Goal: Information Seeking & Learning: Learn about a topic

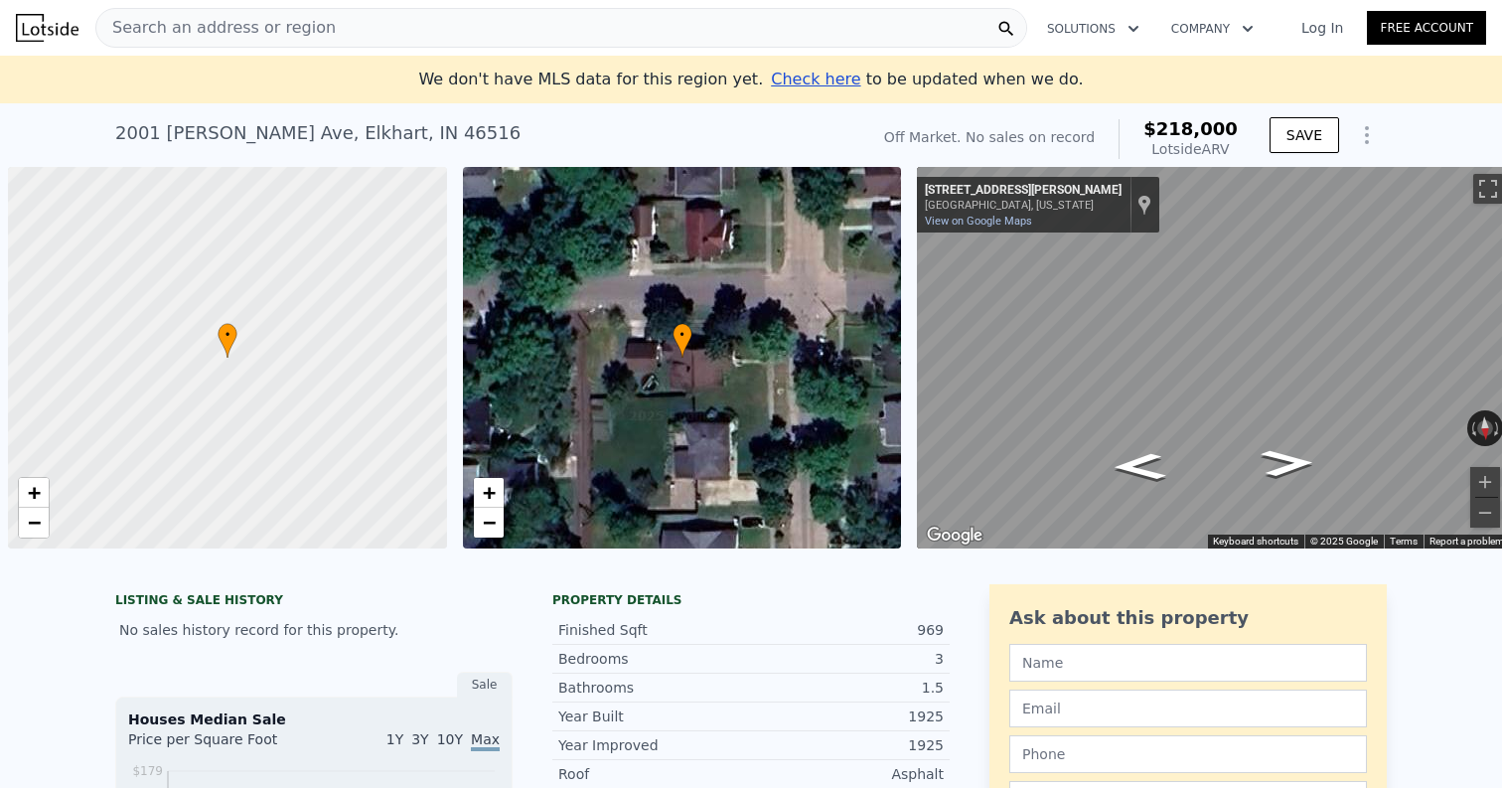
scroll to position [0, 8]
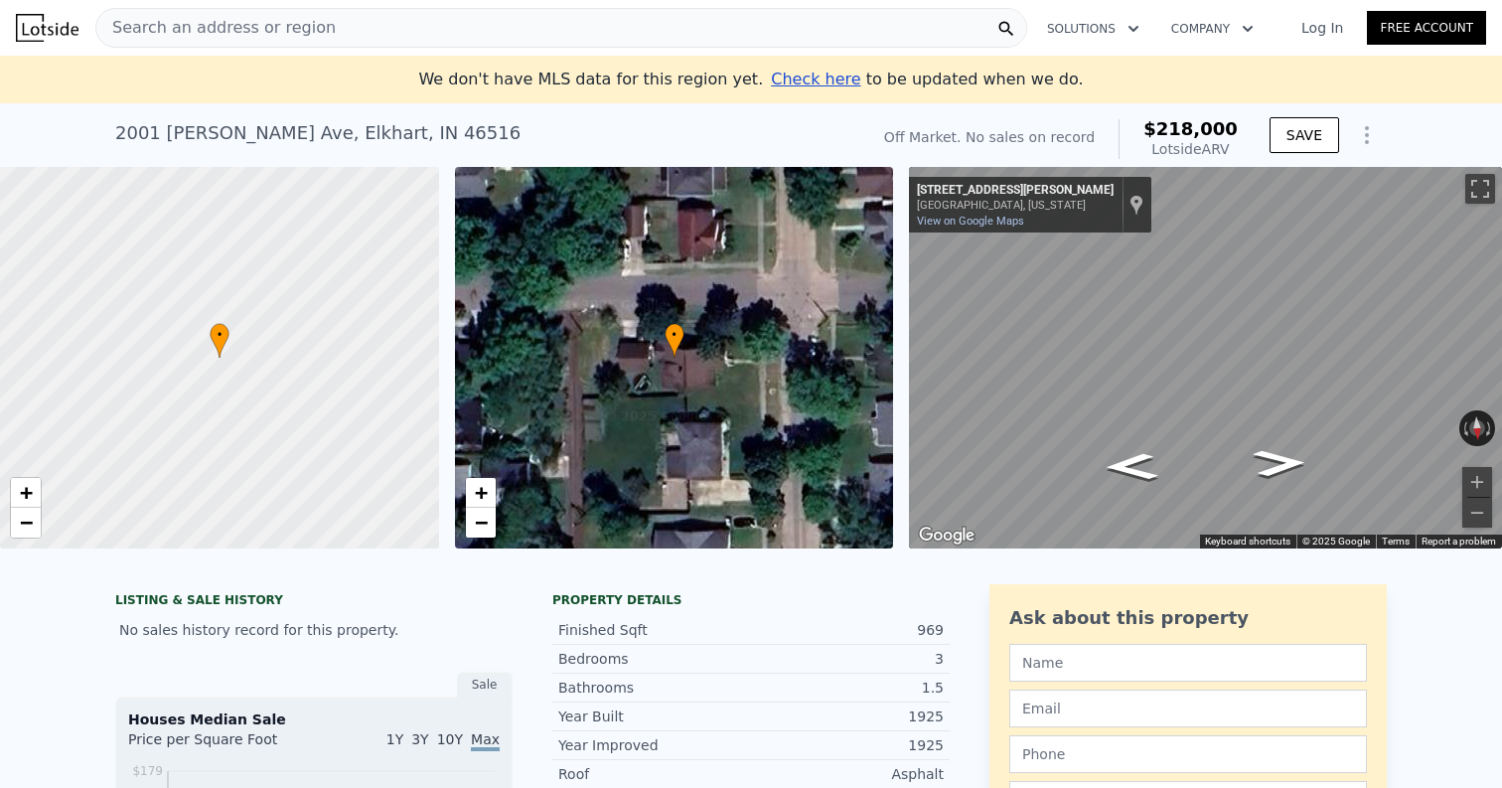
click at [364, 26] on div "Search an address or region" at bounding box center [561, 28] width 932 height 40
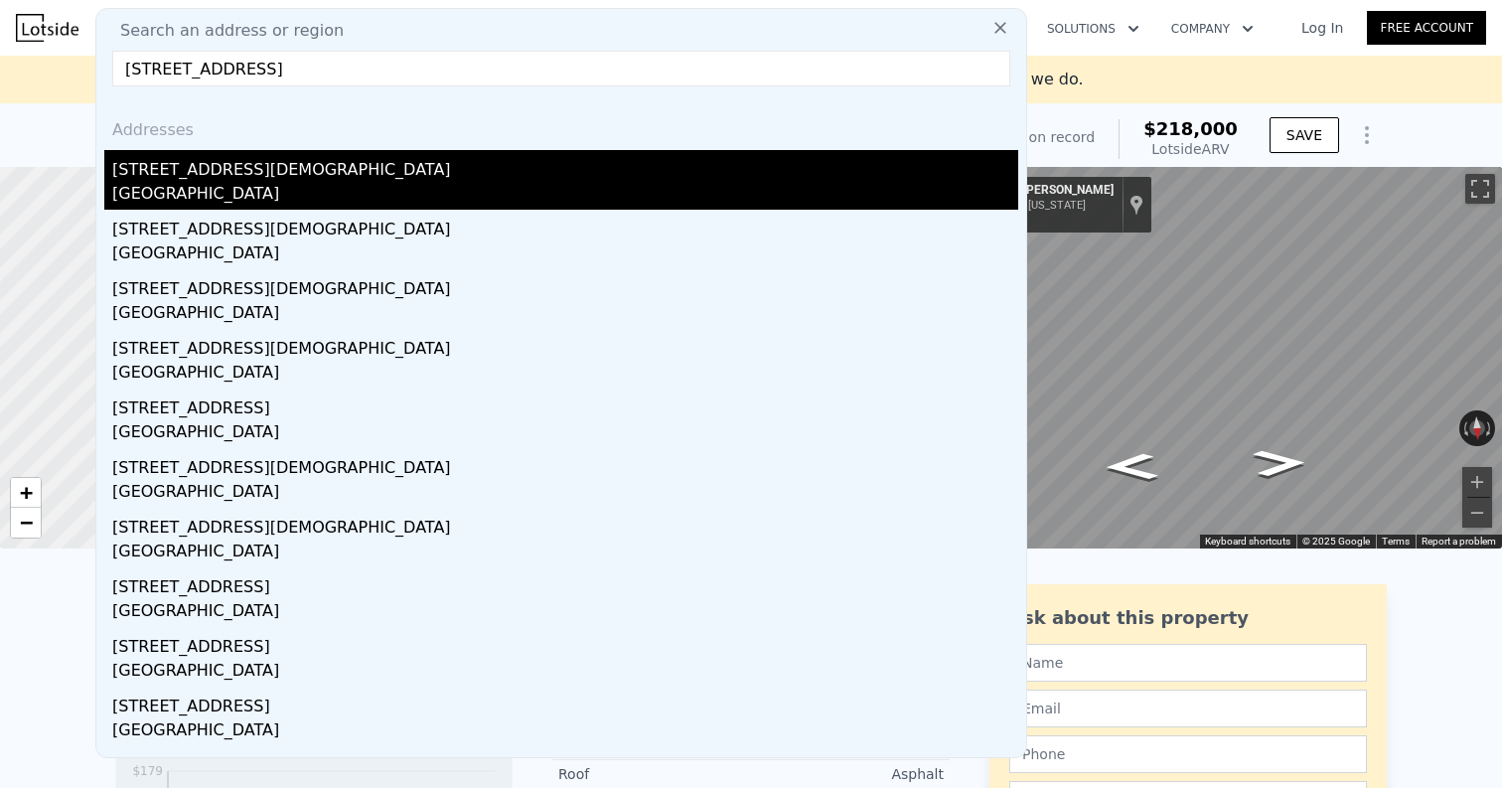
type input "4608 240th St SW, Mountlake Terrace, WA"
click at [190, 187] on div "[GEOGRAPHIC_DATA]" at bounding box center [565, 196] width 906 height 28
type input "4"
type input "2"
type input "1015"
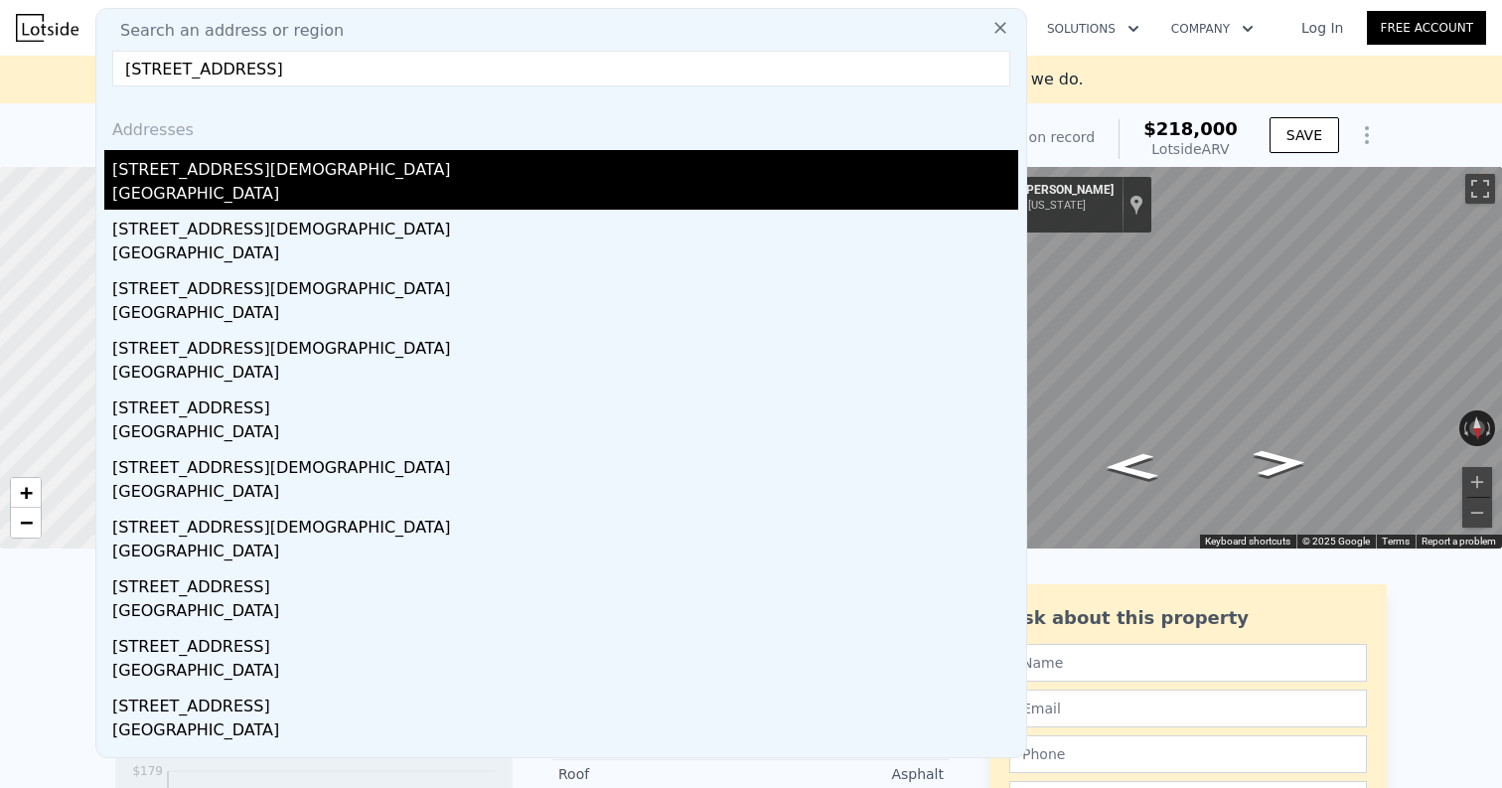
type input "1610"
type input "6336"
type input "12197"
type input "$ 719,000"
type input "6"
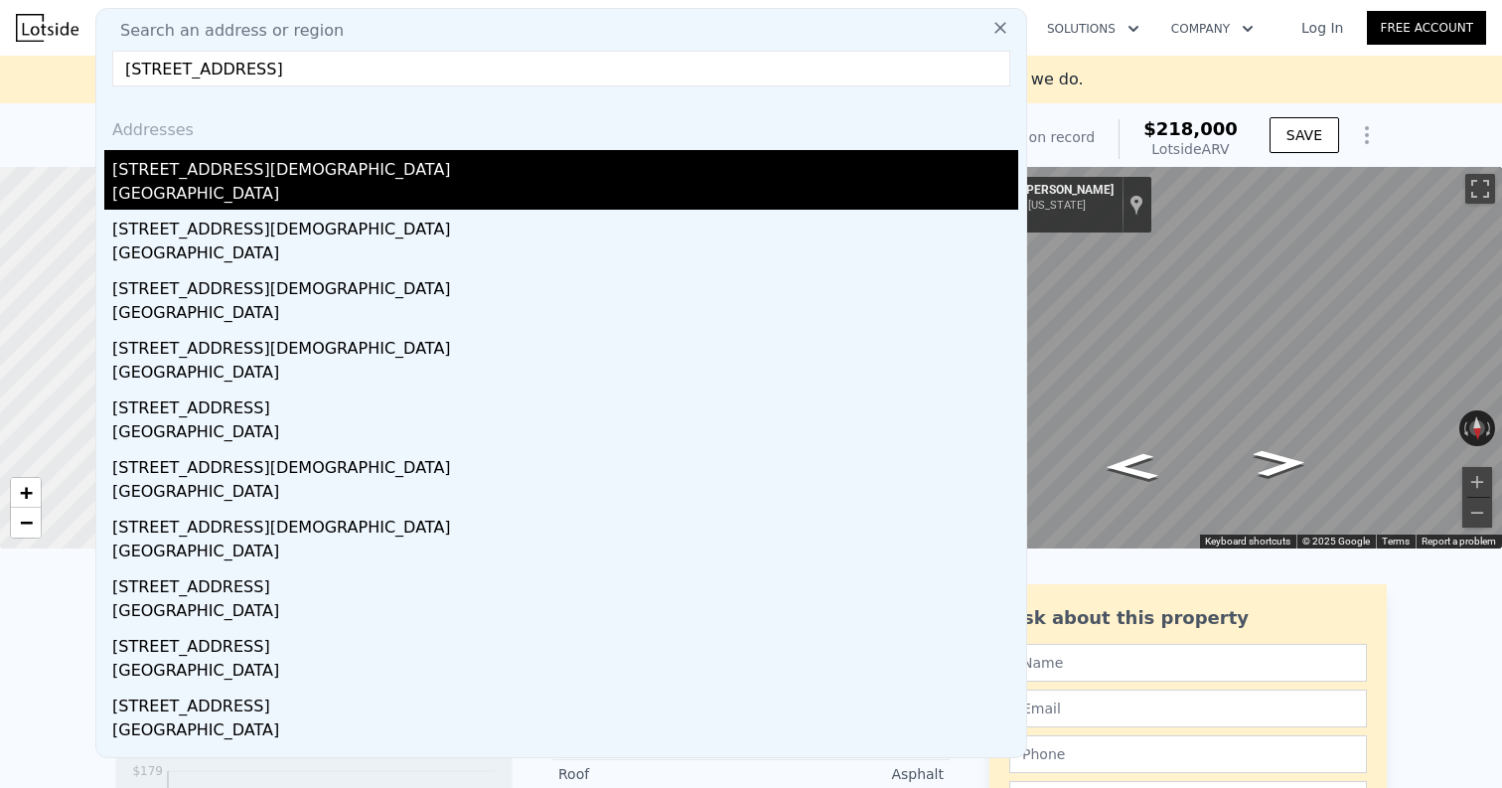
type input "$ 380,488"
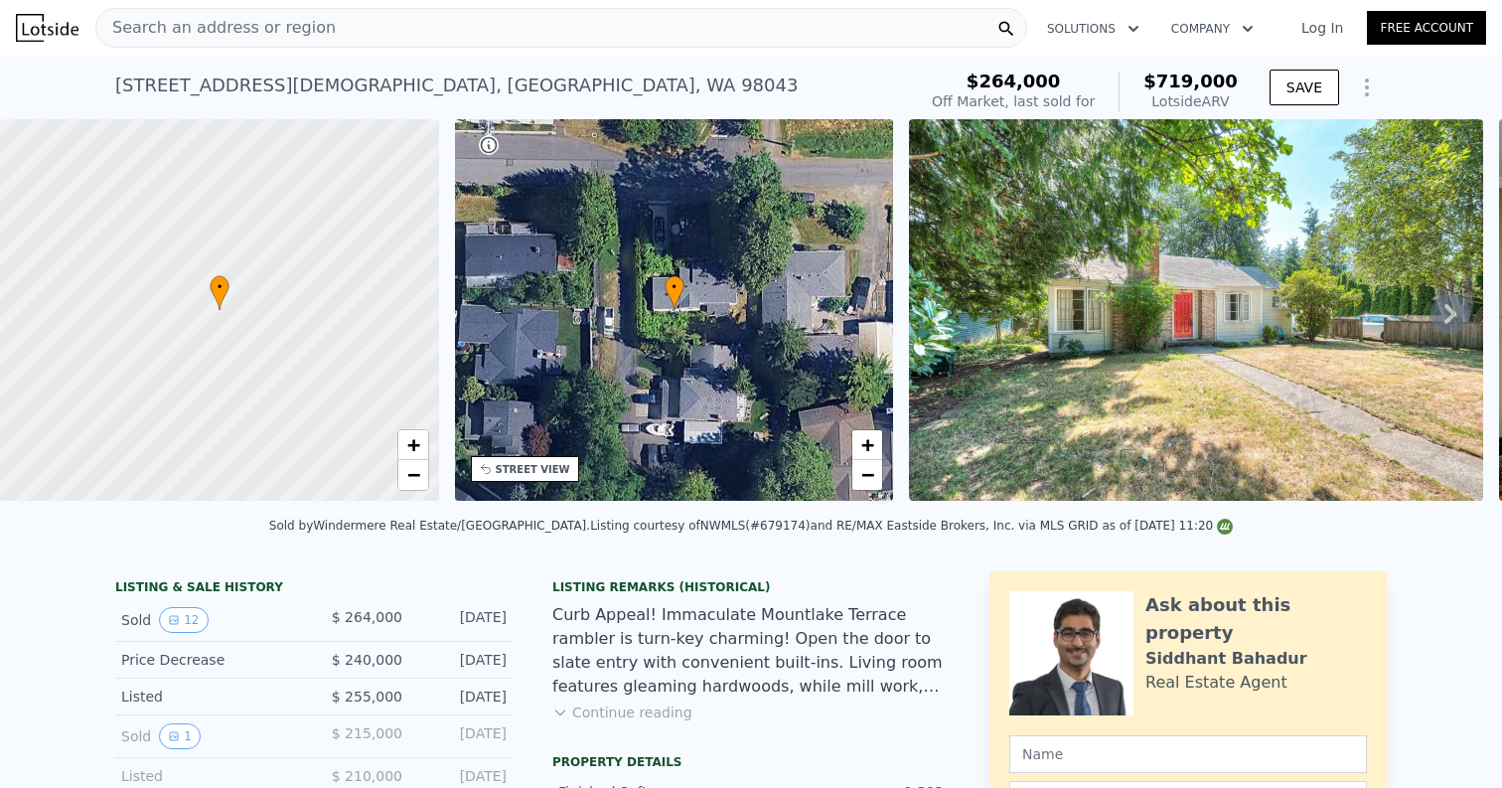
click at [421, 27] on div "Search an address or region" at bounding box center [561, 28] width 932 height 40
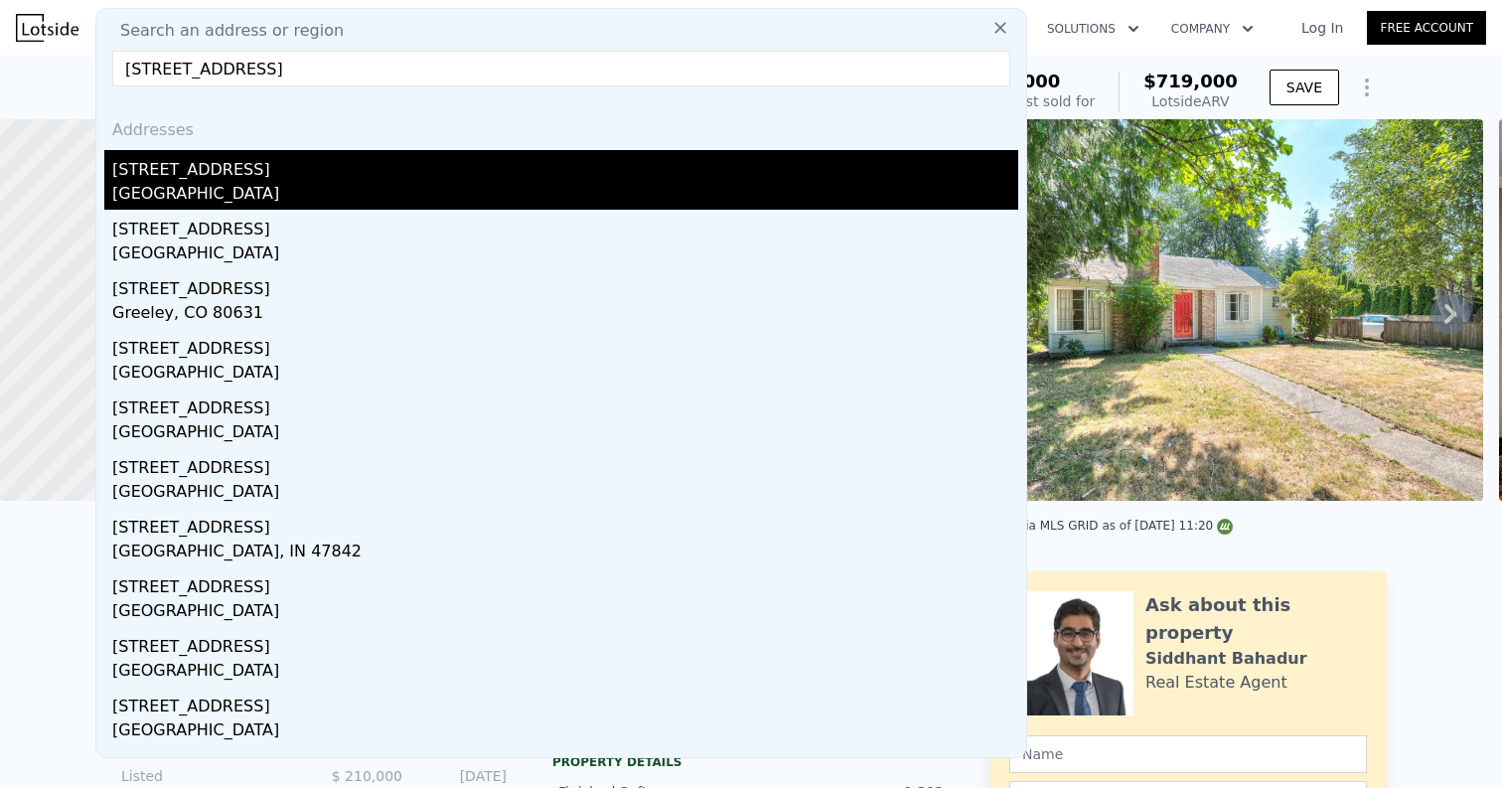
type input "2029 E 7th Ave"
click at [315, 179] on div "2029 E 7th Ave" at bounding box center [565, 166] width 906 height 32
type input "1092"
type input "1974"
type input "5000"
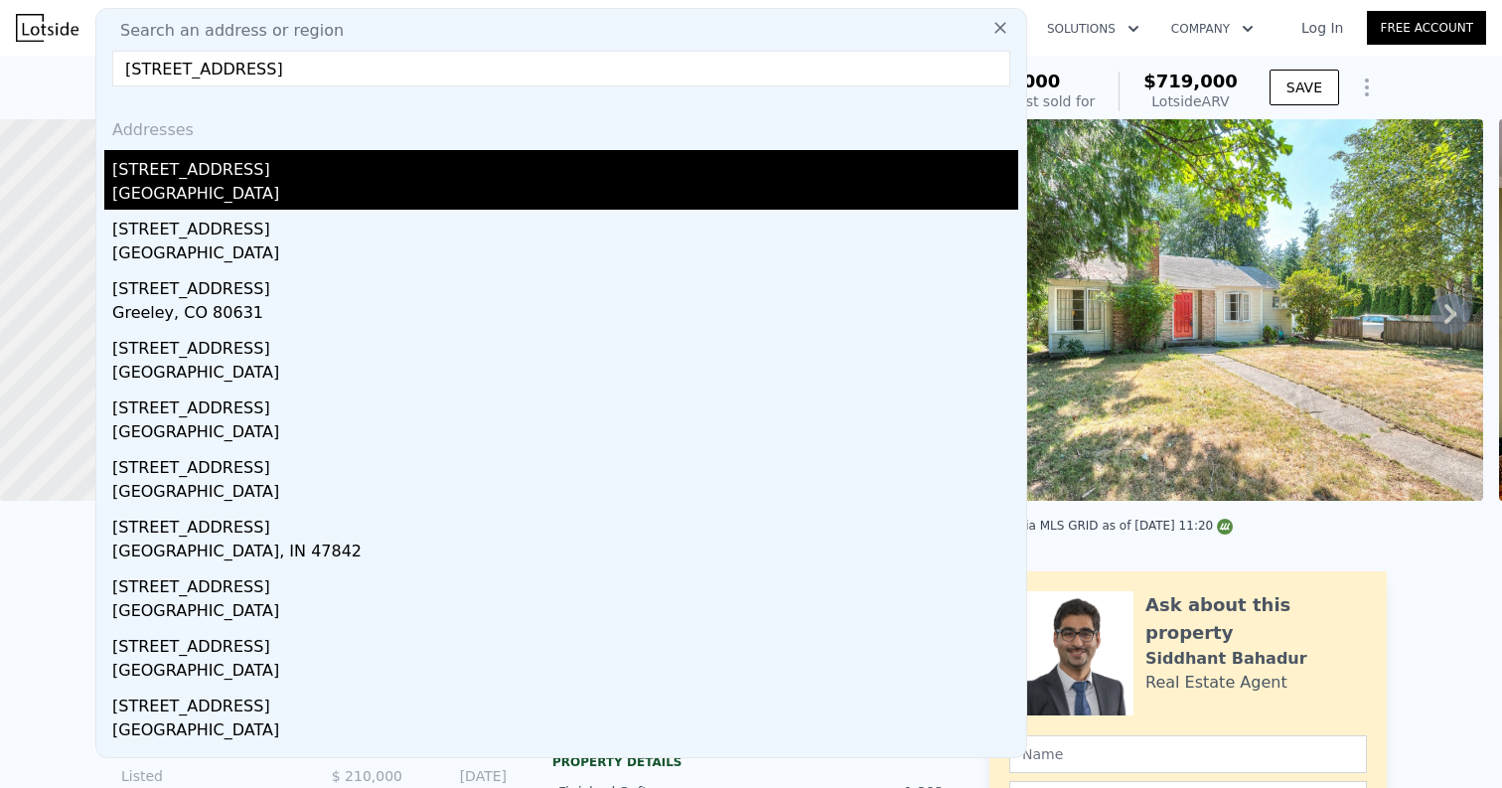
type input "8556"
type input "$ 398,000"
type input "$ 328,293"
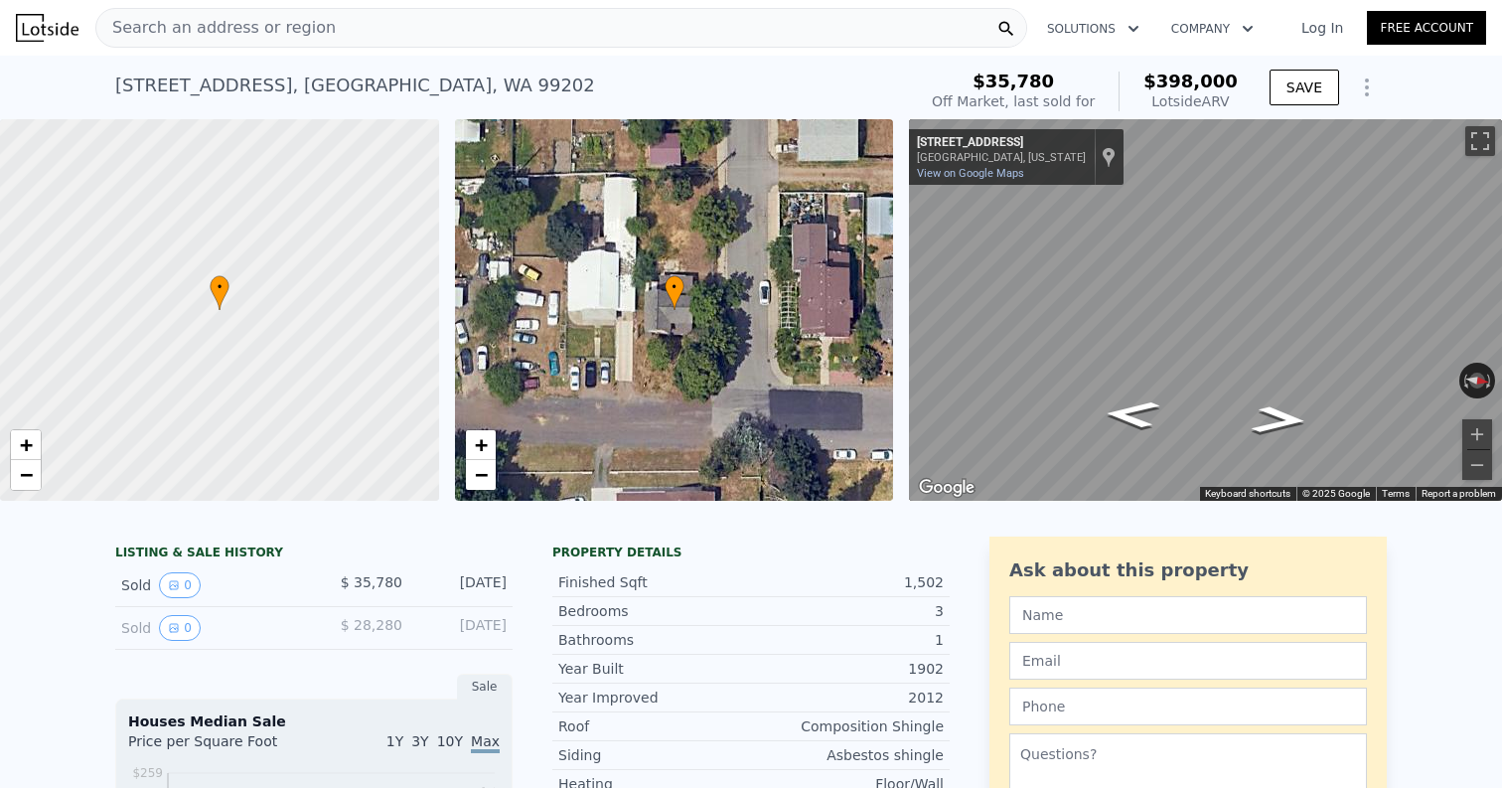
click at [433, 27] on div "Search an address or region" at bounding box center [561, 28] width 932 height 40
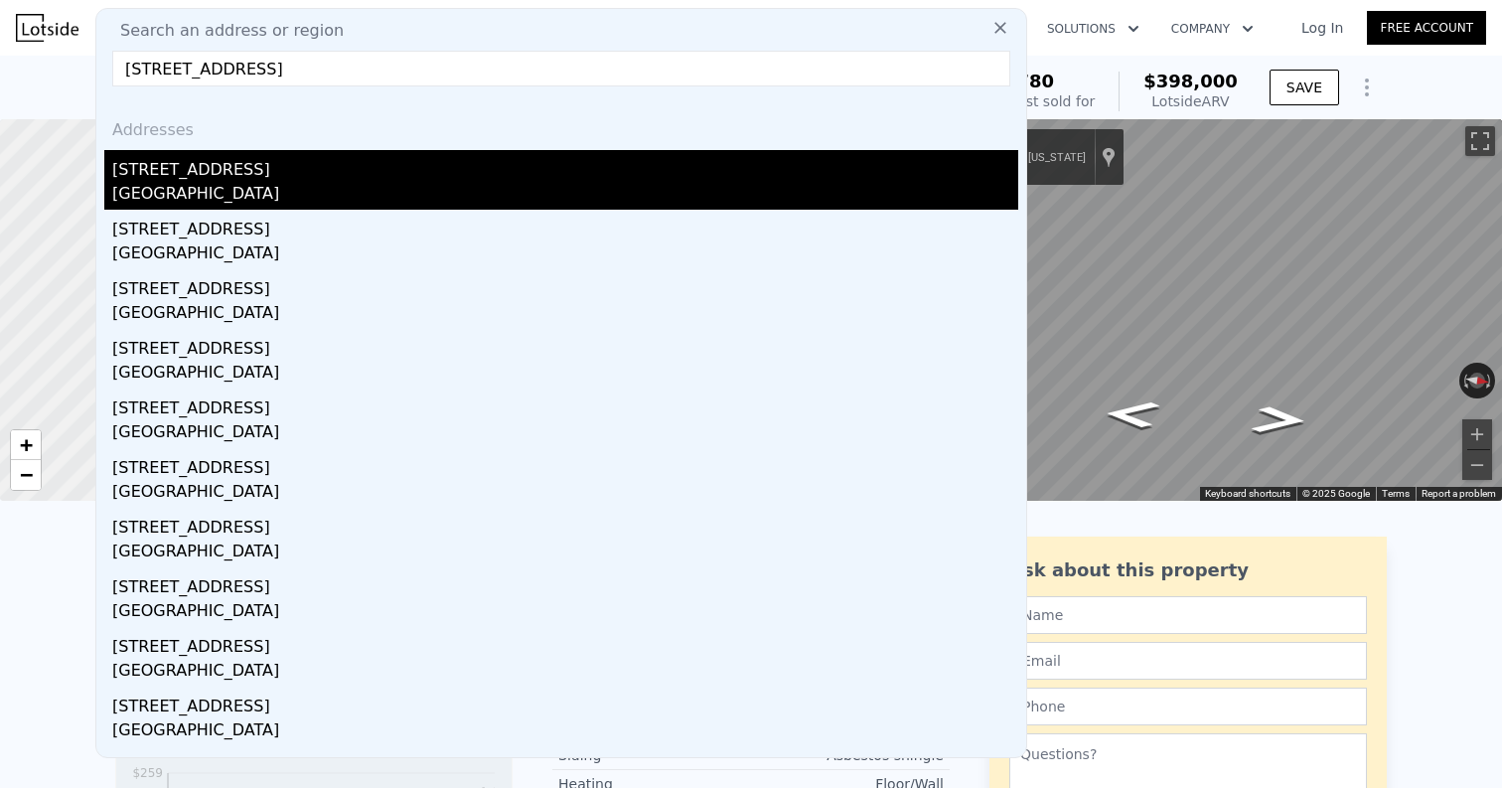
type input "3701 N Druid Hills Road, Decatur, GA"
click at [371, 174] on div "[STREET_ADDRESS]" at bounding box center [565, 166] width 906 height 32
type input "3"
type input "1.5"
type input "3"
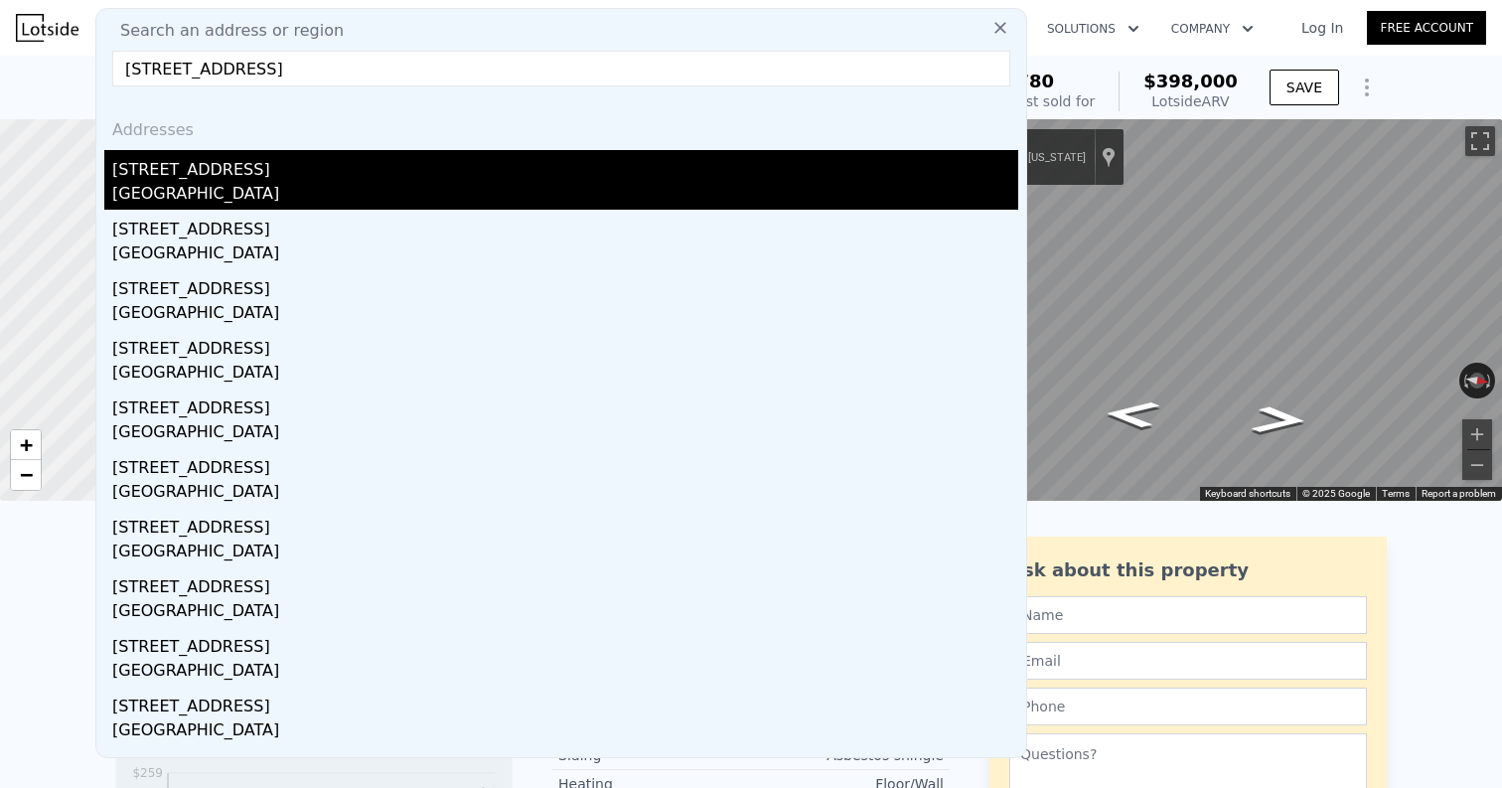
type input "1434"
type input "2772"
type input "11325.6"
type input "17424"
type input "$ 564,000"
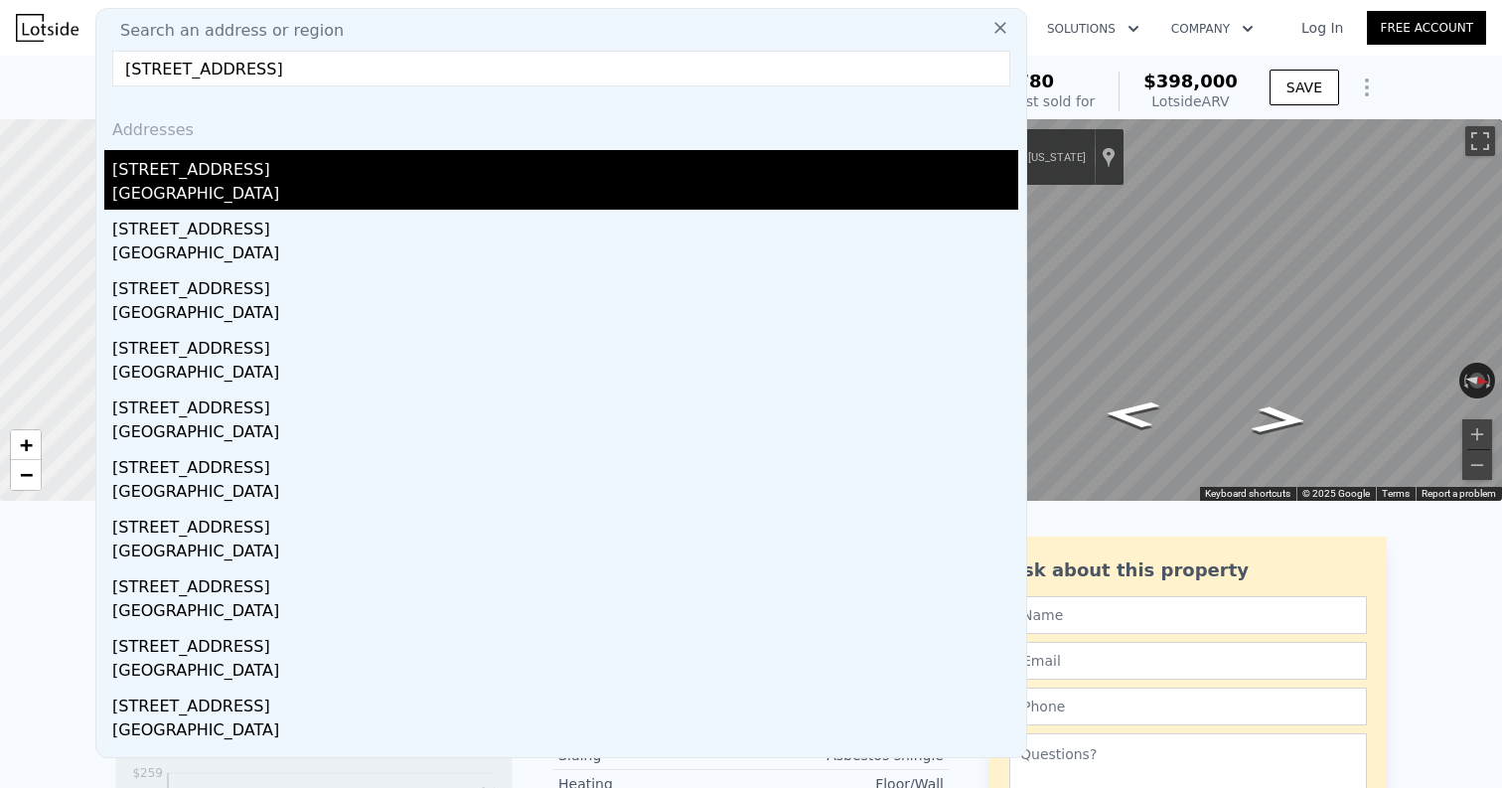
type input "5"
type input "$ 327,710"
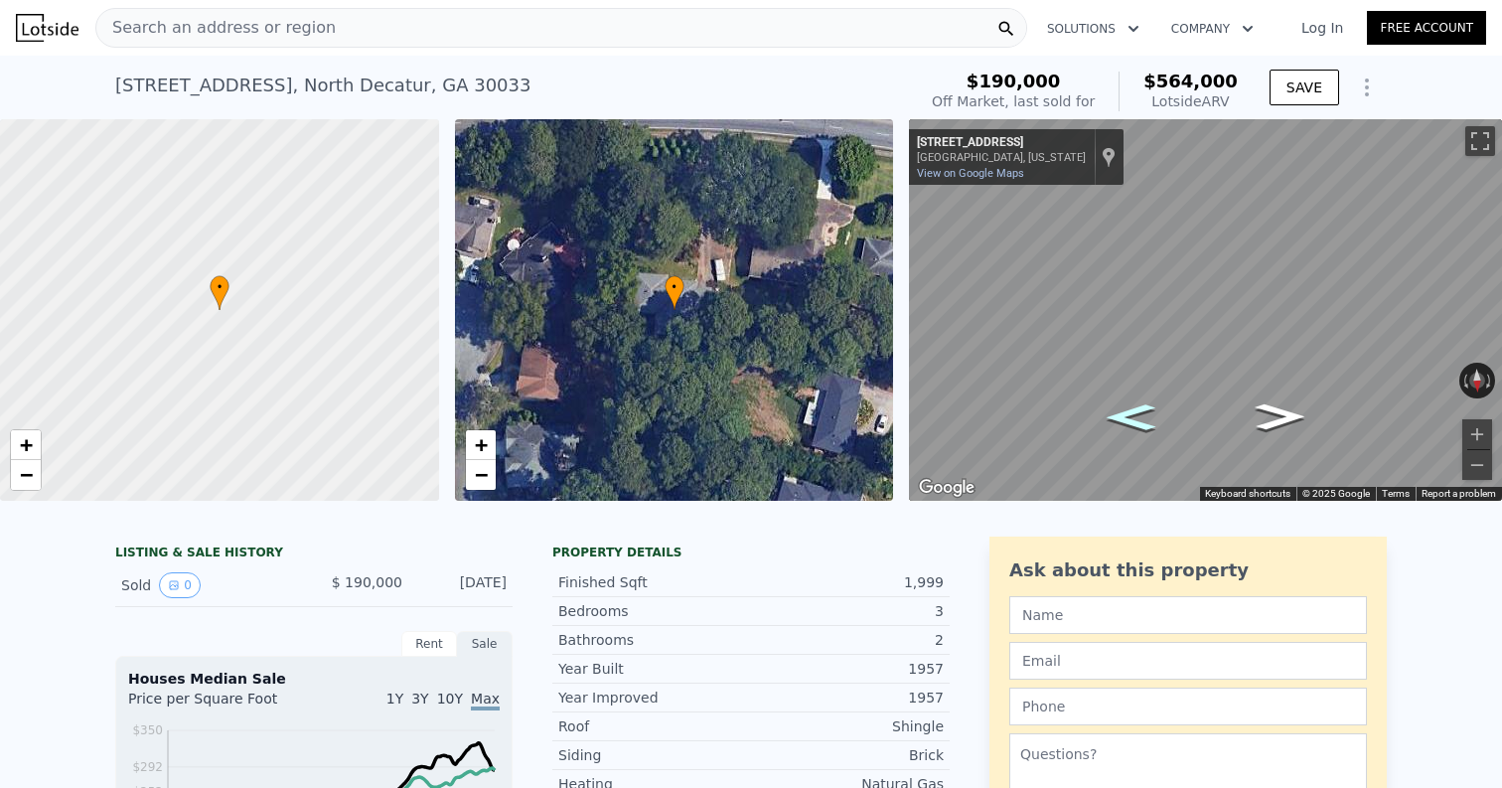
click at [1124, 422] on icon "Go East, N Druid Hills Rd" at bounding box center [1131, 417] width 90 height 38
click at [392, 20] on div "Search an address or region" at bounding box center [561, 28] width 932 height 40
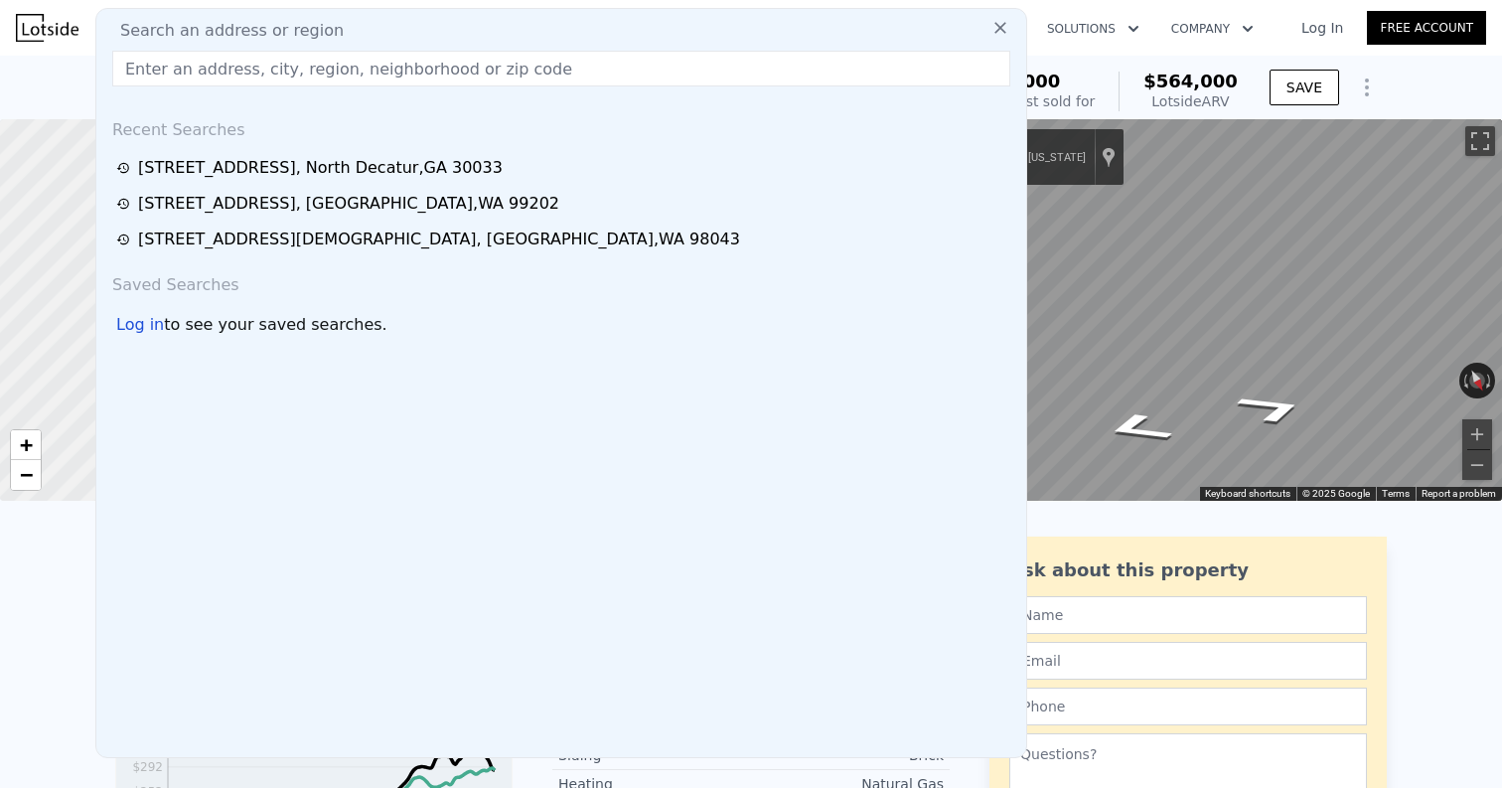
type input "2229 44th Ave SW, Seattle, WA 98116, USA"
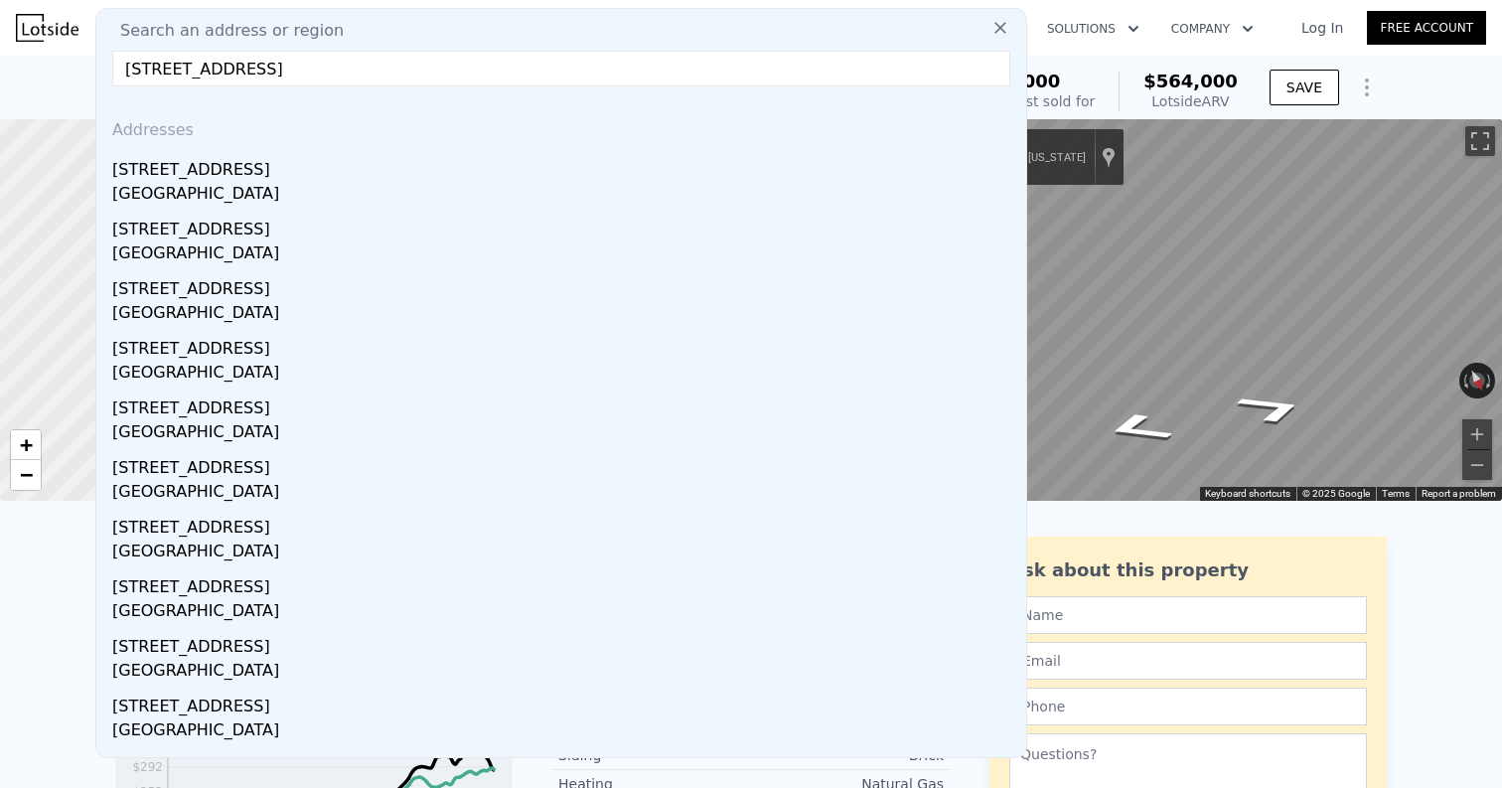
type input "2166"
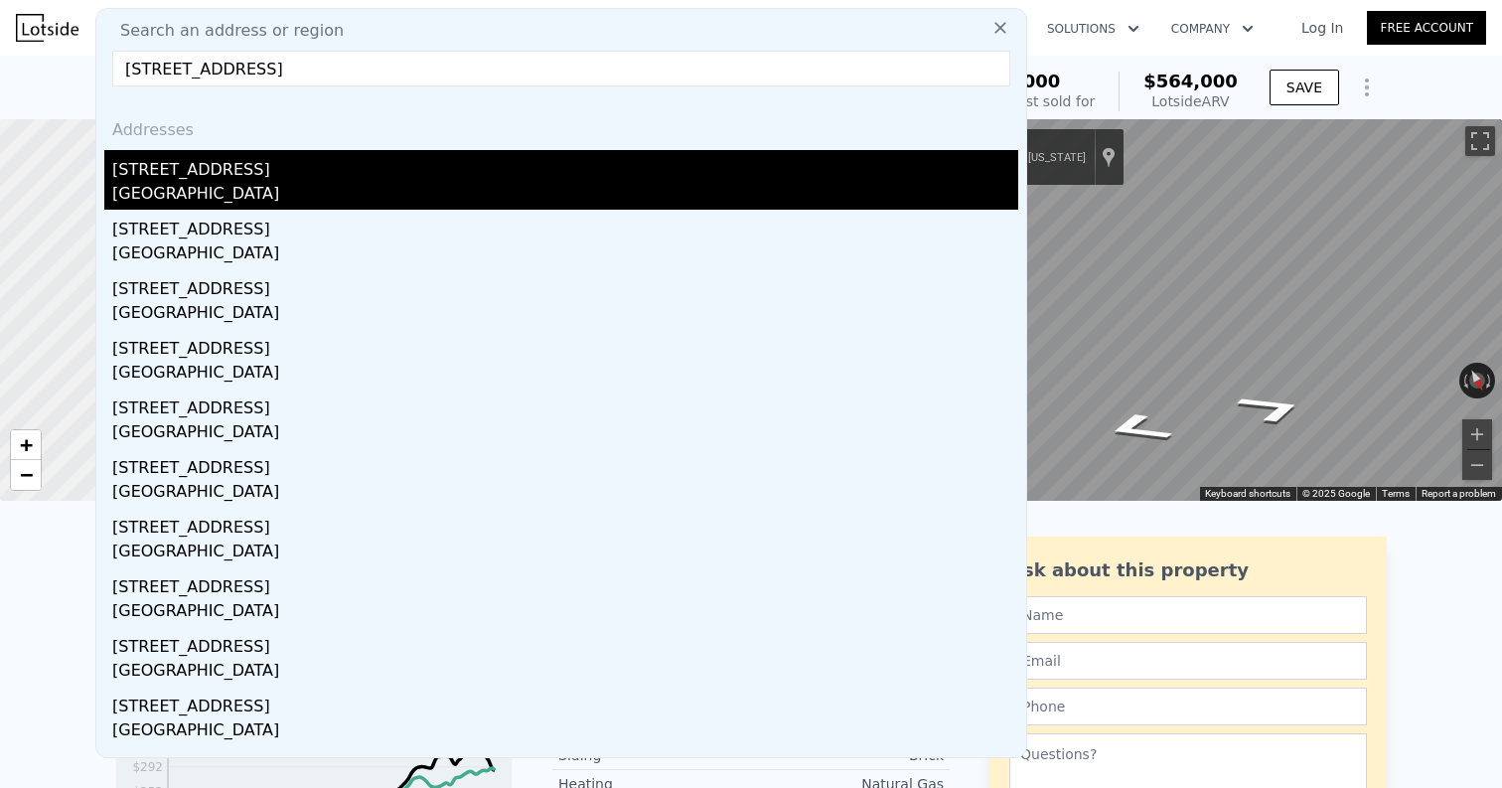
type input "2229 44th Ave SW, Seattle, WA 98116, USA"
click at [332, 164] on div "2229 44th Ave SW" at bounding box center [565, 166] width 906 height 32
type input "1"
type input "2.5"
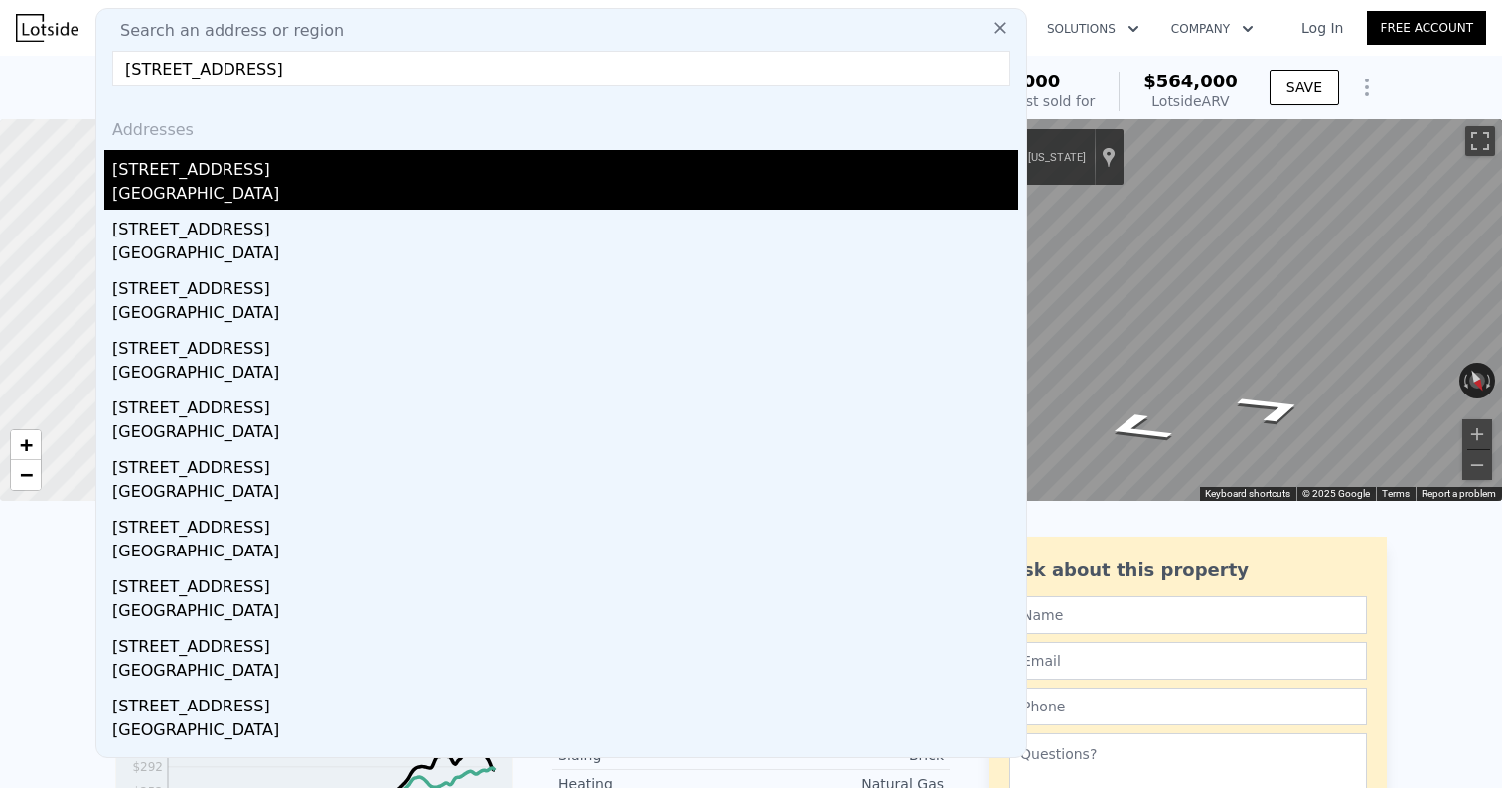
type input "910"
type input "1690"
type input "3125"
type input "7875"
type input "$ 888,000"
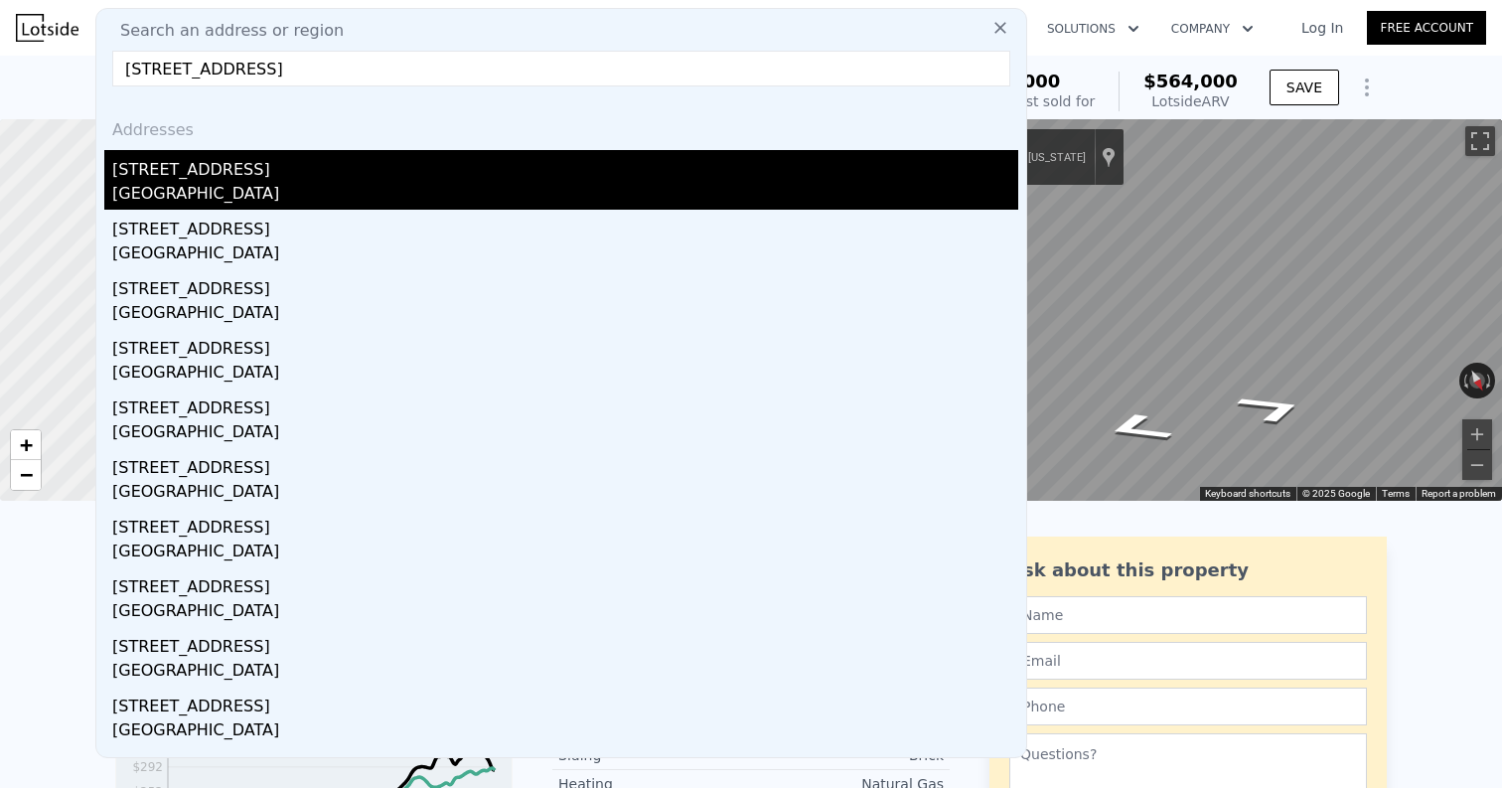
type input "7"
type input "$ 742,451"
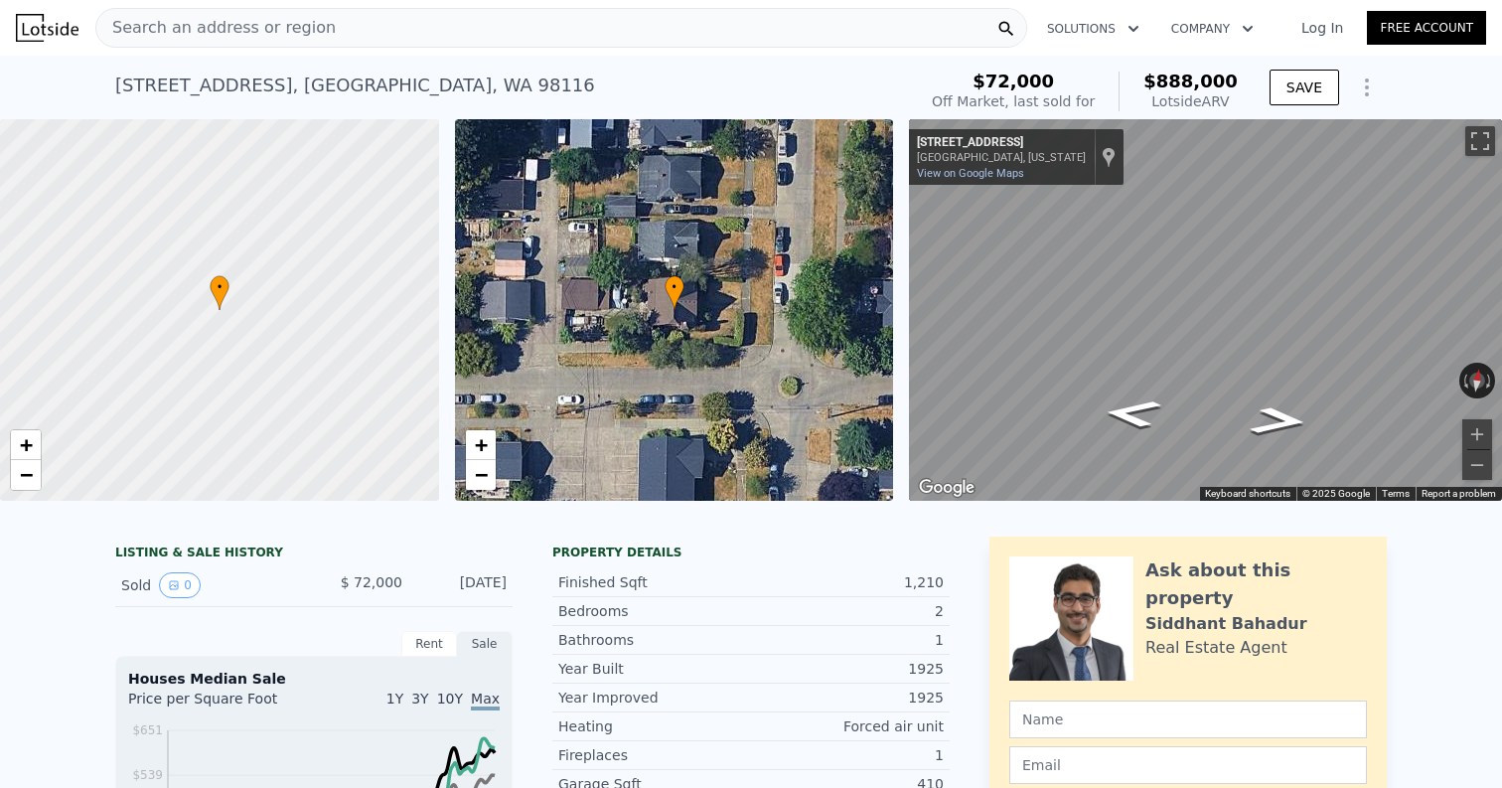
click at [400, 22] on div "Search an address or region" at bounding box center [561, 28] width 932 height 40
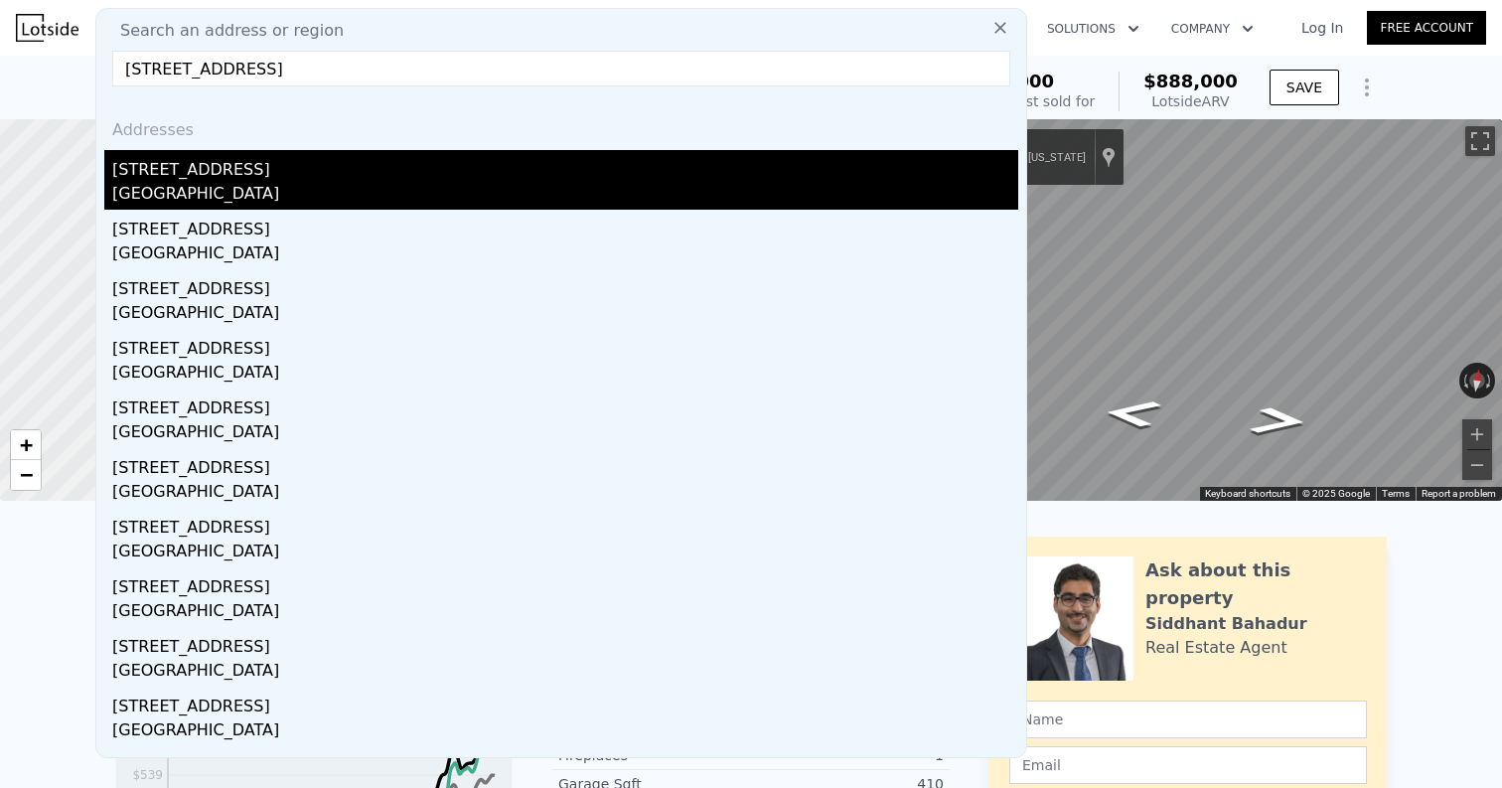
type input "2725 Nob Hill Ave N, Seattle, WA 98109"
click at [314, 186] on div "Seattle, WA 98109" at bounding box center [565, 196] width 906 height 28
type input "3"
type input "5"
type input "1.5"
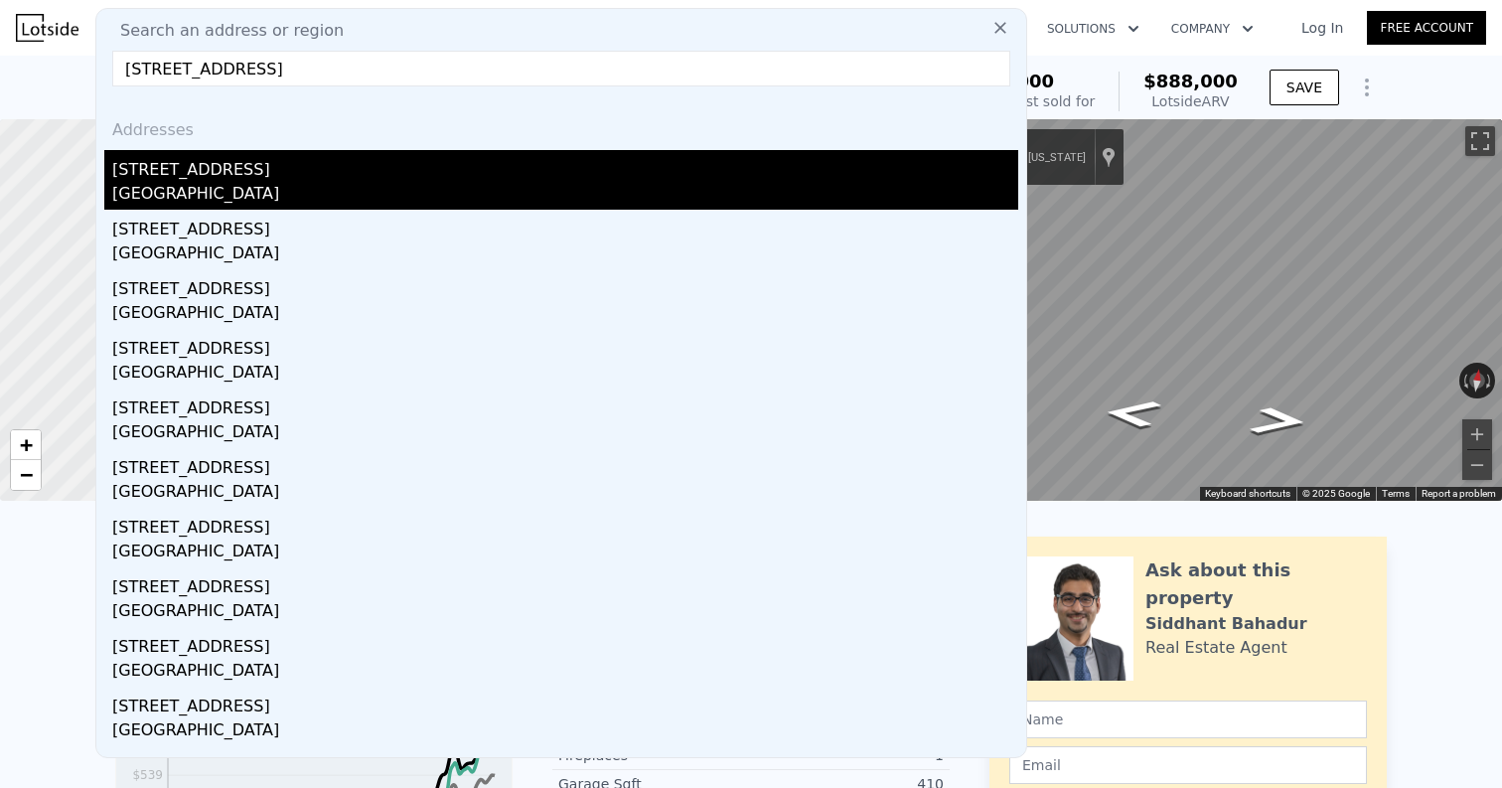
type input "4.25"
type input "1640"
type input "2633"
type input "2720"
type input "12536"
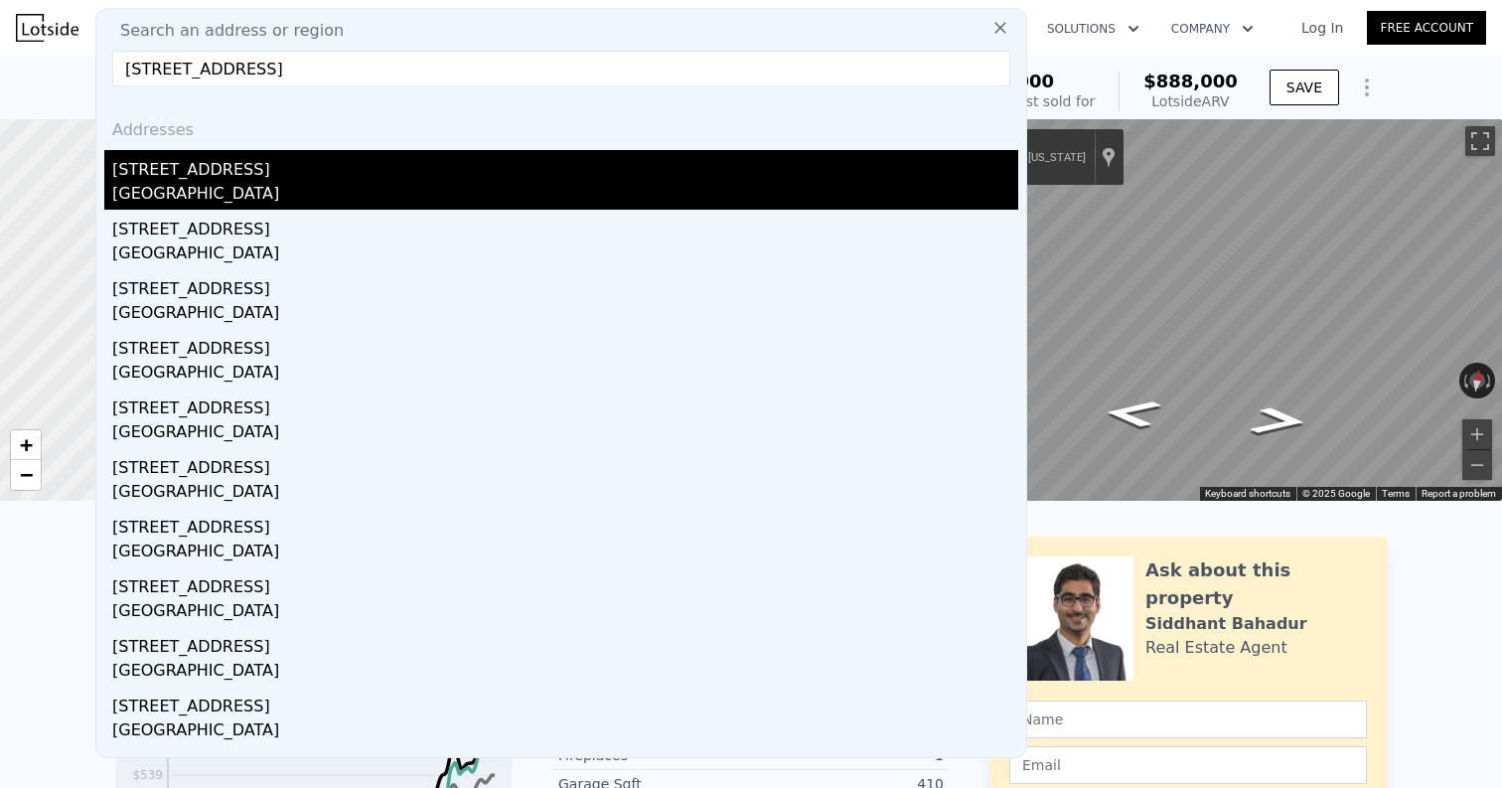
type input "$ 1,442,000"
type input "8"
type input "$ 29,998"
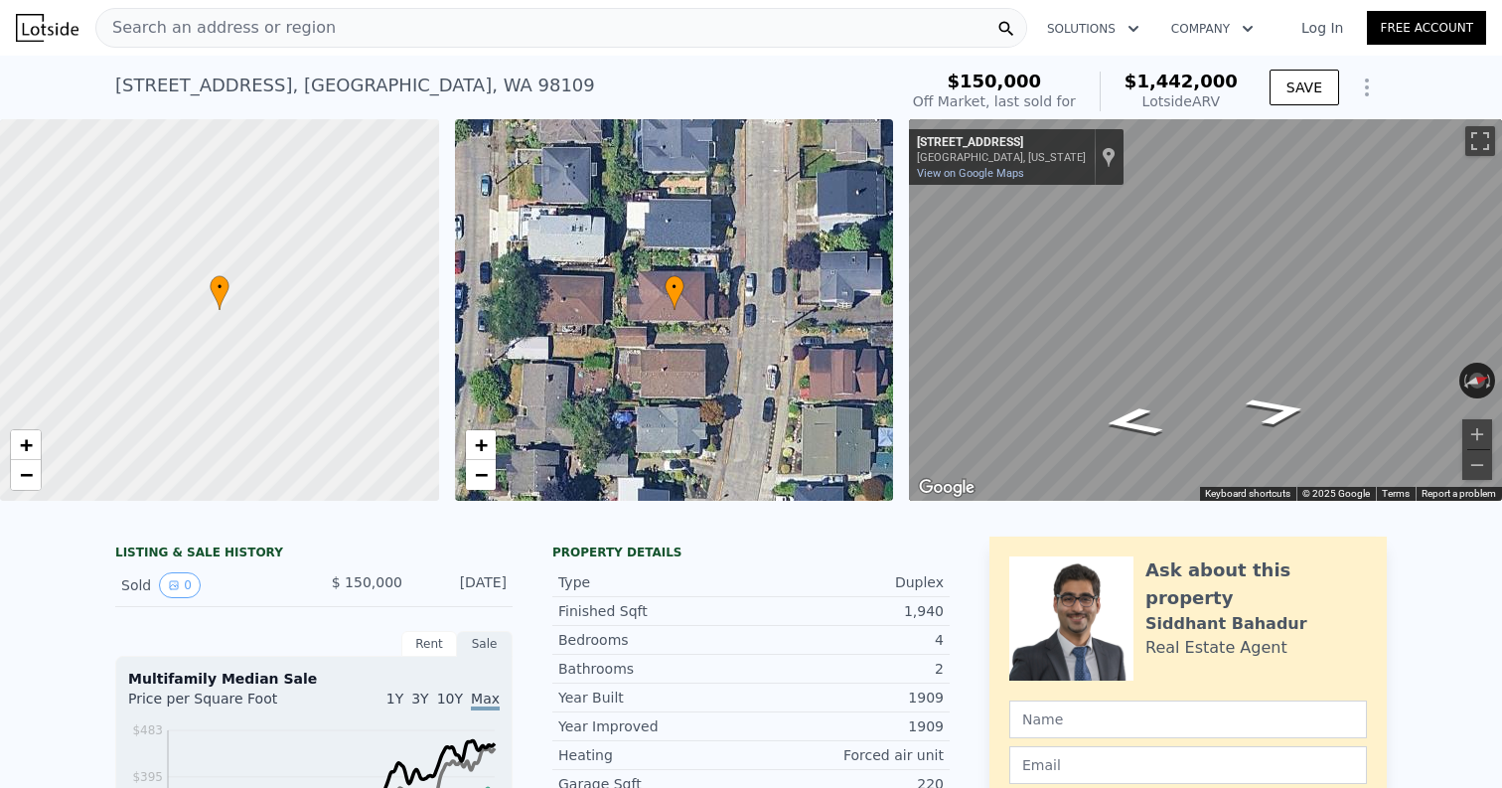
click at [396, 26] on div "Search an address or region" at bounding box center [561, 28] width 932 height 40
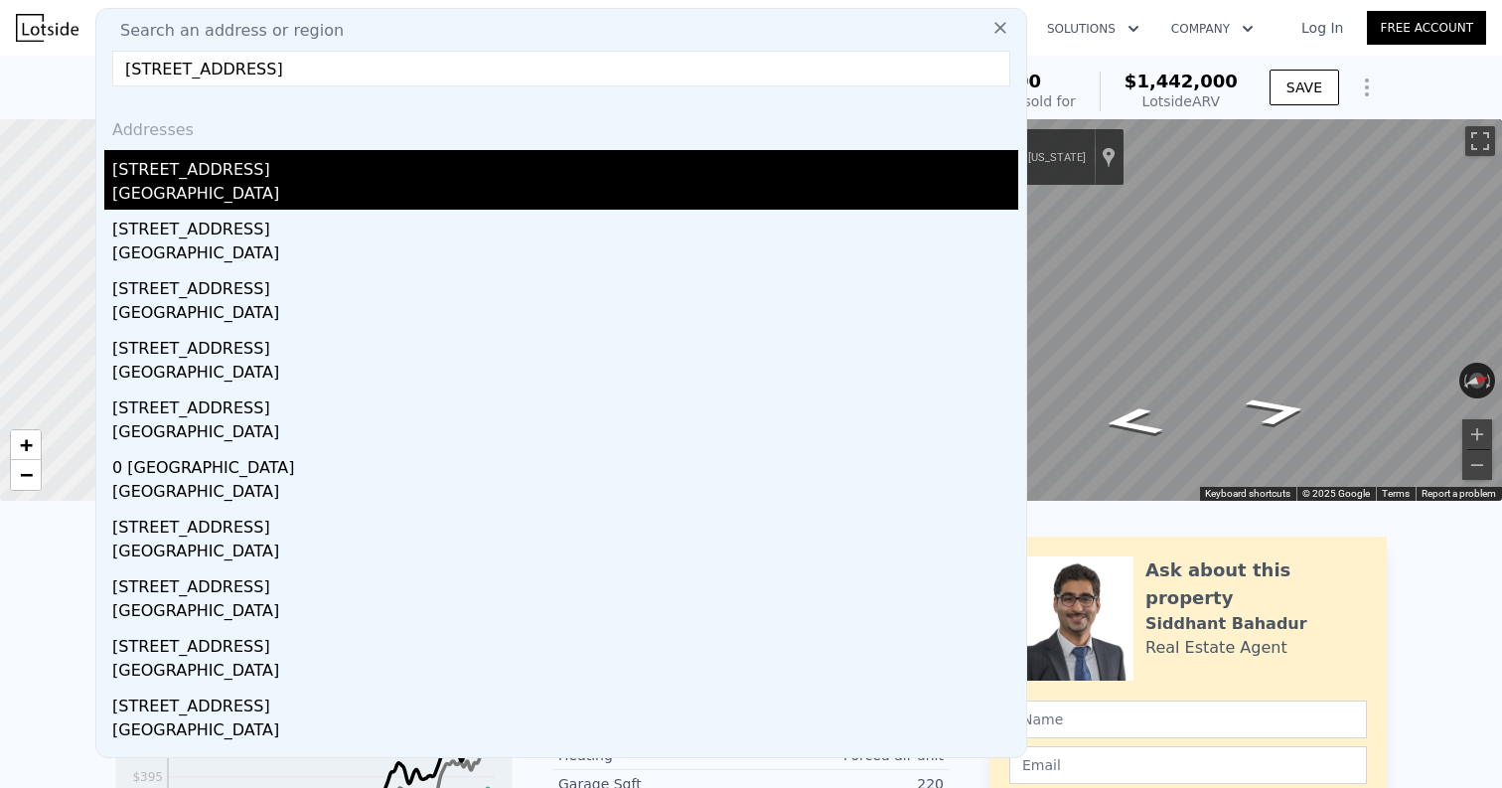
type input "17107 36th Ave W, Lynnwood, WA 98037, USA"
click at [341, 171] on div "[STREET_ADDRESS]" at bounding box center [565, 166] width 906 height 32
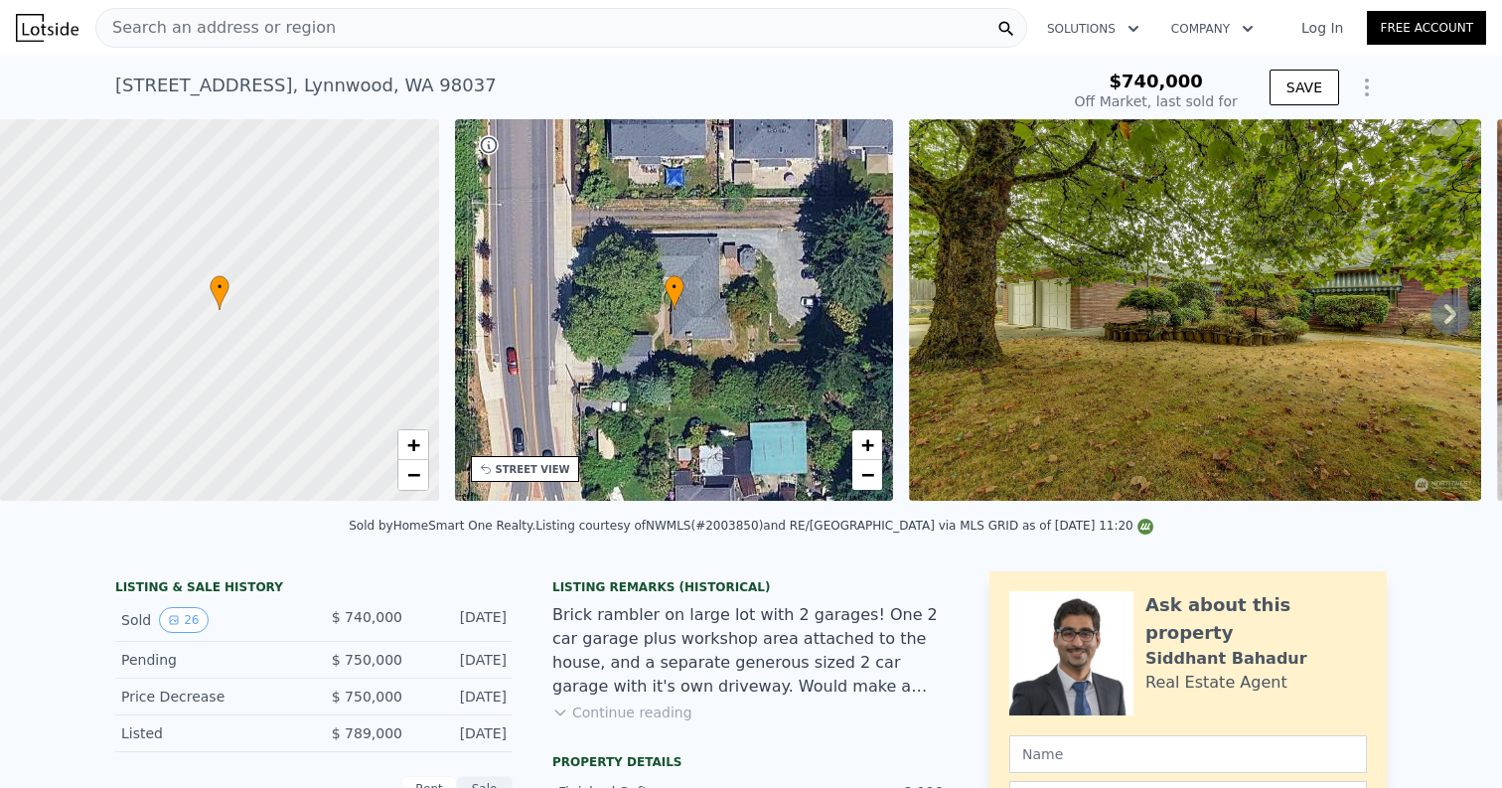
click at [400, 31] on div "Search an address or region" at bounding box center [561, 28] width 932 height 40
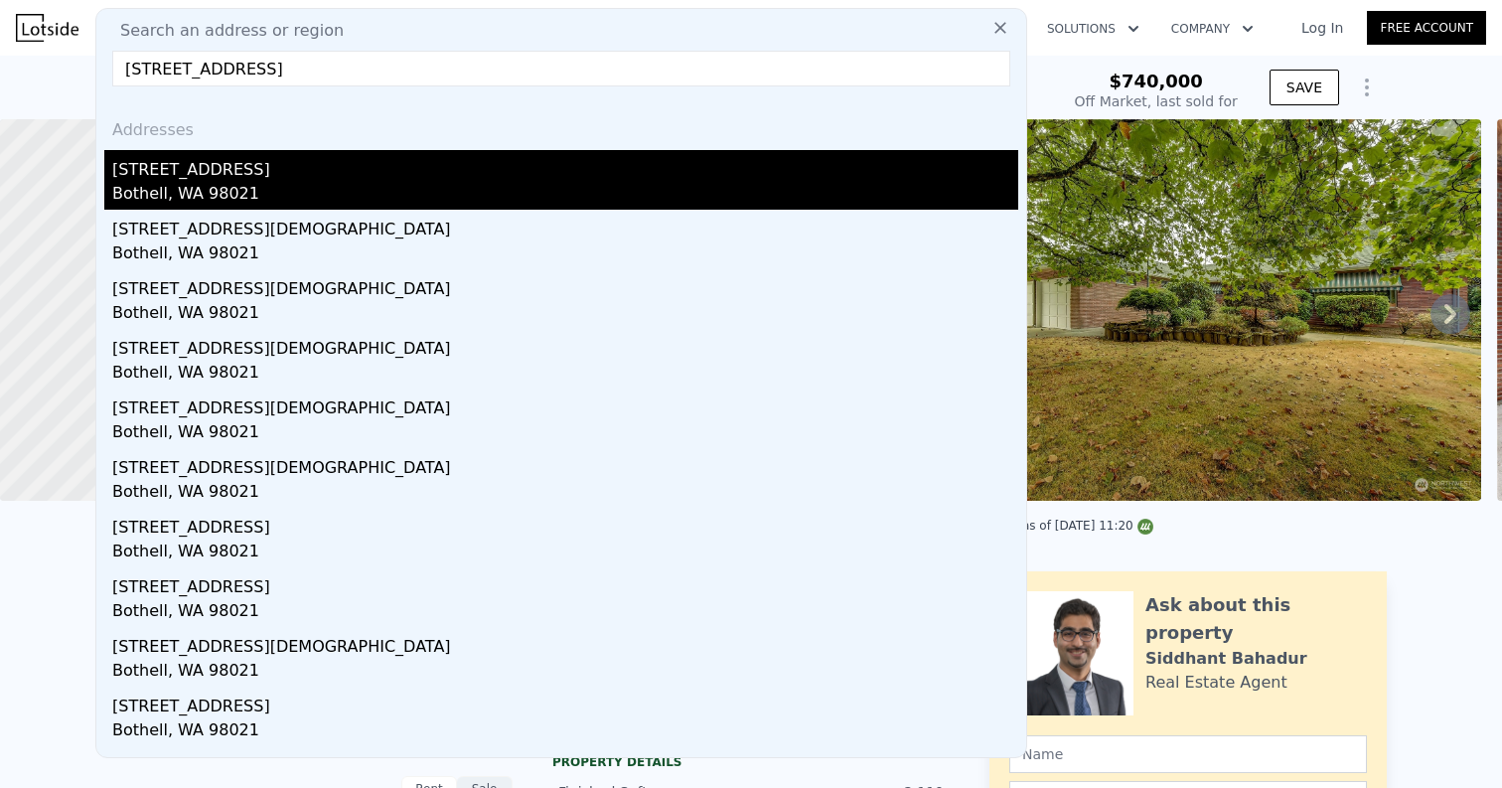
type input "222 221st St SW, Bothell, WA 98021"
click at [353, 172] on div "222 221st St SW" at bounding box center [565, 166] width 906 height 32
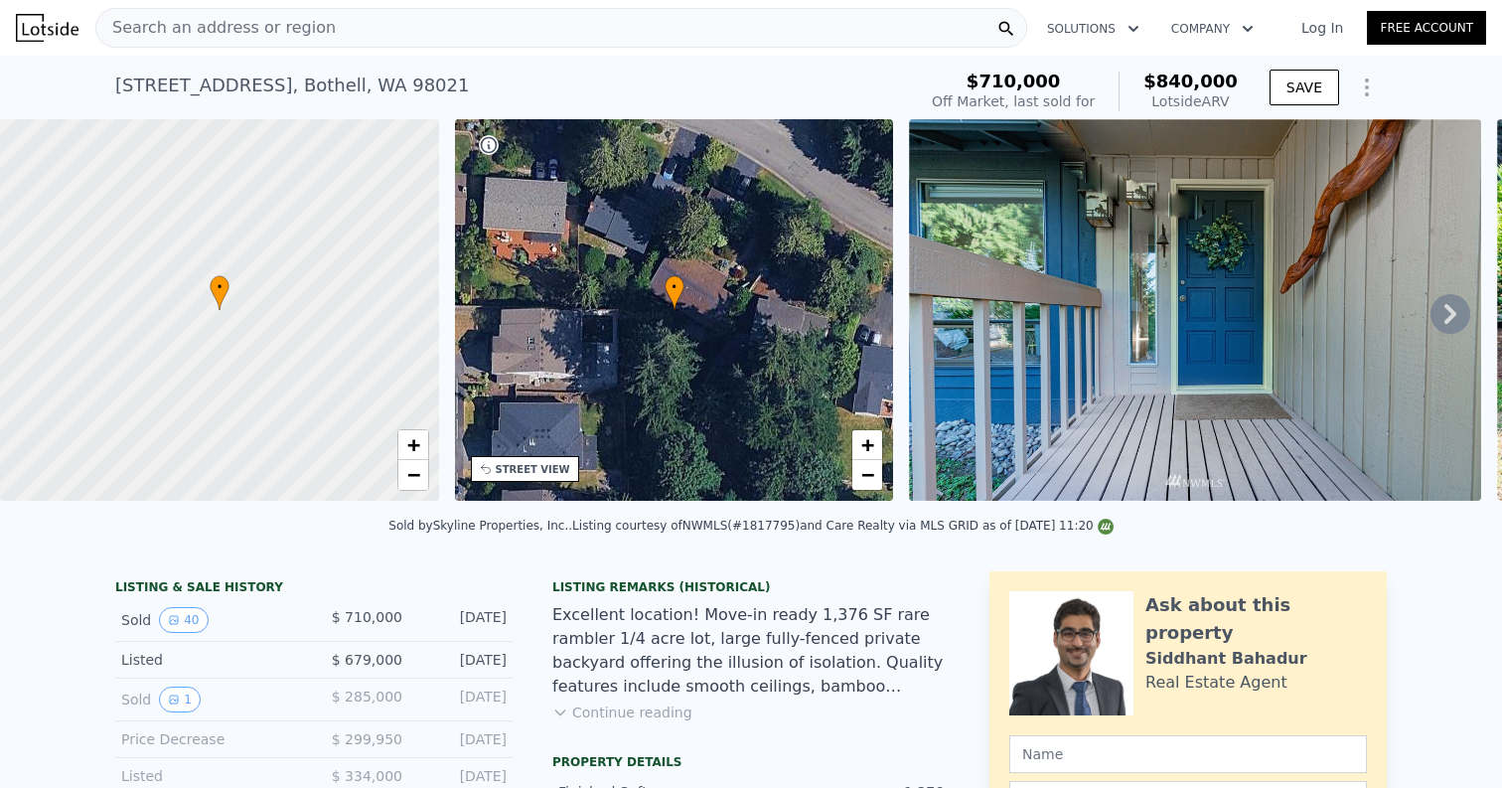
click at [335, 36] on div "Search an address or region" at bounding box center [561, 28] width 932 height 40
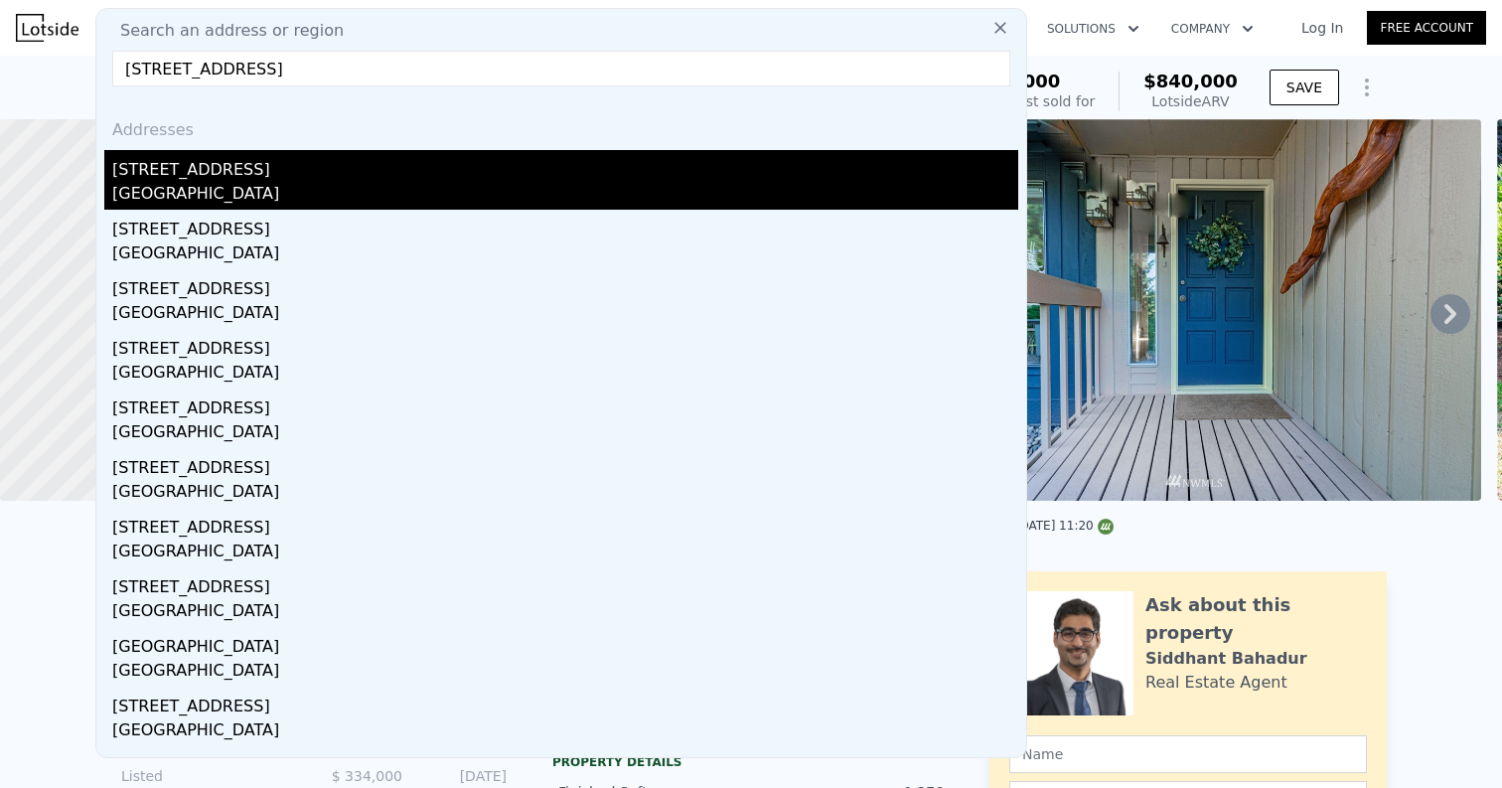
type input "339 NW 90th St, Seattle, WA 98117"
click at [300, 184] on div "Seattle, WA 98117" at bounding box center [565, 196] width 906 height 28
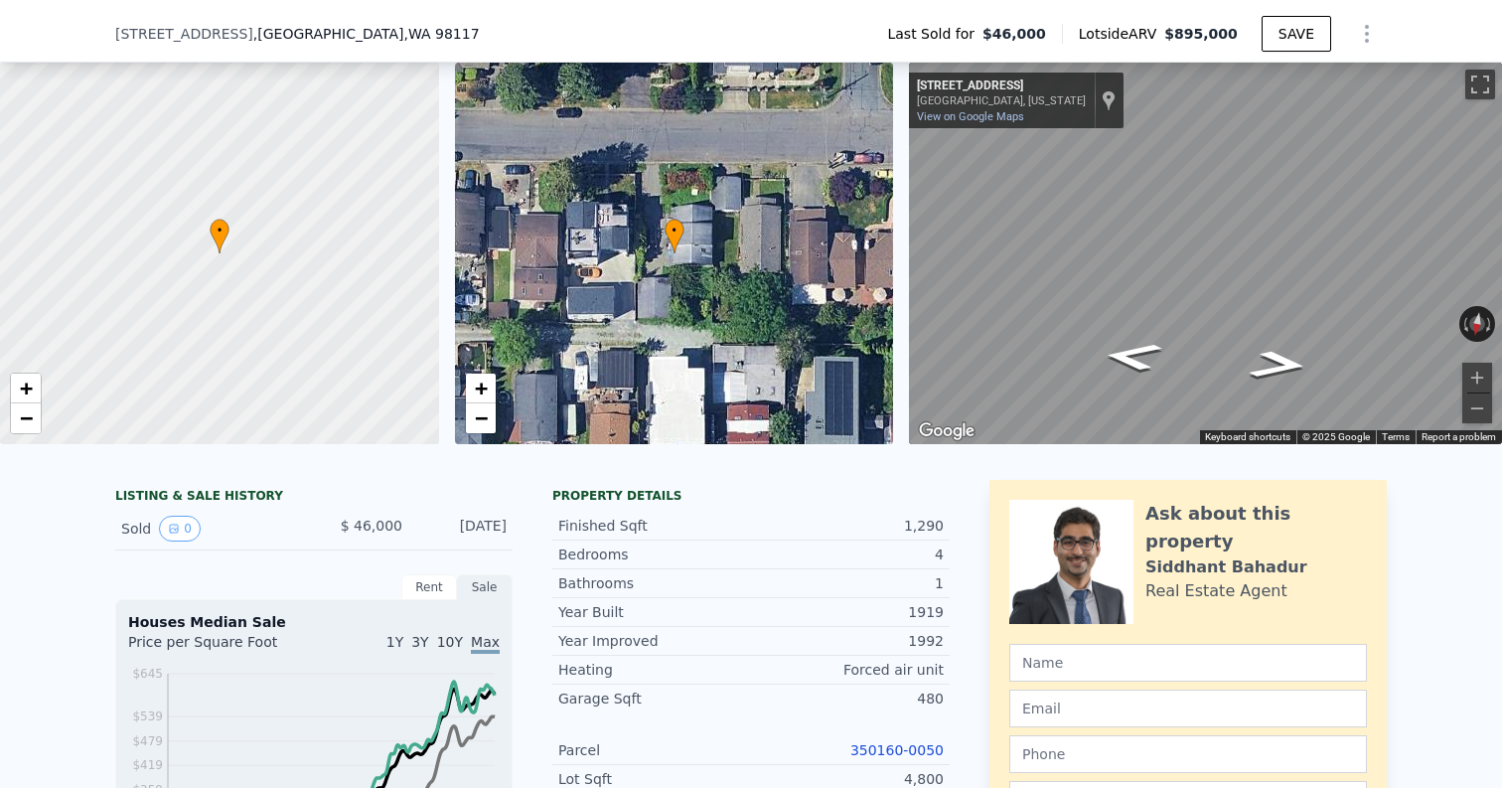
scroll to position [130, 0]
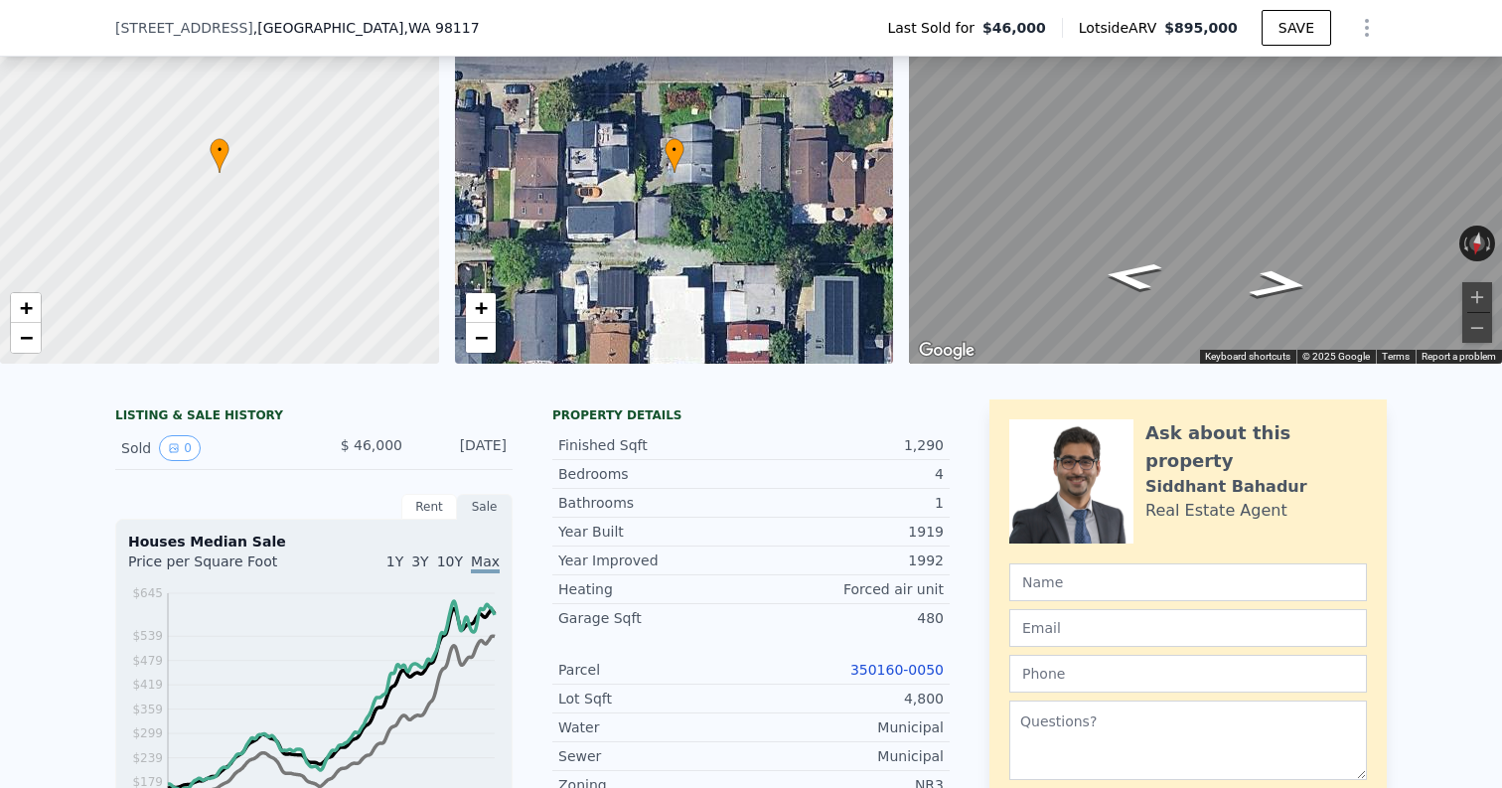
click at [885, 665] on link "350160-0050" at bounding box center [897, 670] width 93 height 16
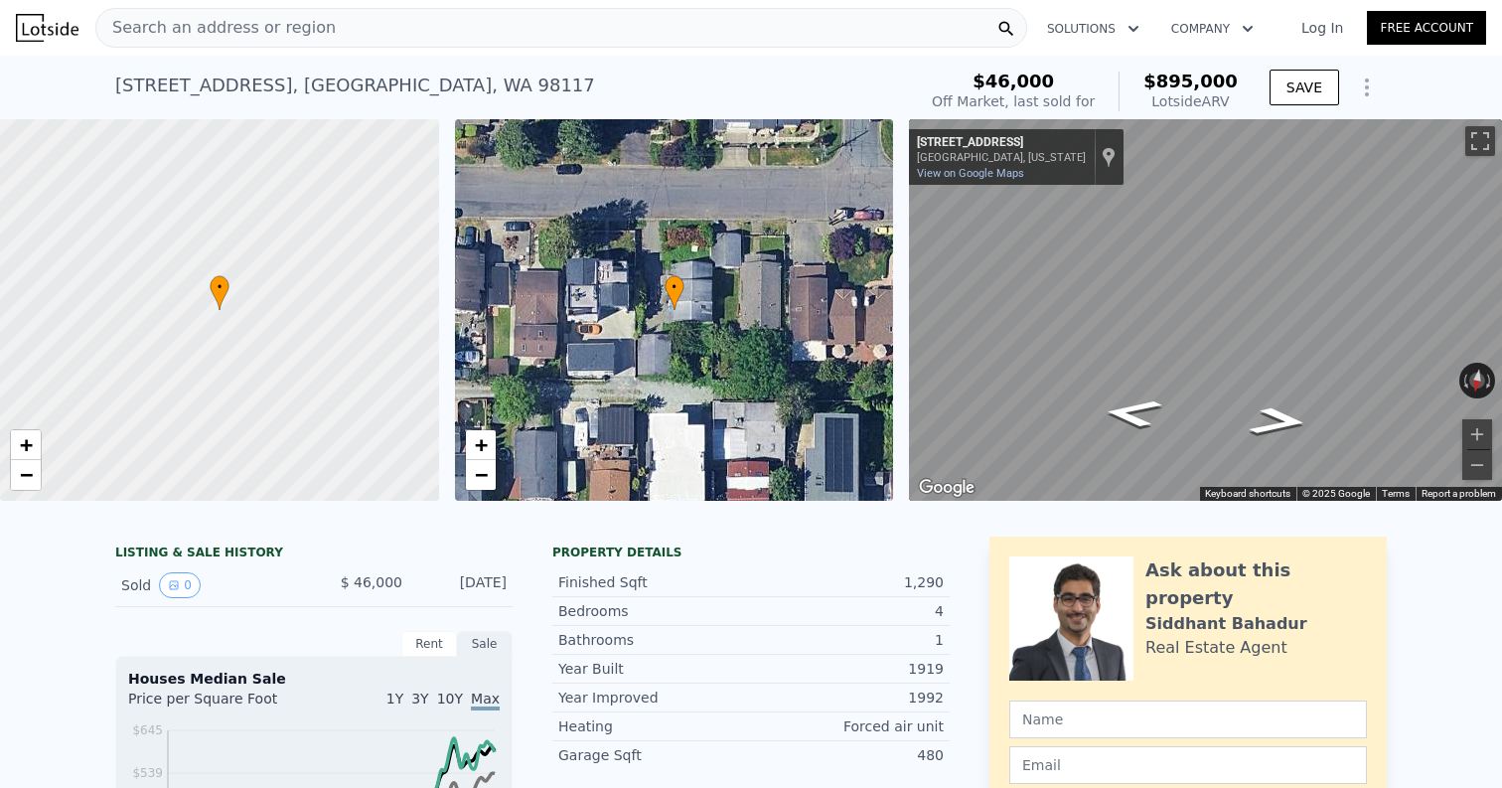
click at [364, 31] on div "Search an address or region" at bounding box center [561, 28] width 932 height 40
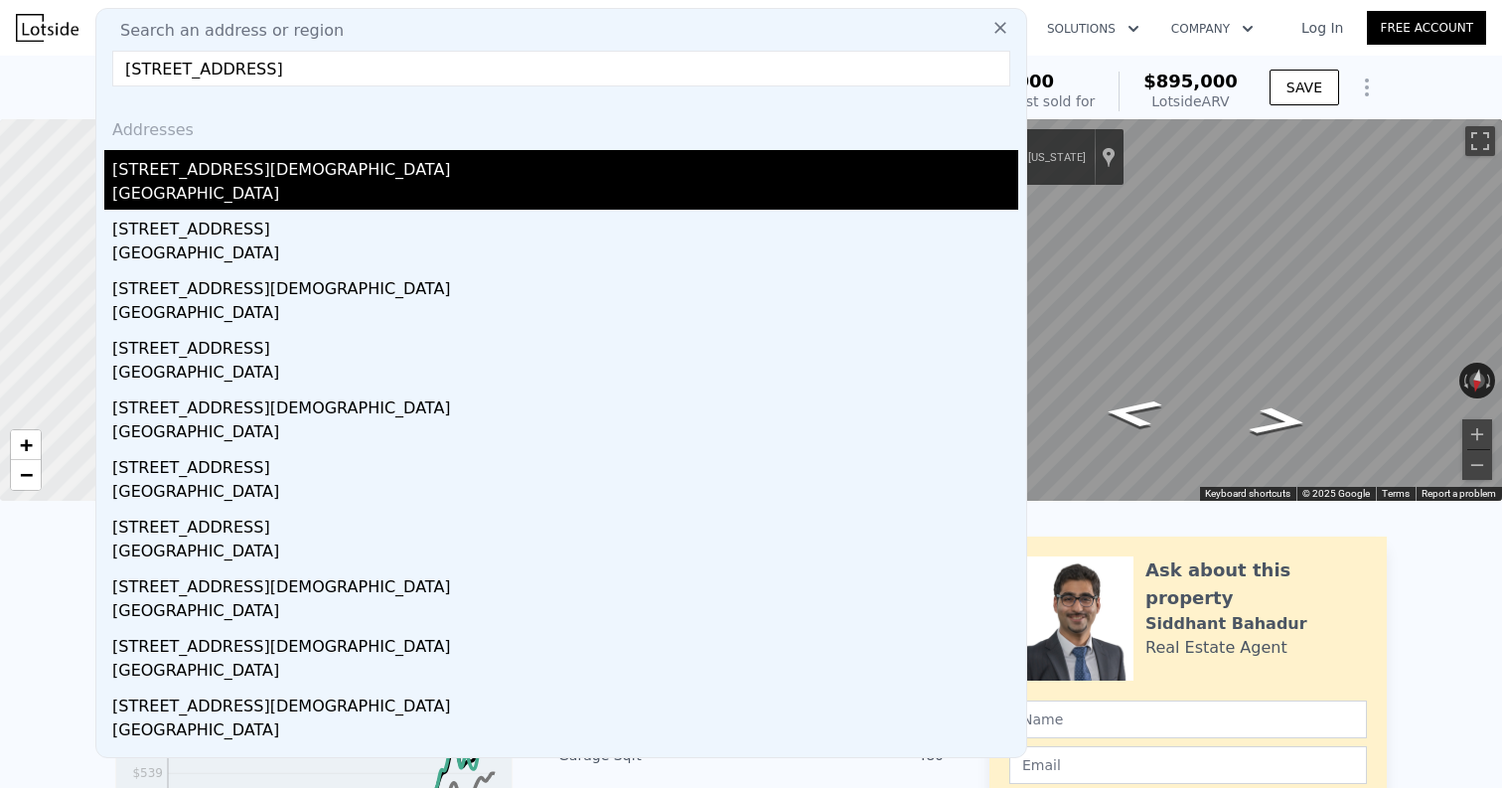
type input "4130 148th St SW, Lynnwood, WA 98087"
click at [346, 179] on div "4130 148th St SW" at bounding box center [565, 166] width 906 height 32
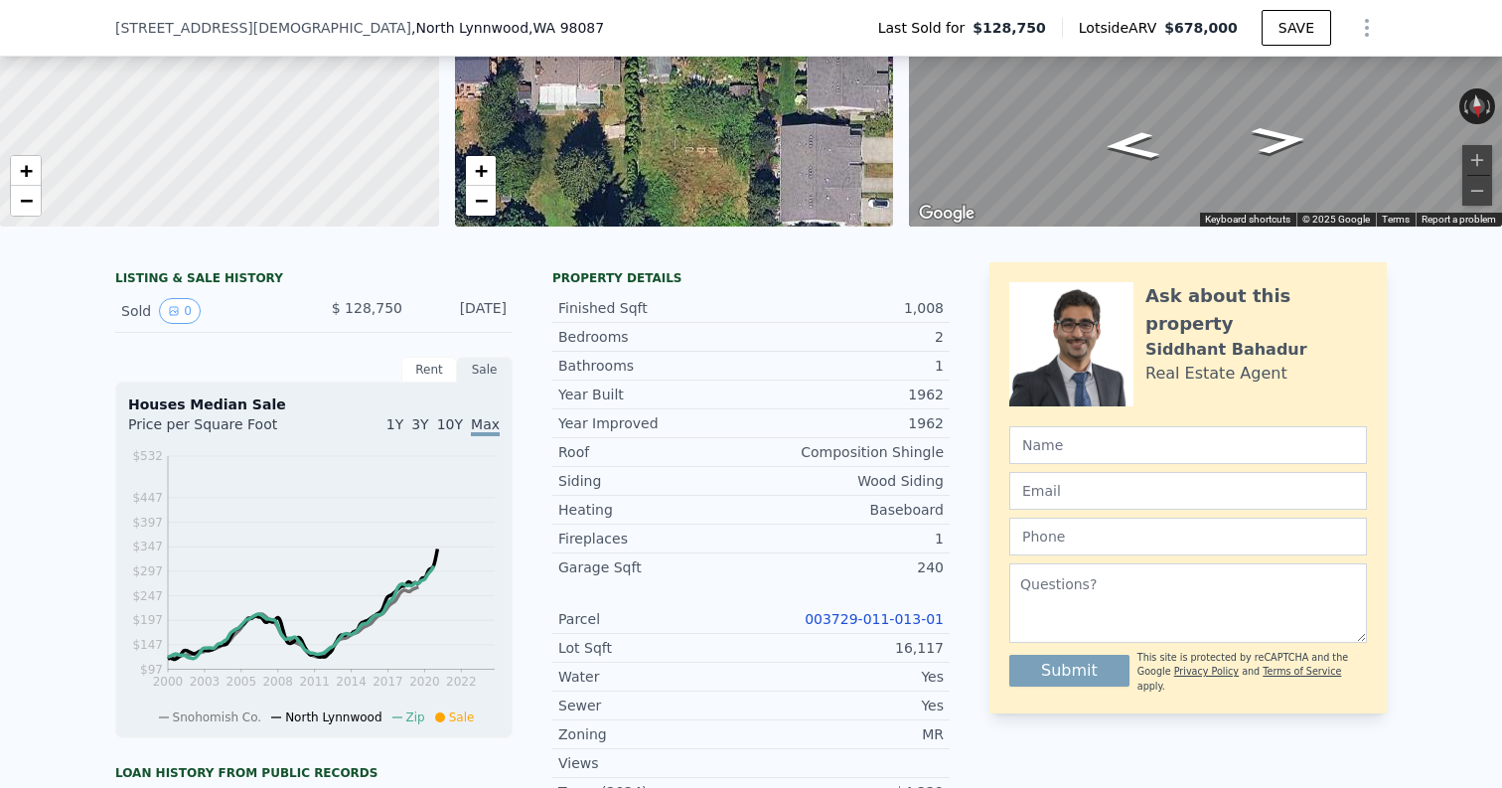
scroll to position [314, 0]
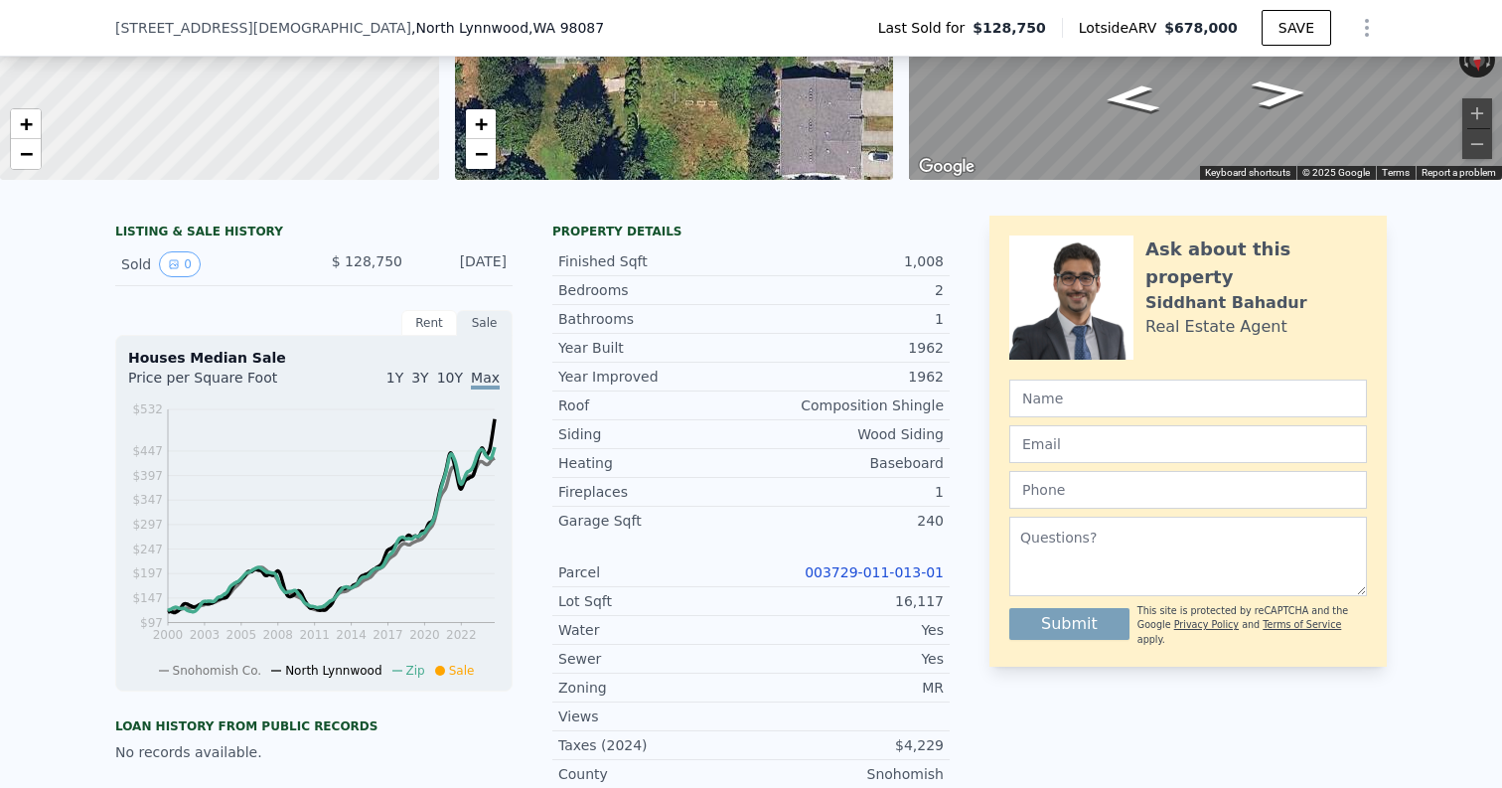
click at [844, 573] on link "003729-011-013-01" at bounding box center [874, 572] width 139 height 16
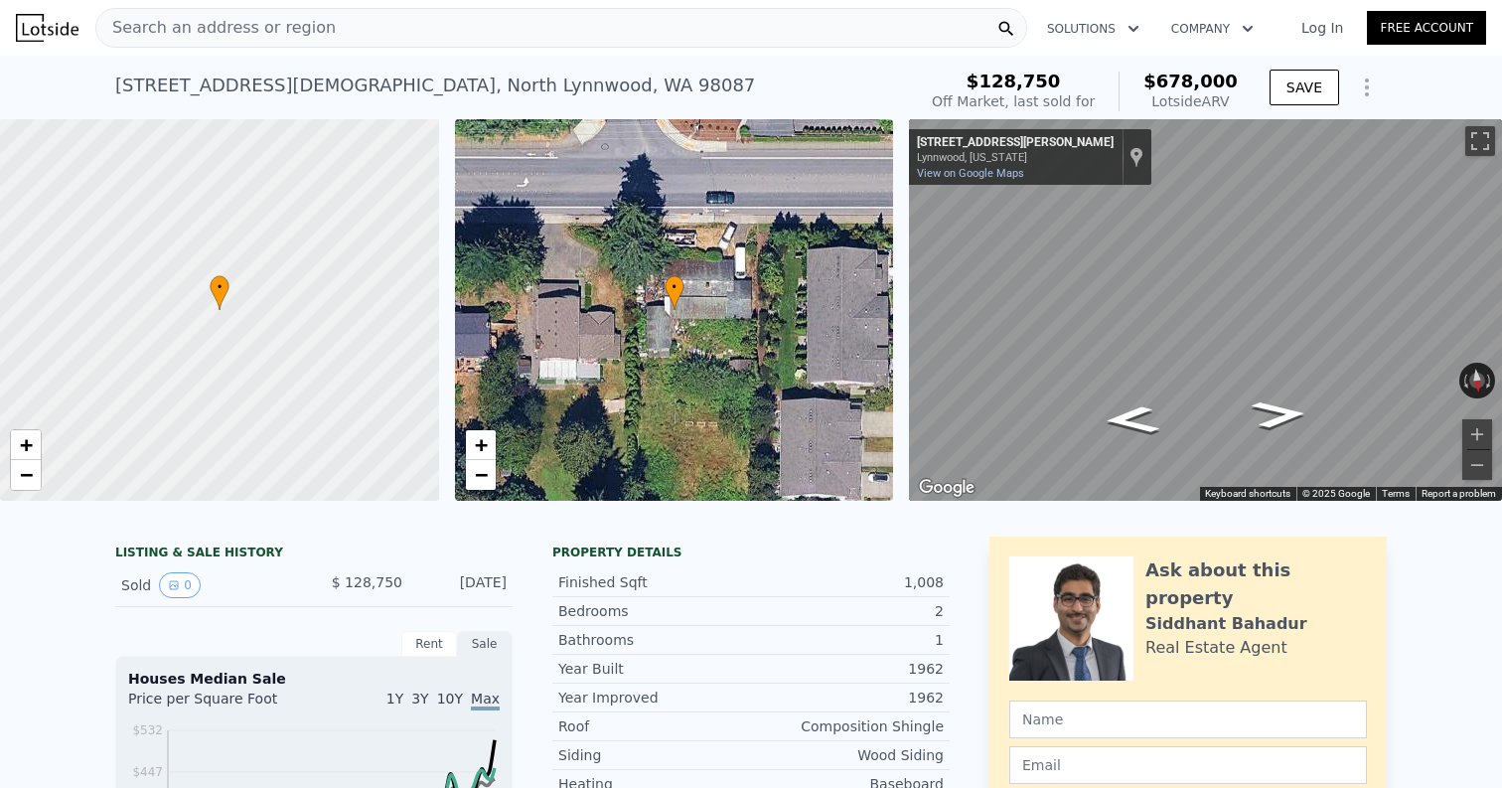
click at [332, 37] on div "Search an address or region" at bounding box center [561, 28] width 932 height 40
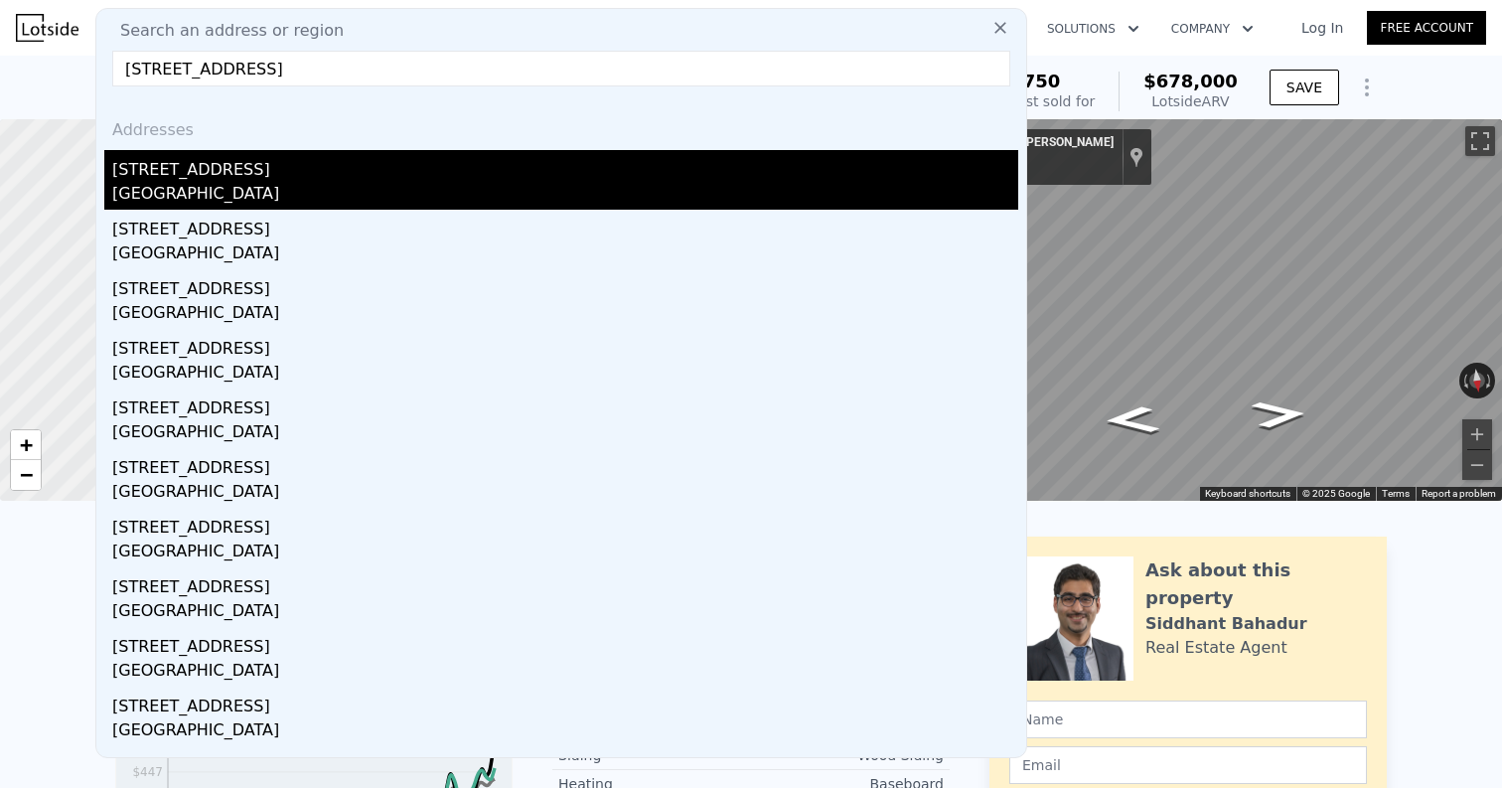
type input "5613 Oakmont Ln, Fort Worth, TX 76112"
click at [308, 165] on div "[STREET_ADDRESS]" at bounding box center [565, 166] width 906 height 32
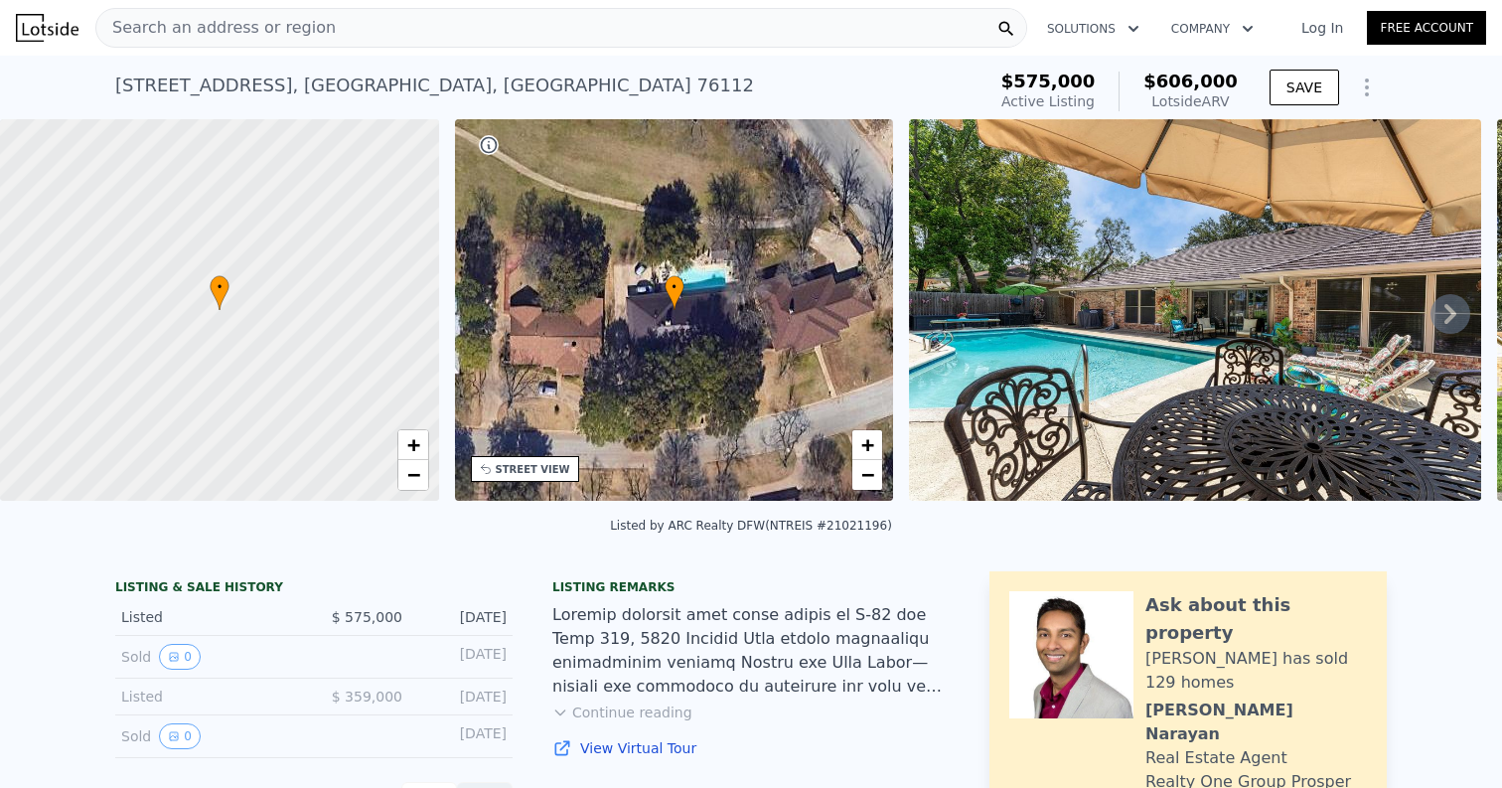
click at [366, 26] on div "Search an address or region" at bounding box center [561, 28] width 932 height 40
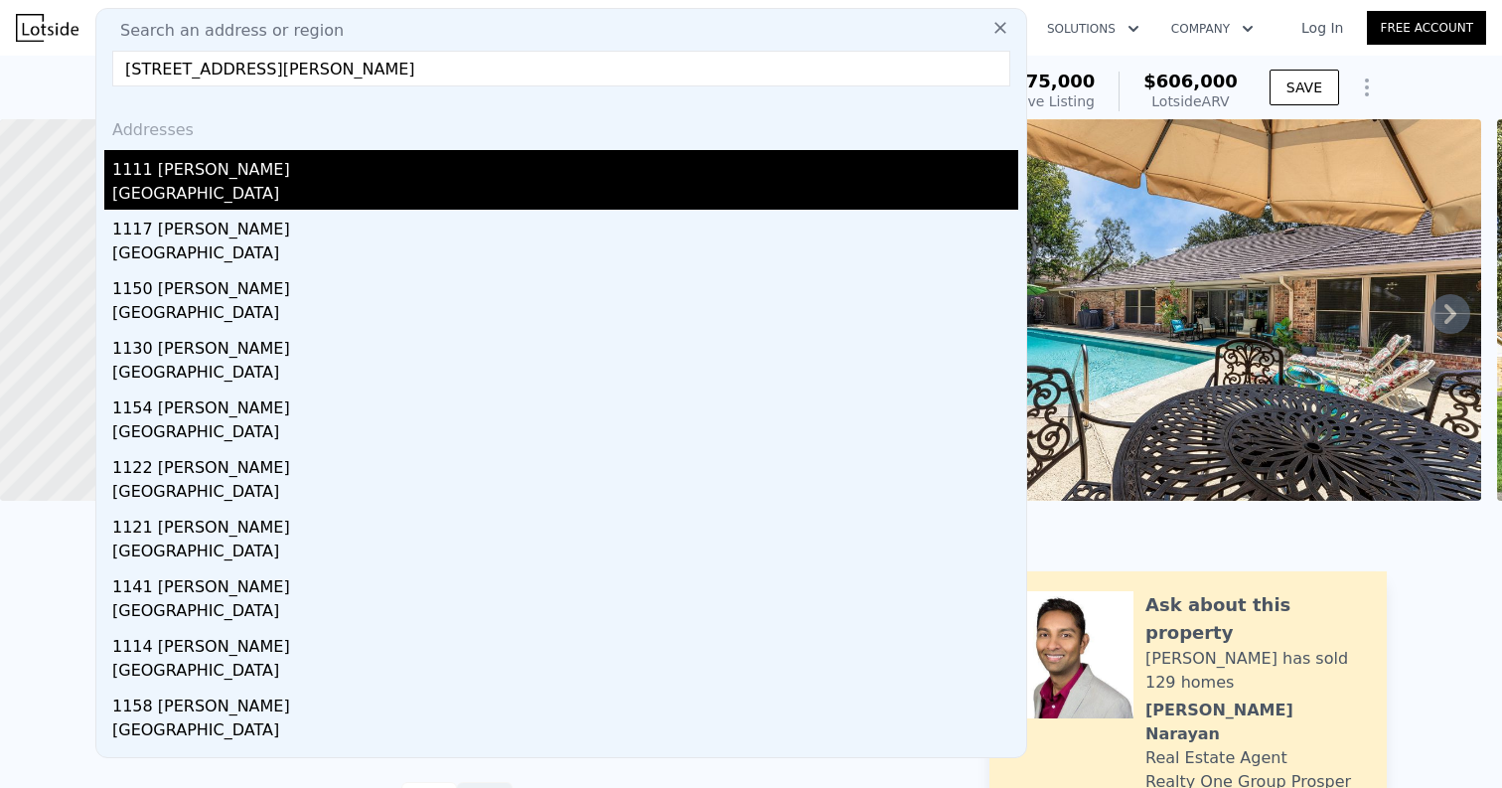
type input "1111 Mesa Blanca, San Antonio, TX 78248"
click at [328, 167] on div "1111 Mesa Blanca" at bounding box center [565, 166] width 906 height 32
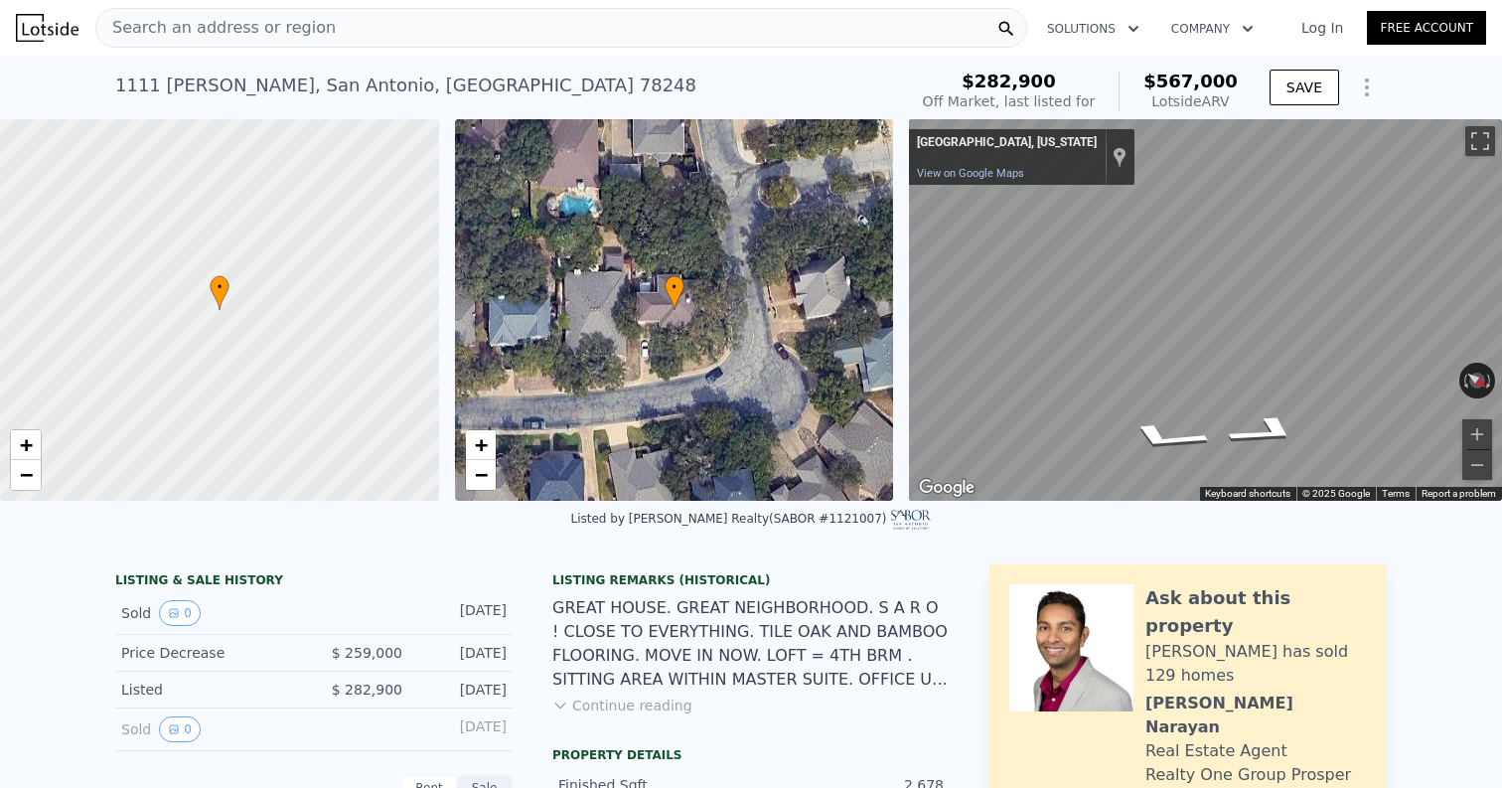
click at [393, 34] on div "Search an address or region" at bounding box center [561, 28] width 932 height 40
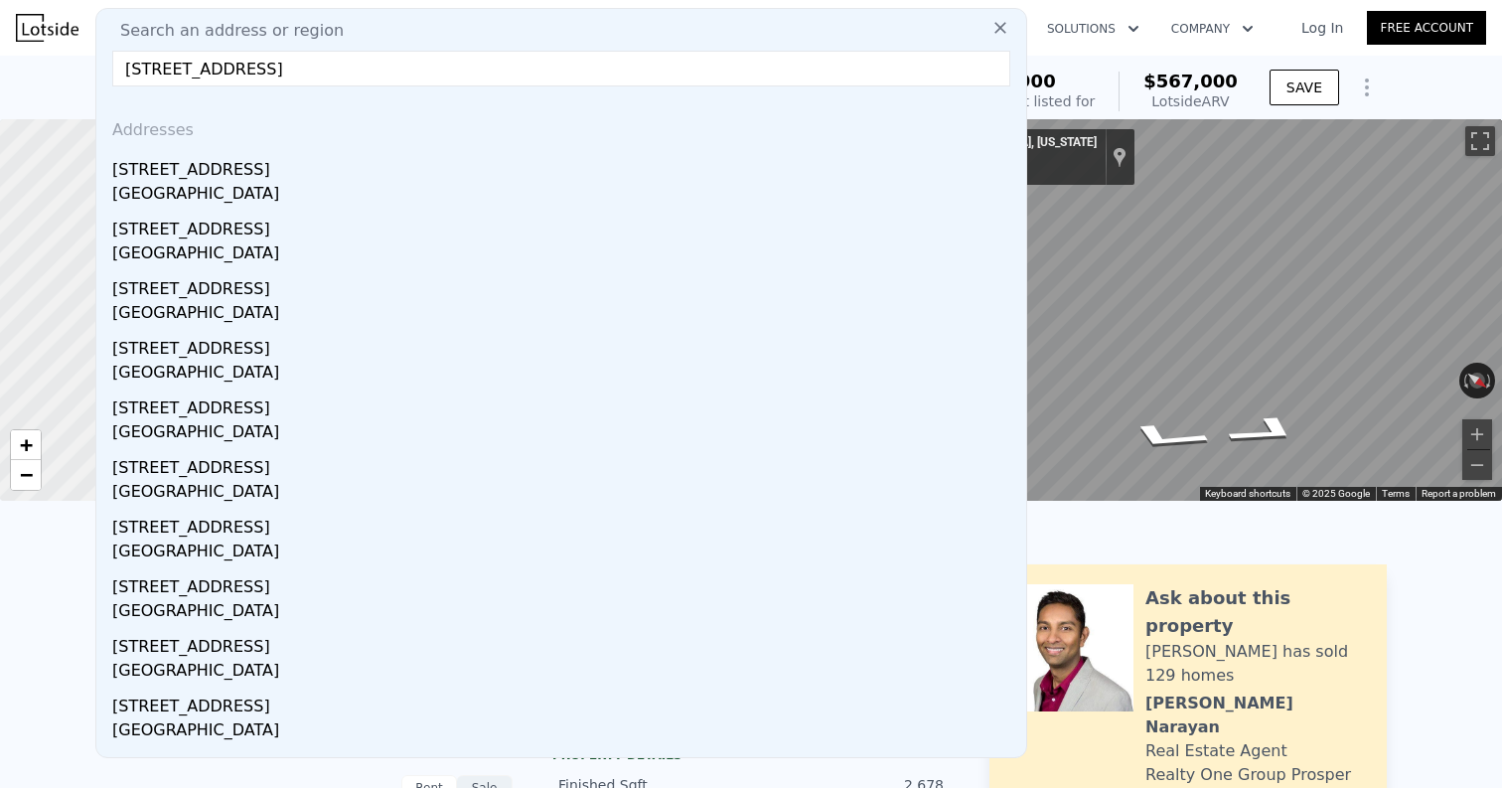
type input "2560 Northbridge Ln, granite, IL 62040"
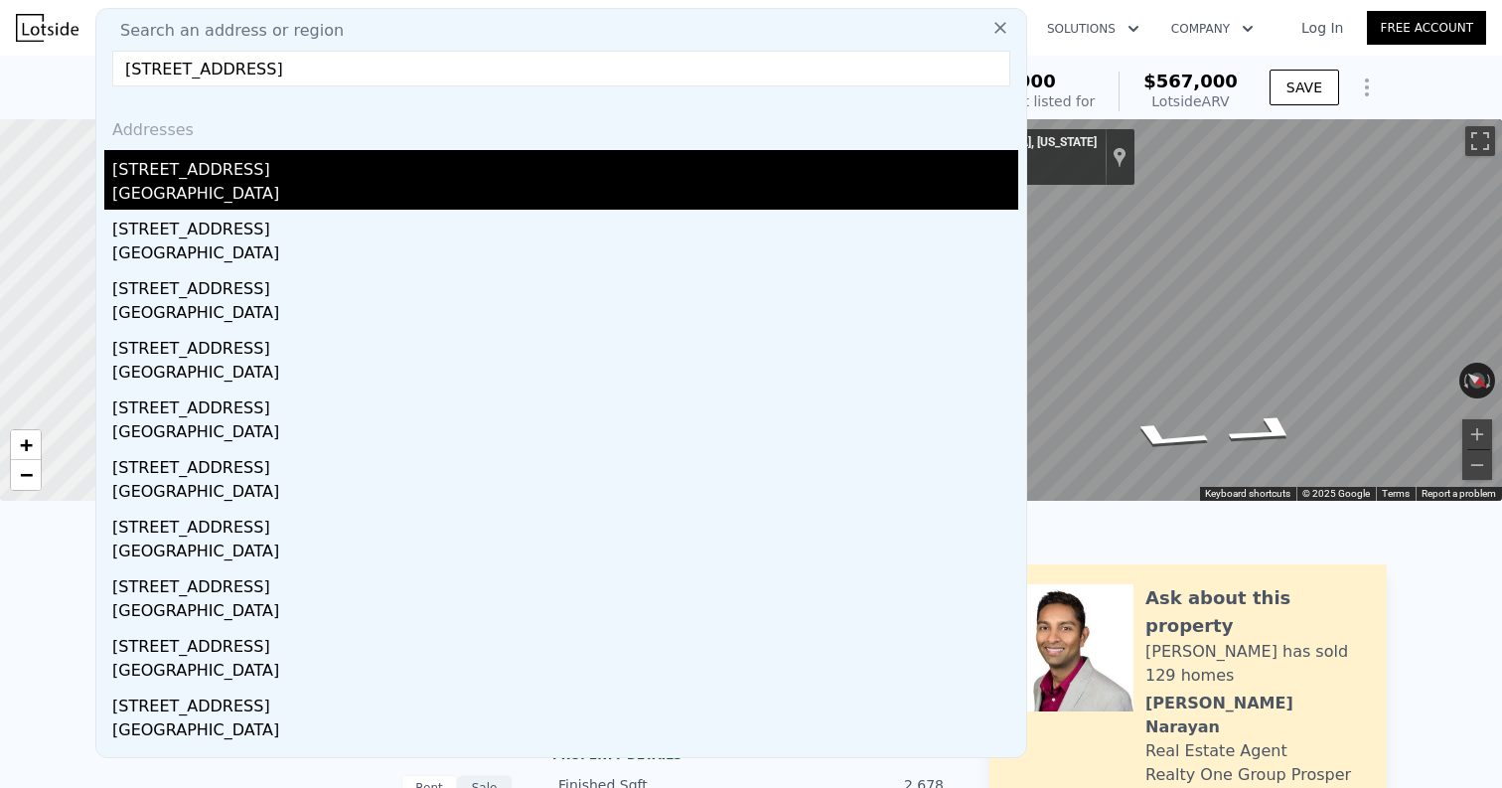
click at [281, 180] on div "[STREET_ADDRESS]" at bounding box center [565, 166] width 906 height 32
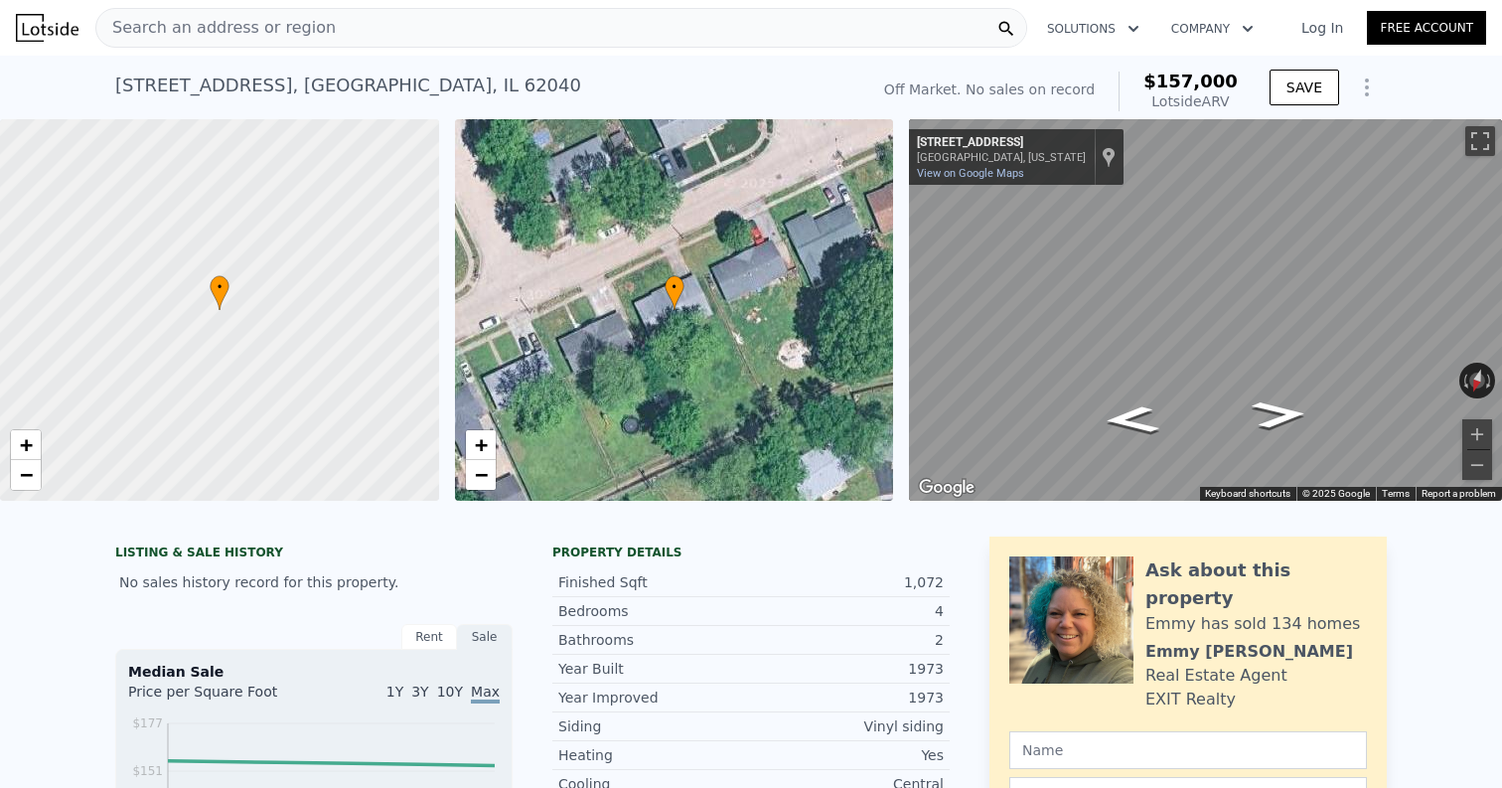
click at [380, 27] on div "Search an address or region" at bounding box center [561, 28] width 932 height 40
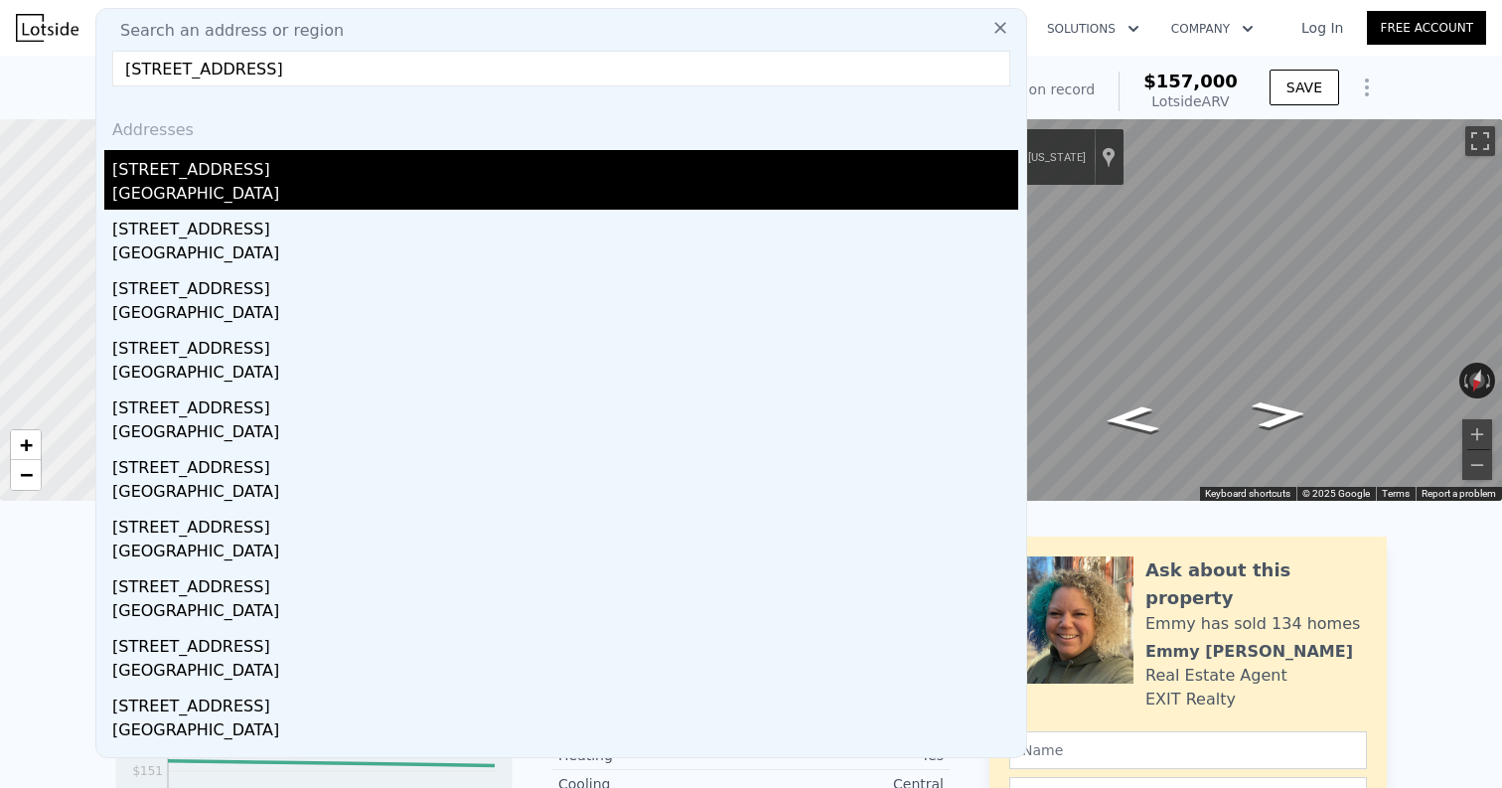
type input "2900 Shadow Oak CT, Flower Mound, TX 75028, Flower Mound, TX 75028"
click at [314, 172] on div "2900 Shadow Oak Ct" at bounding box center [565, 166] width 906 height 32
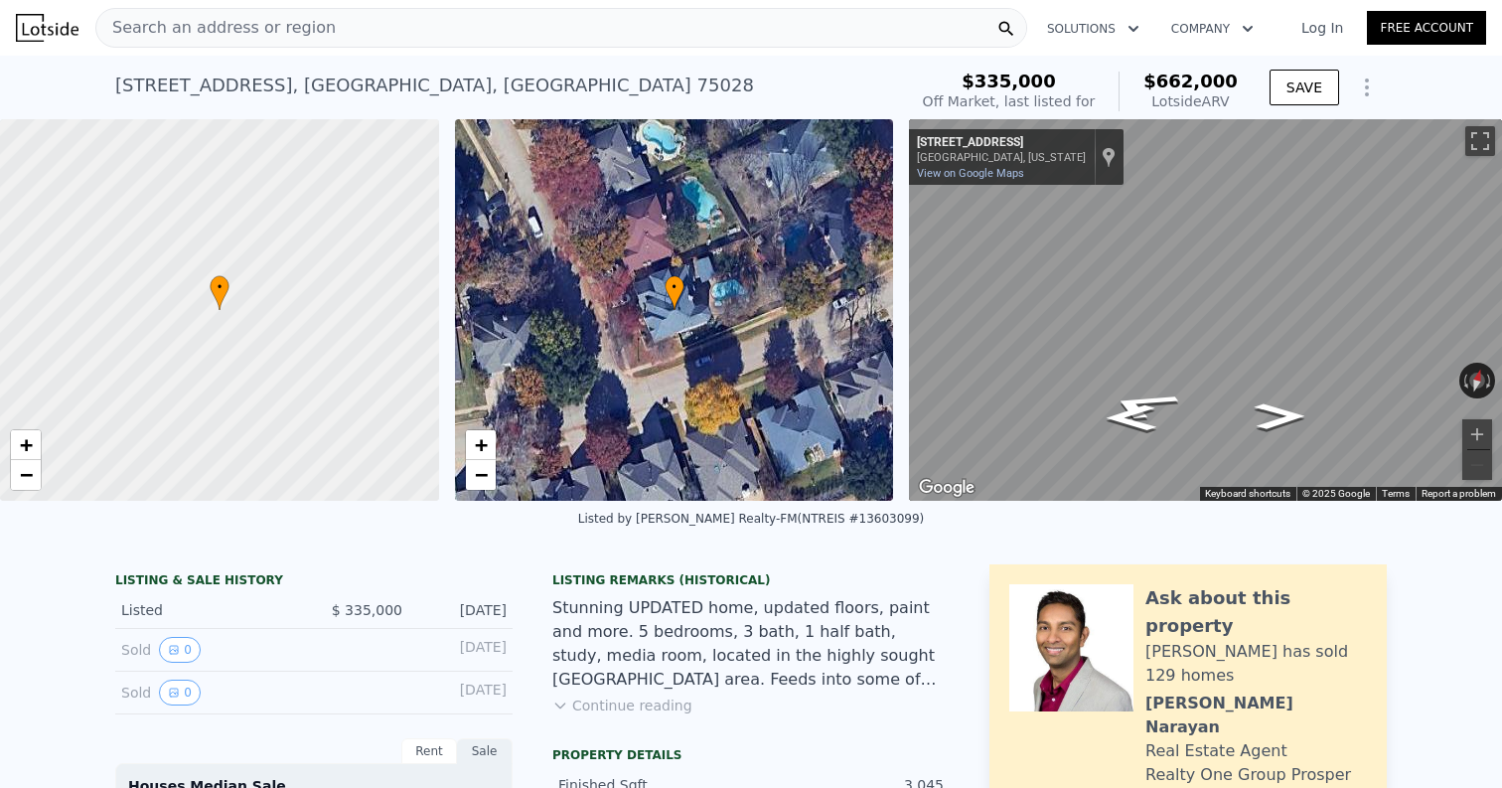
click at [412, 25] on div "Search an address or region" at bounding box center [561, 28] width 932 height 40
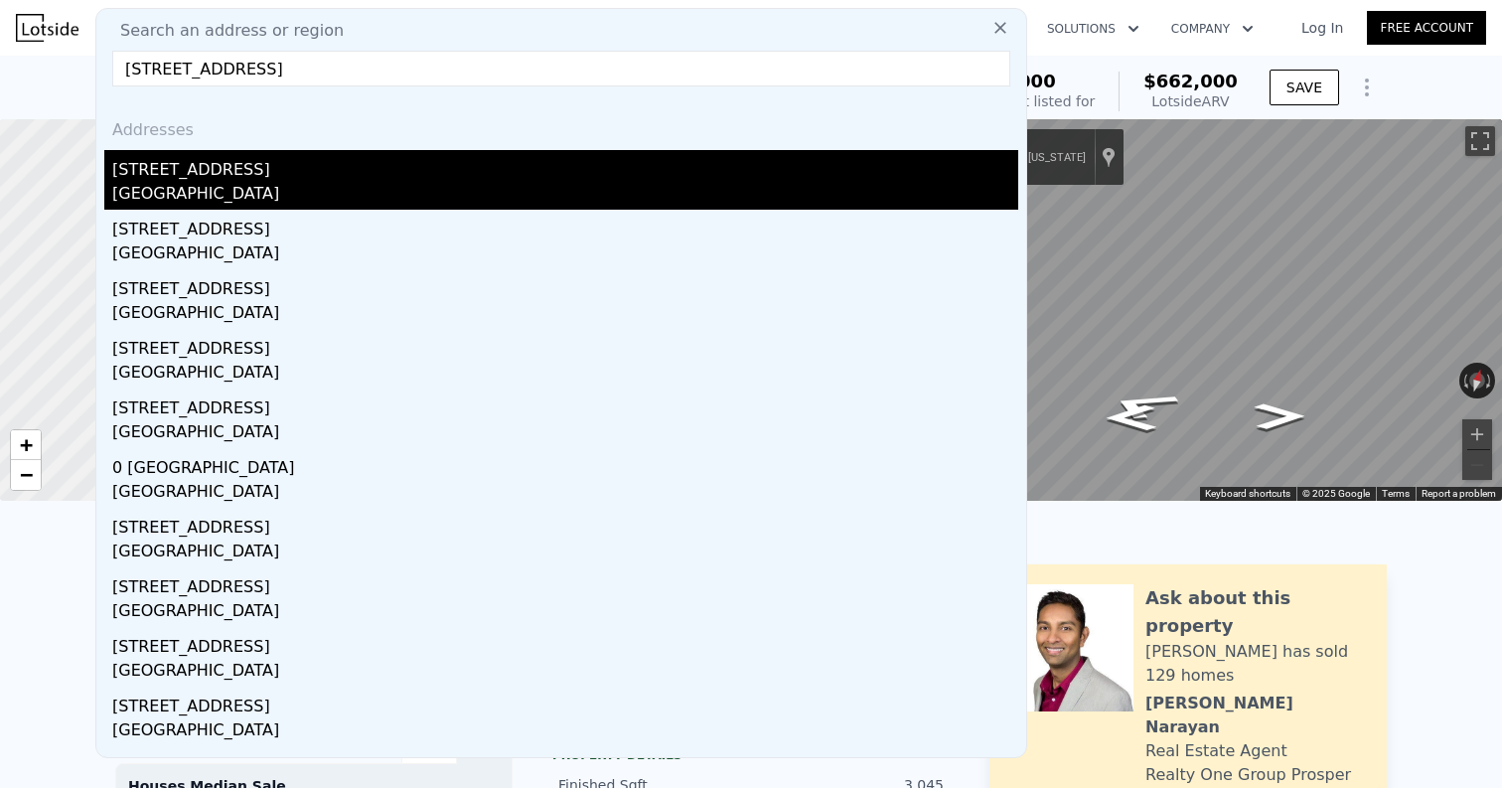
type input "17107 36th Ave W, Lynnwood, WA 98037, USA"
click at [359, 162] on div "[STREET_ADDRESS]" at bounding box center [565, 166] width 906 height 32
type input "1.75"
type input "3"
type input "1536"
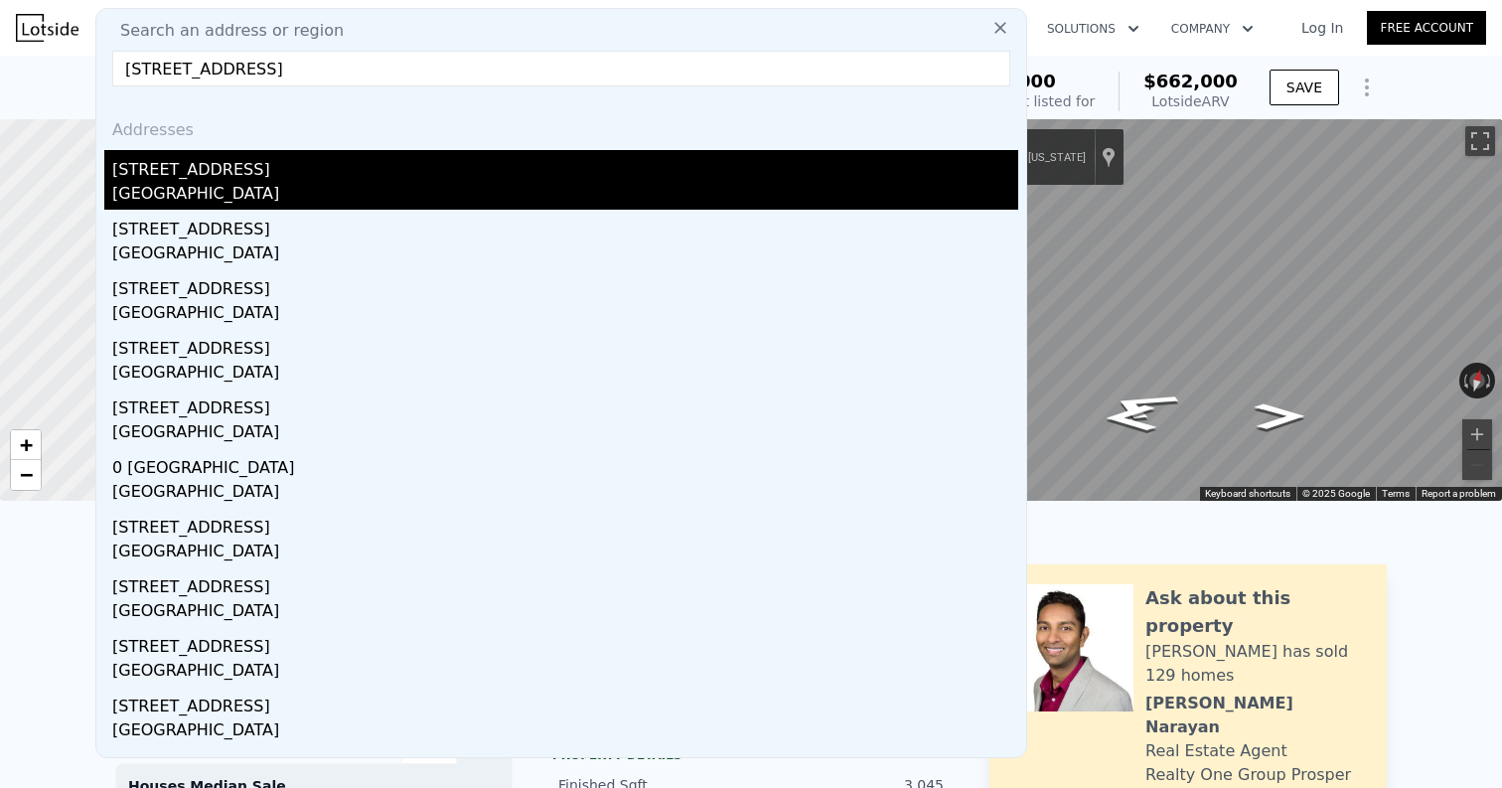
type input "2683"
type input "9583"
type input "19166"
type input "$ 970,000"
type input "7"
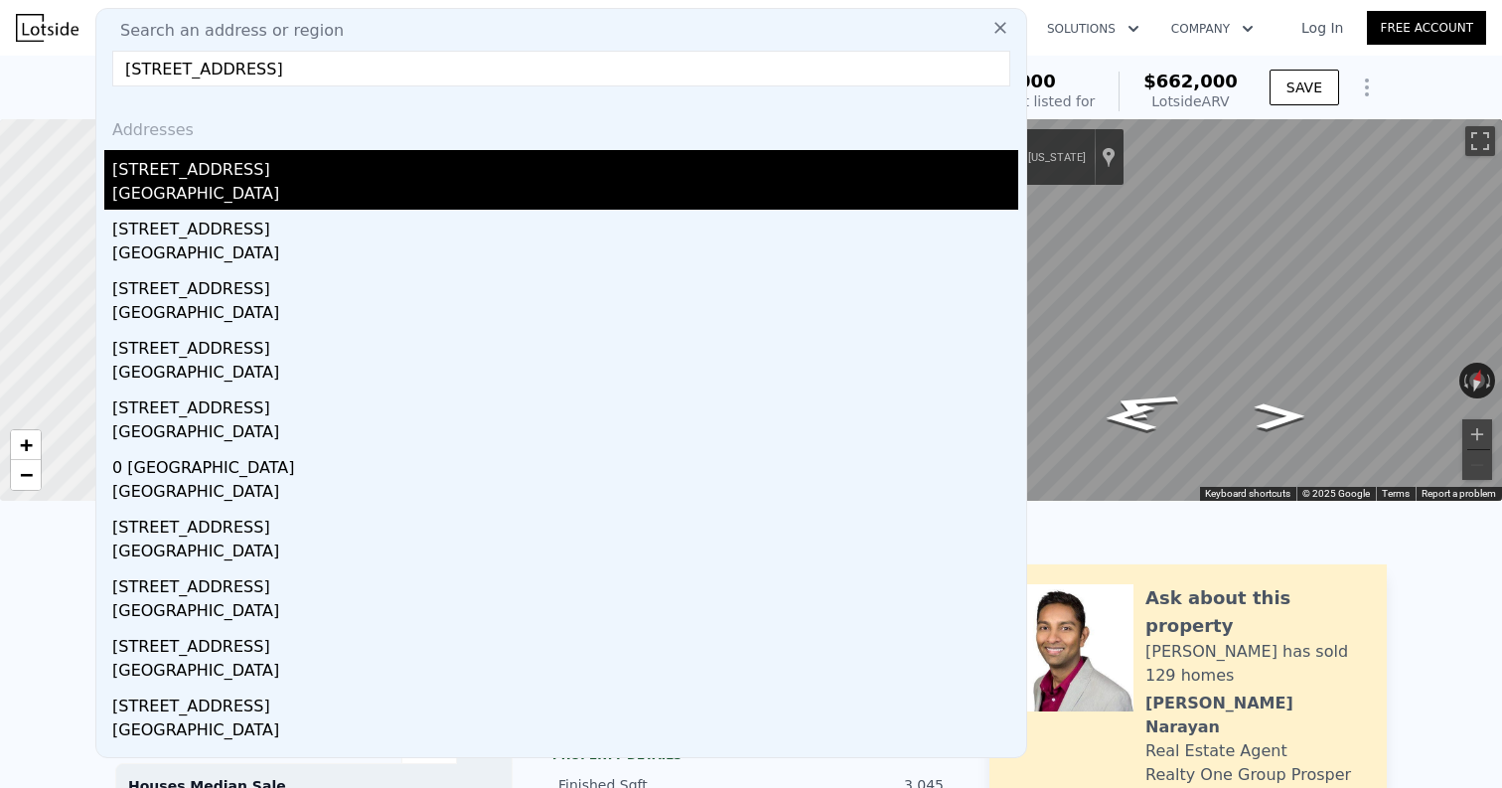
type input "$ 97,691"
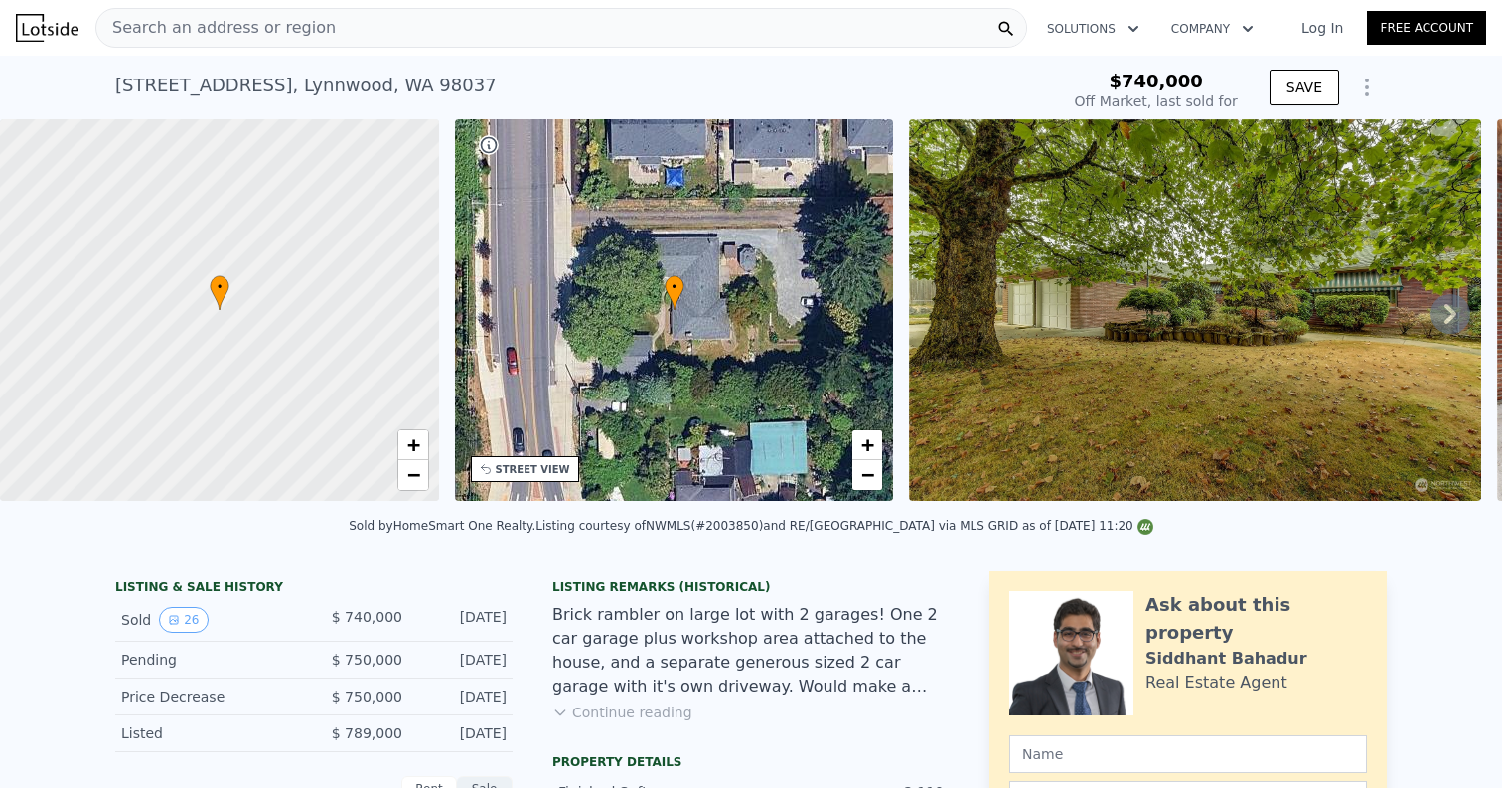
click at [411, 33] on div "Search an address or region" at bounding box center [561, 28] width 932 height 40
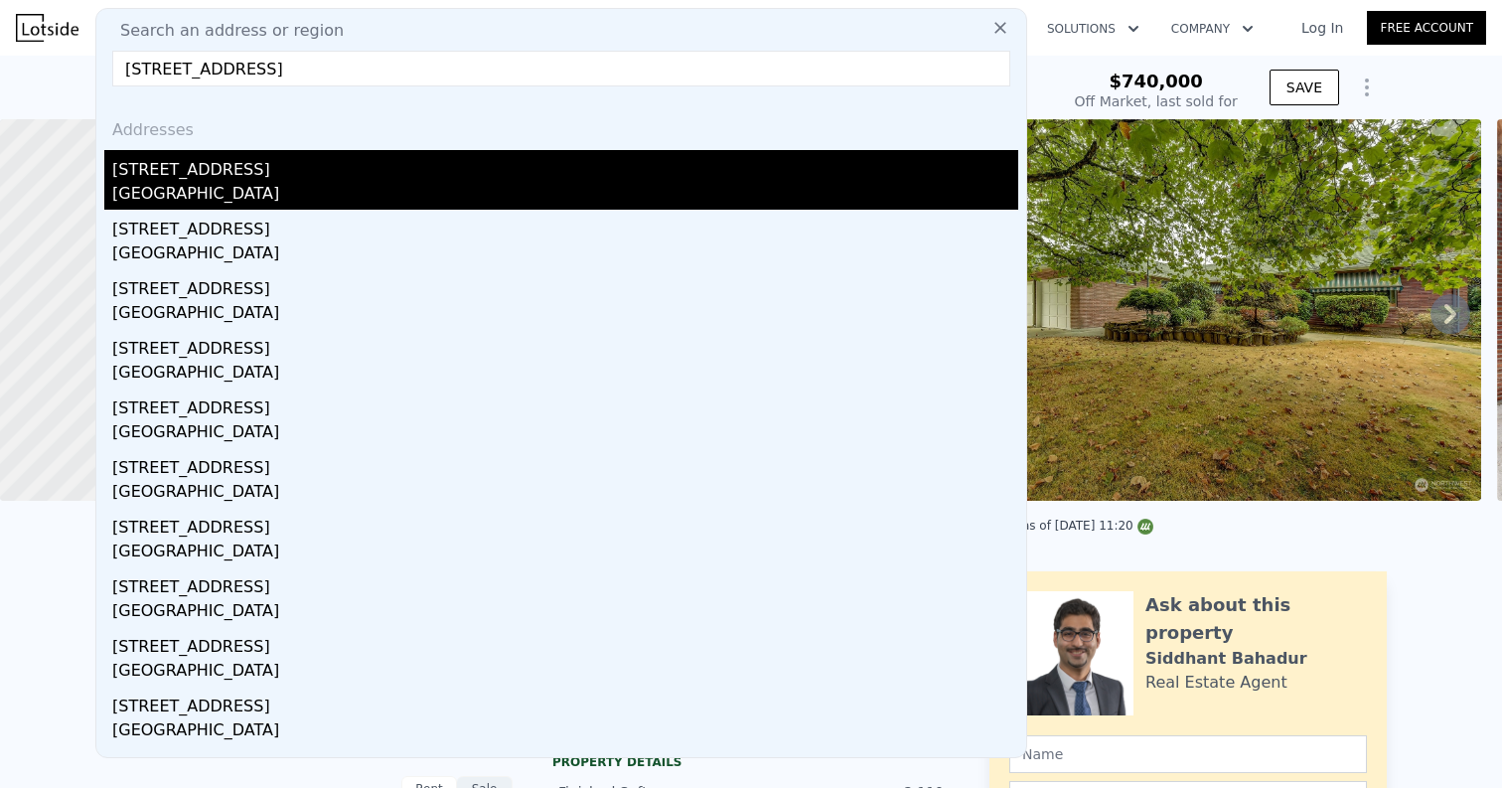
type input "3233 NE 12th St APT 201, Renton, WA 98056"
click at [349, 167] on div "3233 NE 12th St Apt 201" at bounding box center [565, 166] width 906 height 32
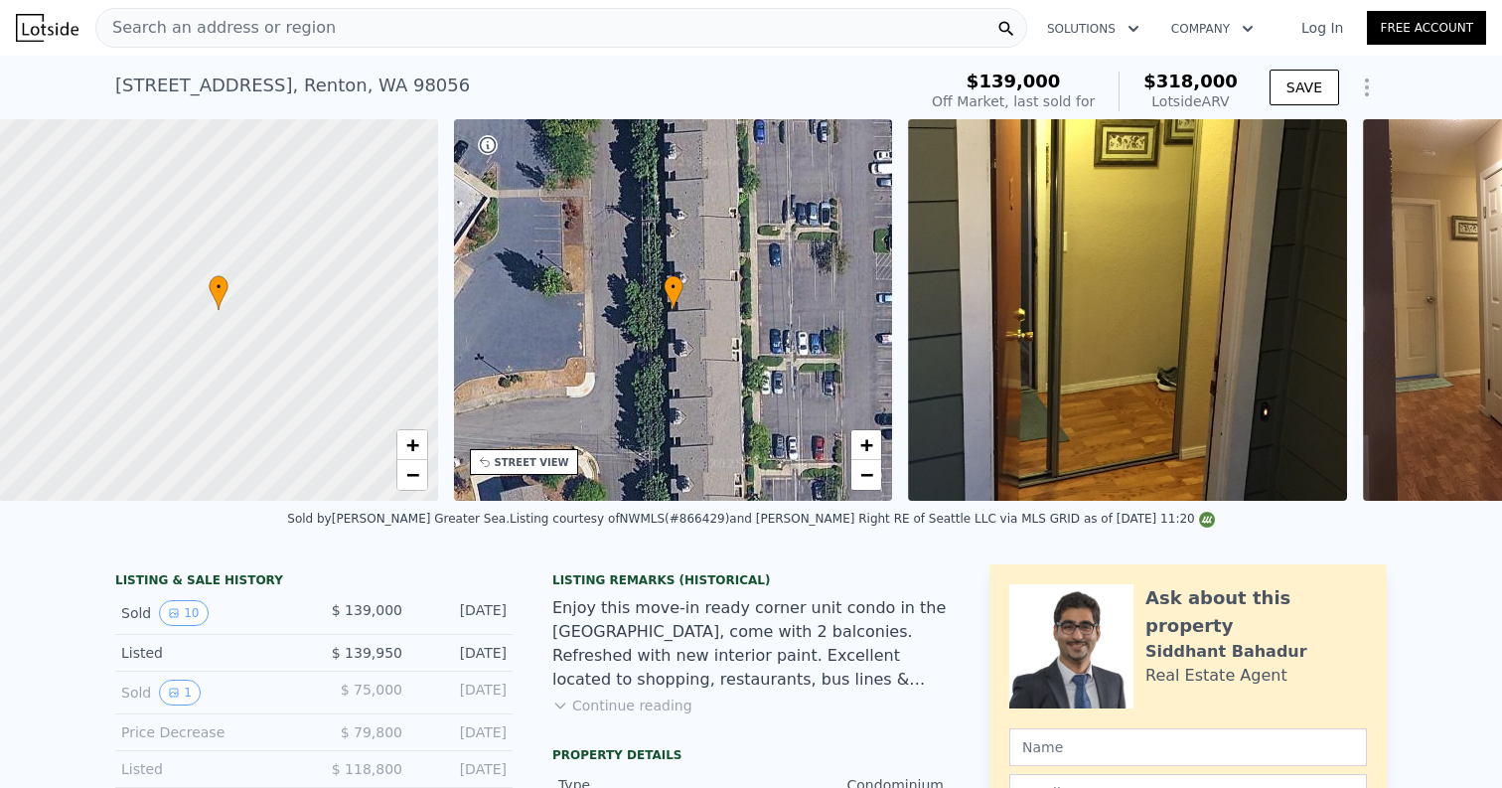
scroll to position [0, 8]
click at [397, 25] on div "Search an address or region" at bounding box center [561, 28] width 932 height 40
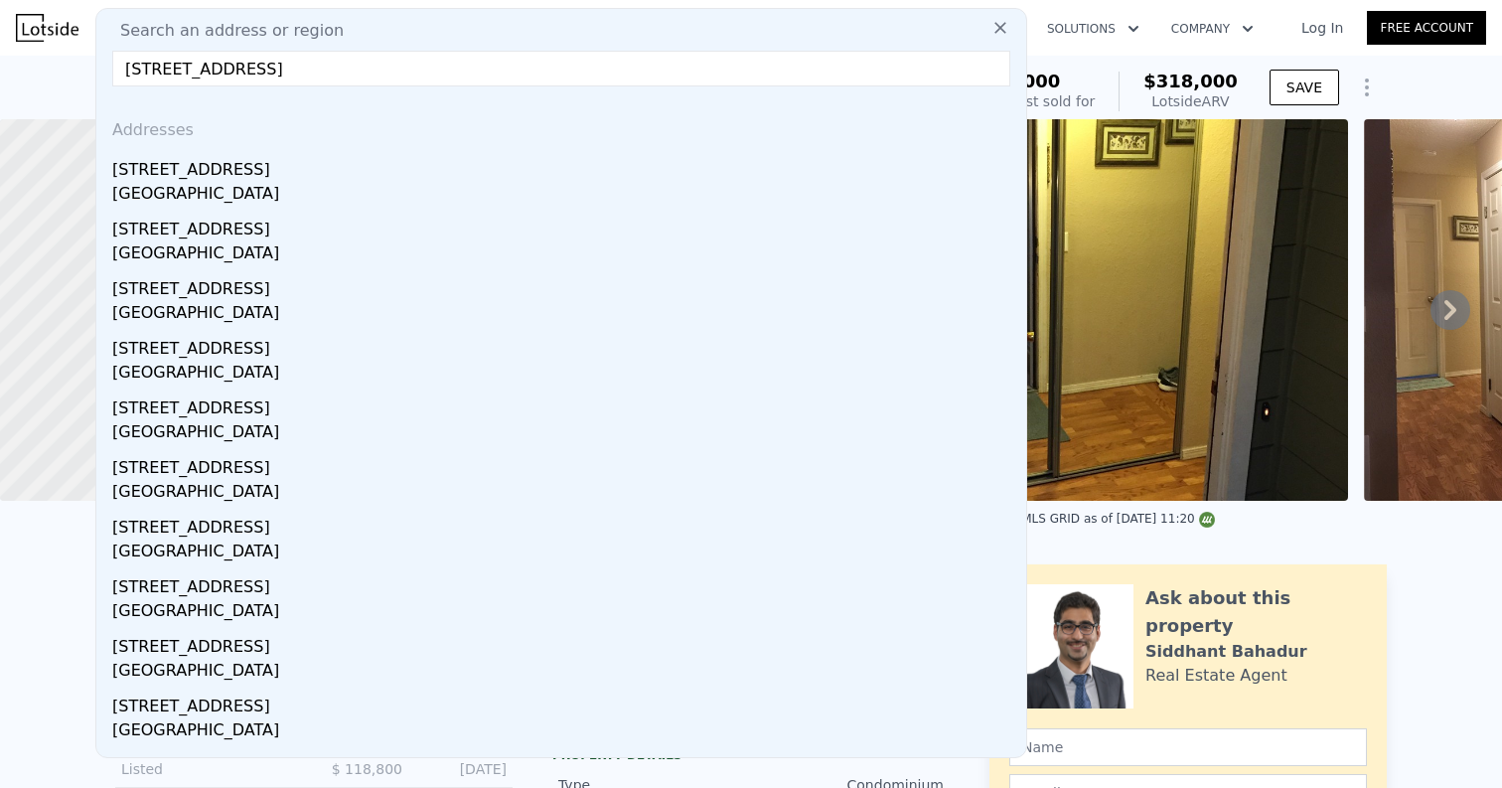
type input "2034 14th Ave W, Seattle, WA 98119, USA"
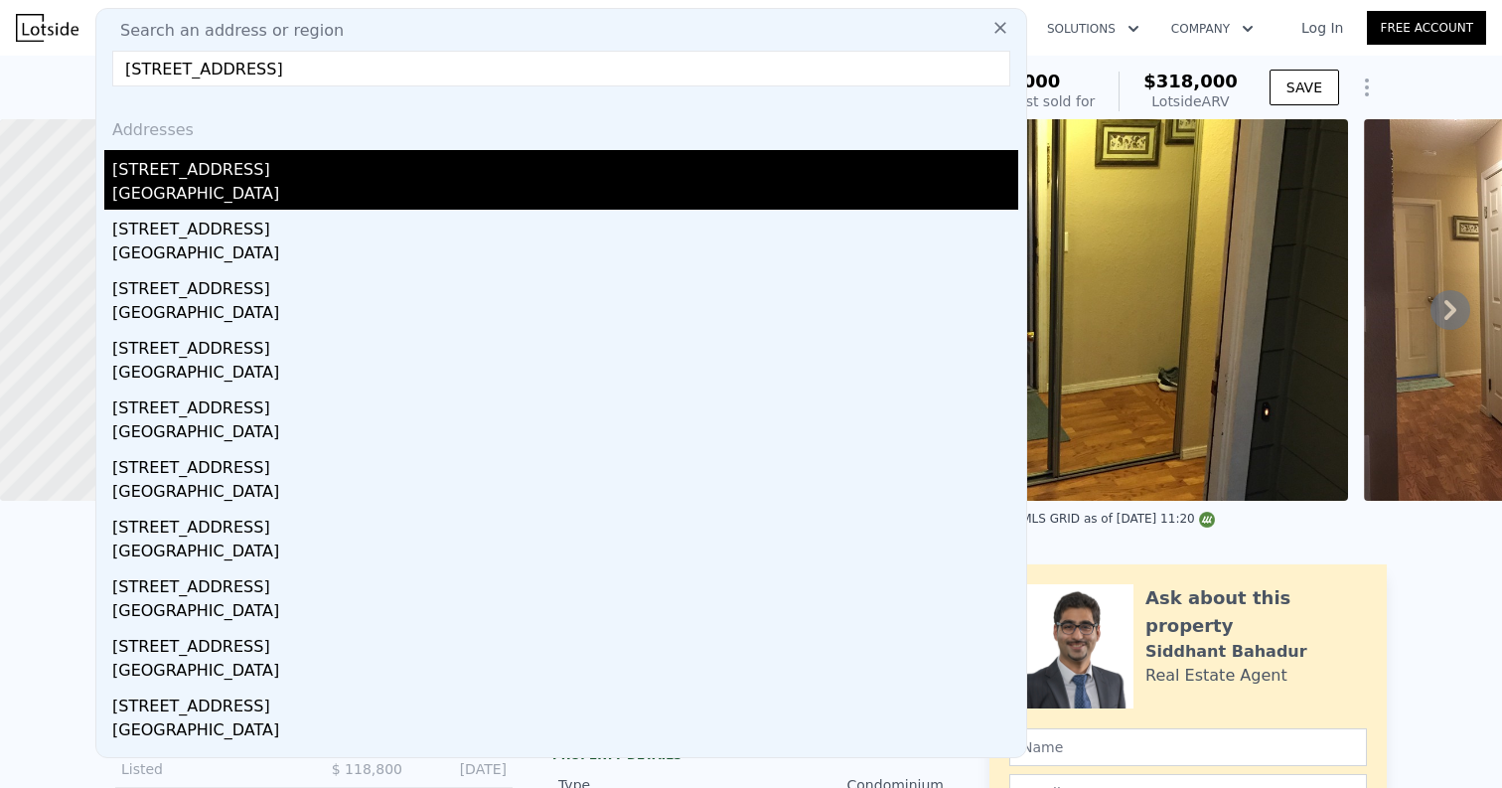
click at [285, 167] on div "2034 14th Ave W Apt 205" at bounding box center [565, 166] width 906 height 32
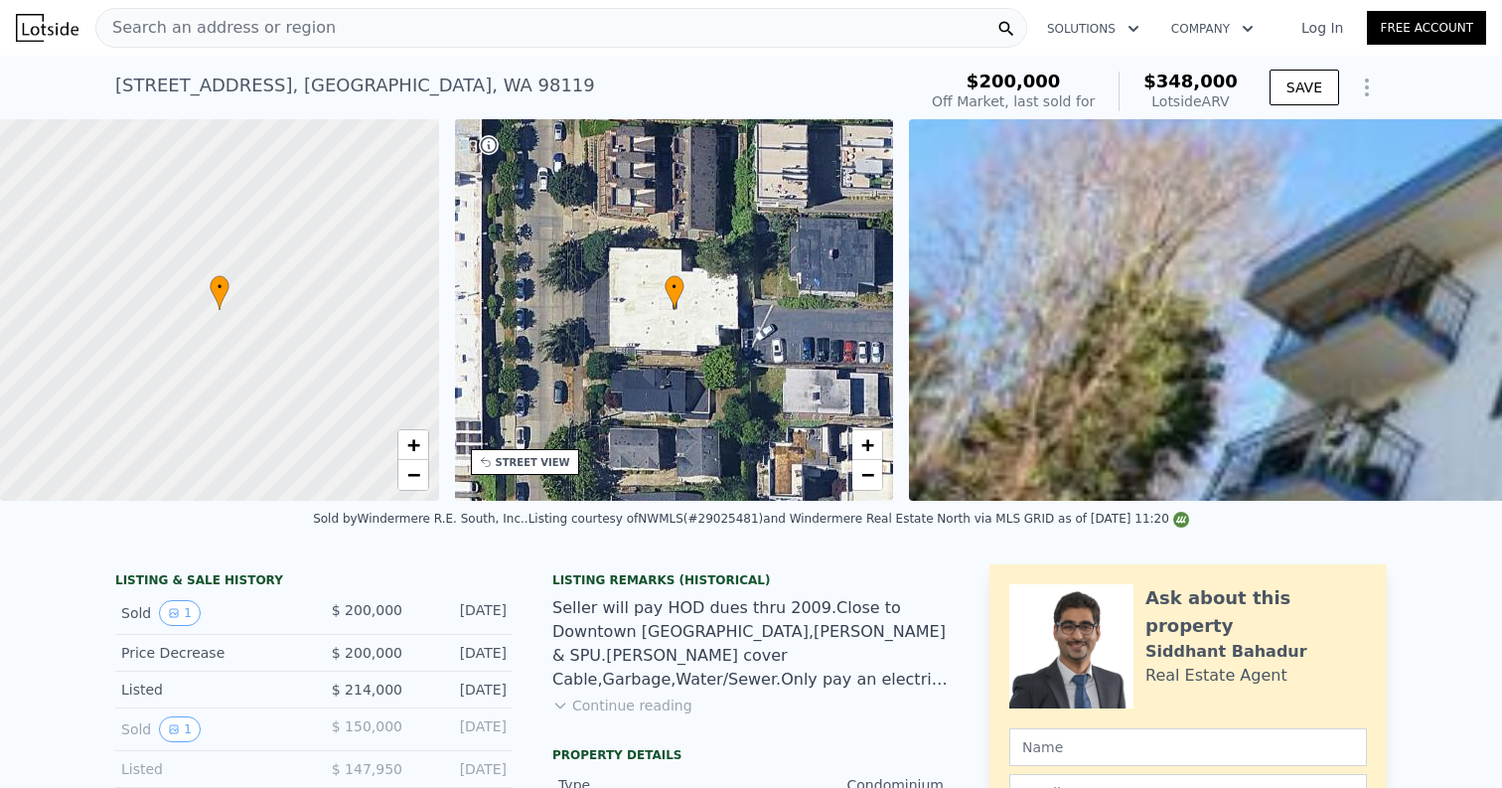
click at [424, 37] on div "Search an address or region" at bounding box center [561, 28] width 932 height 40
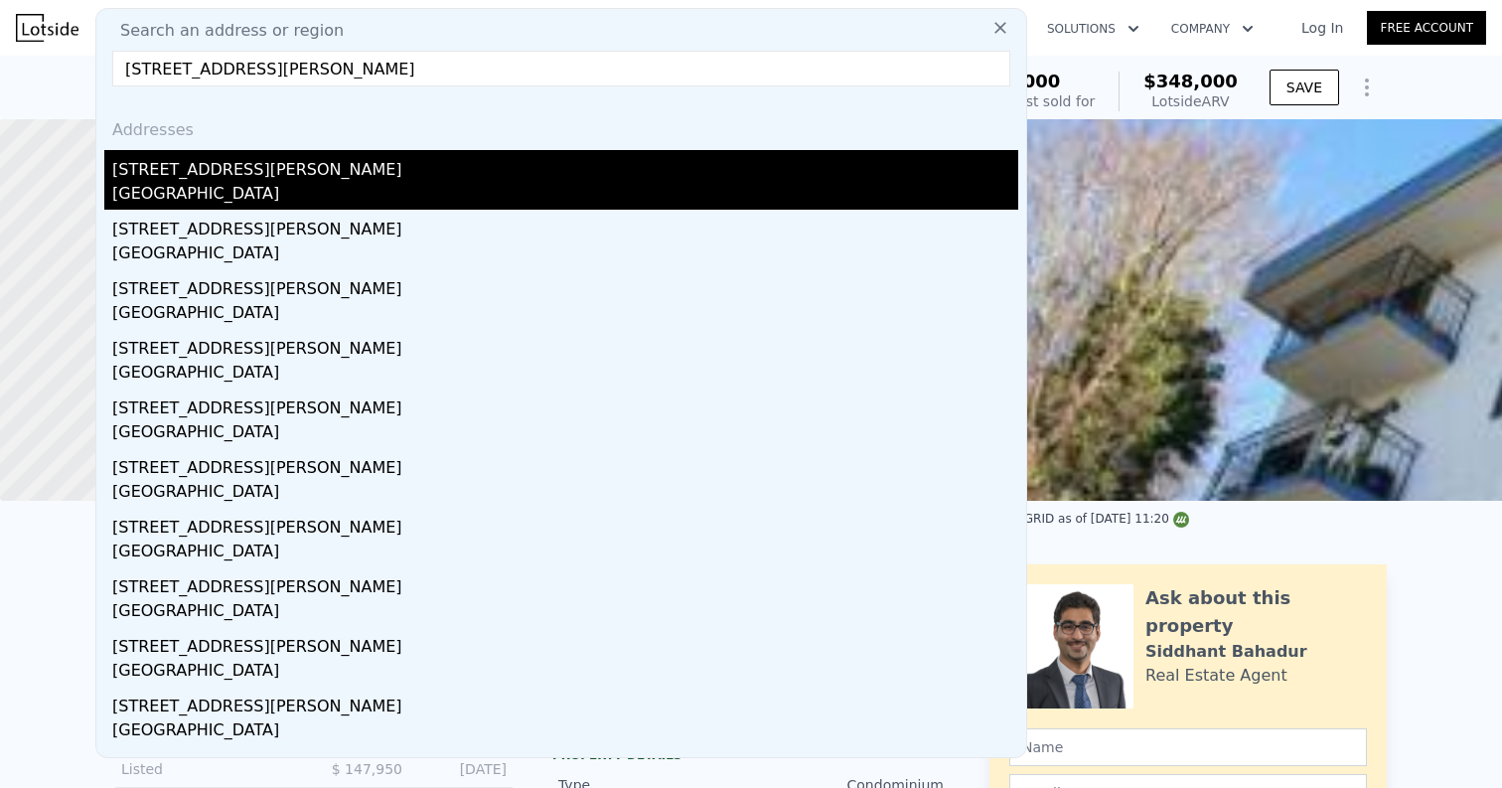
type input "500 Elliott Ave W Apt 405, Seattle, WA 98119, USA"
click at [343, 168] on div "500 Elliott Ave W Apt 405" at bounding box center [565, 166] width 906 height 32
type input "1"
type input "422"
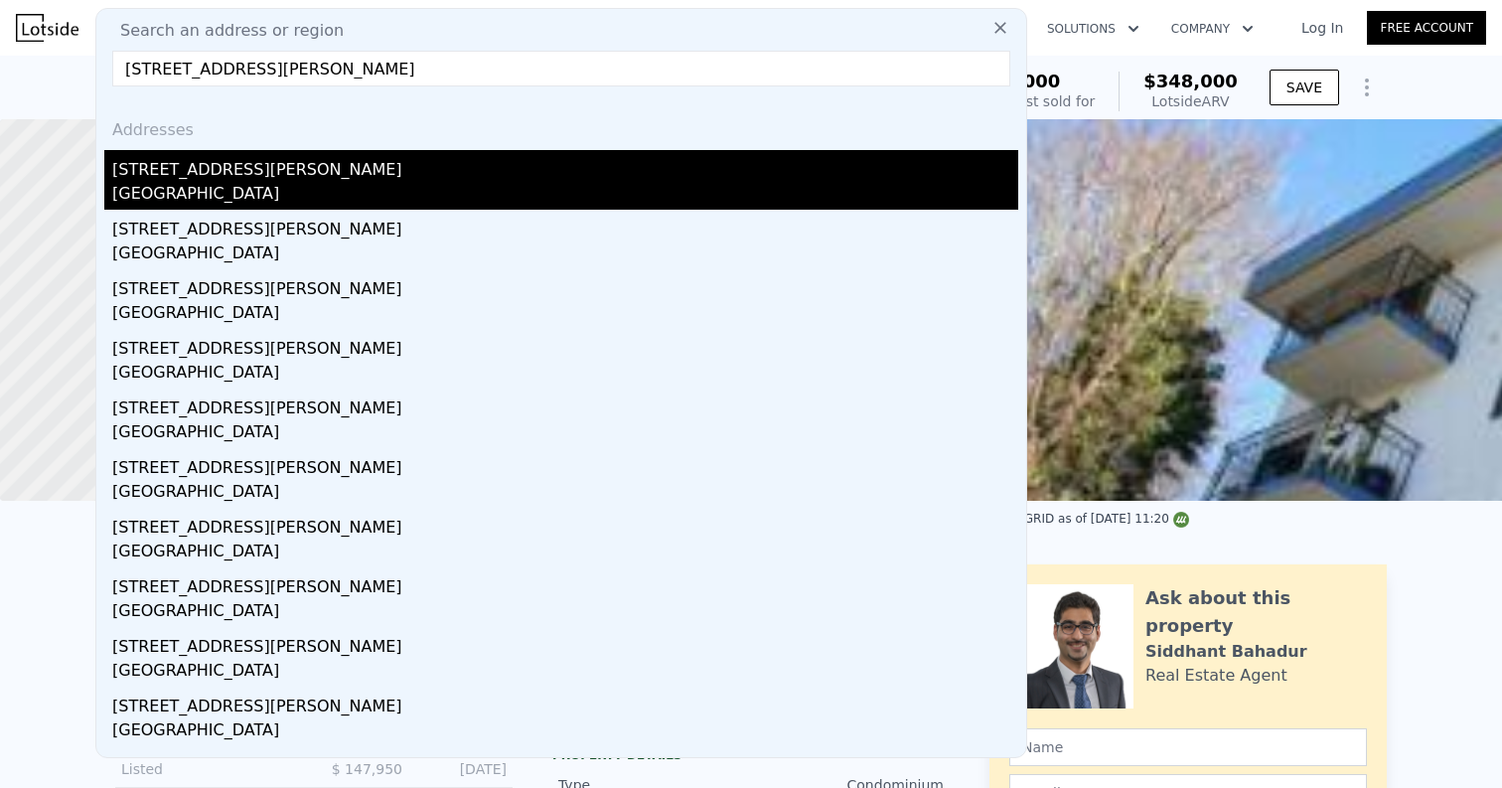
type input "585"
type input "$ 300,000"
type input "$ 14,609"
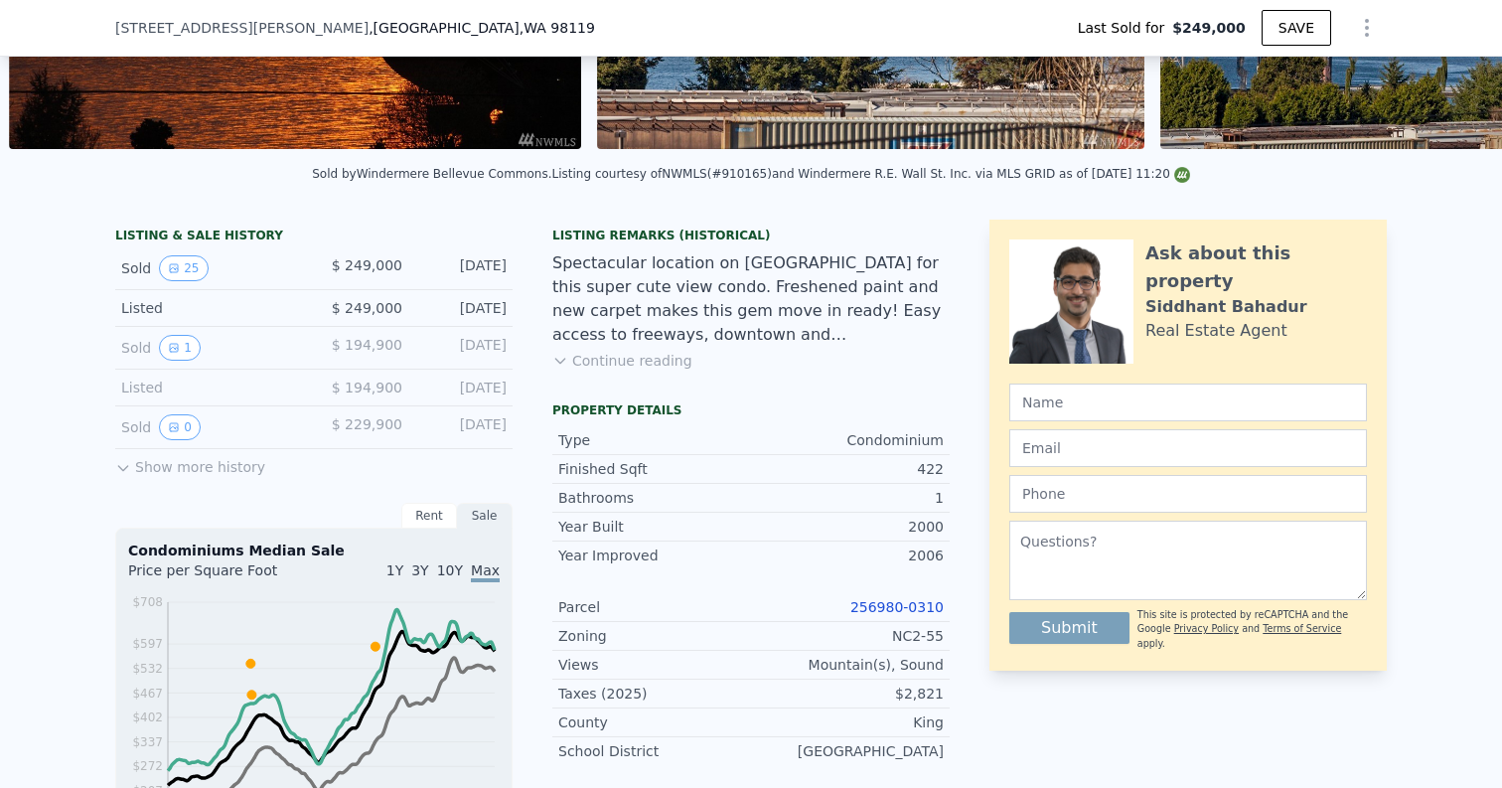
scroll to position [358, 0]
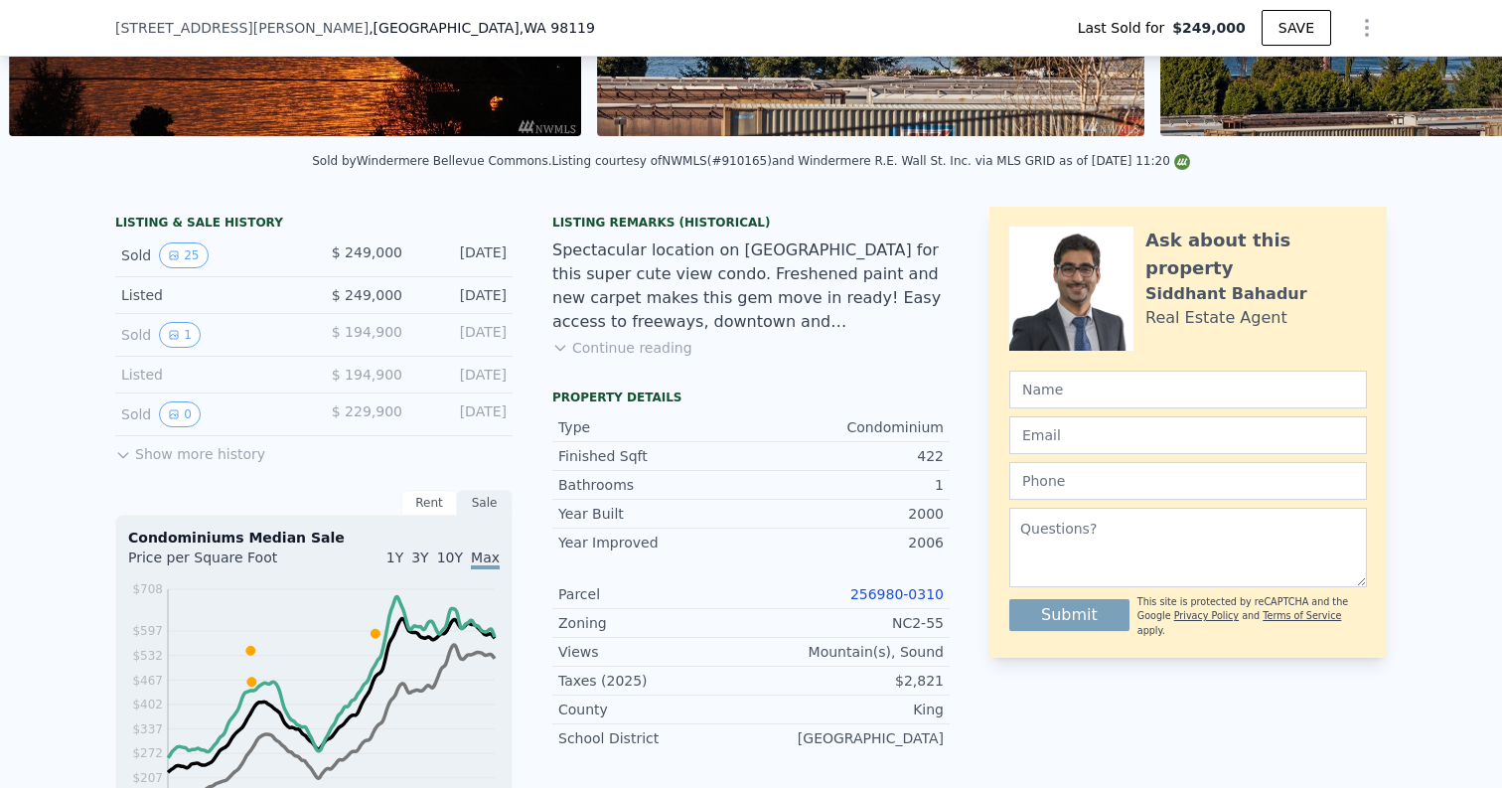
click at [874, 591] on link "256980-0310" at bounding box center [897, 594] width 93 height 16
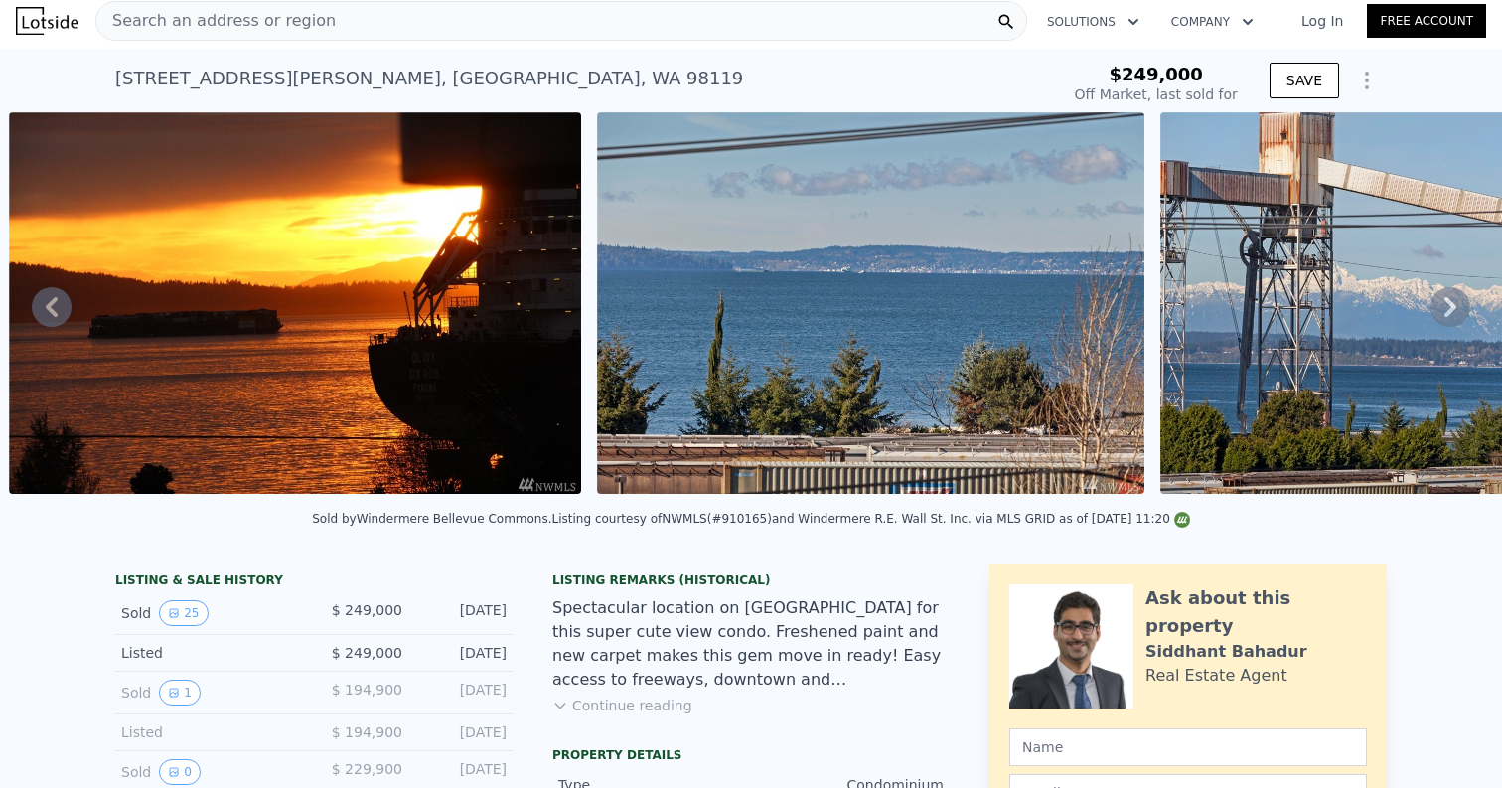
scroll to position [0, 0]
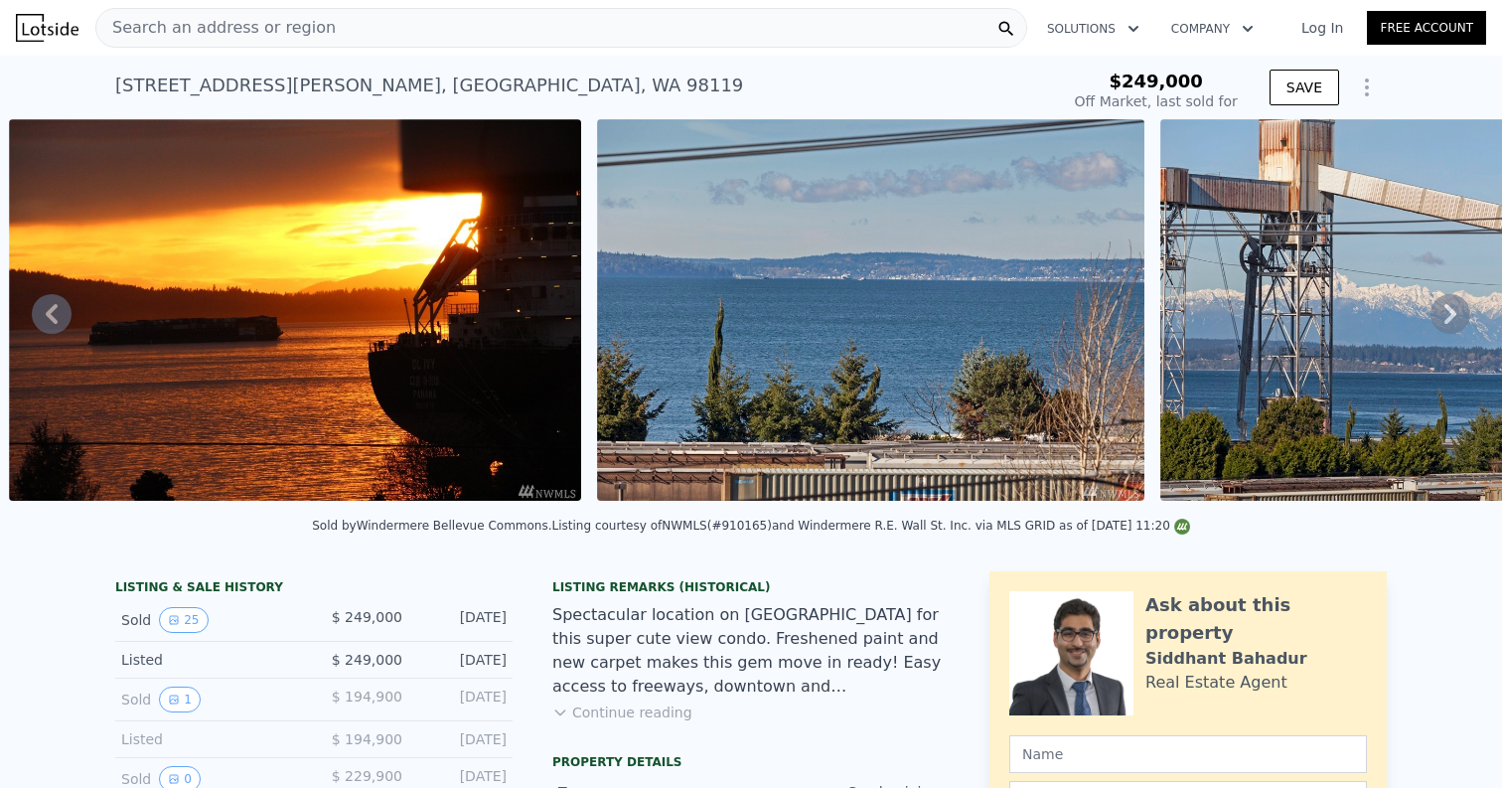
click at [392, 30] on div "Search an address or region" at bounding box center [561, 28] width 932 height 40
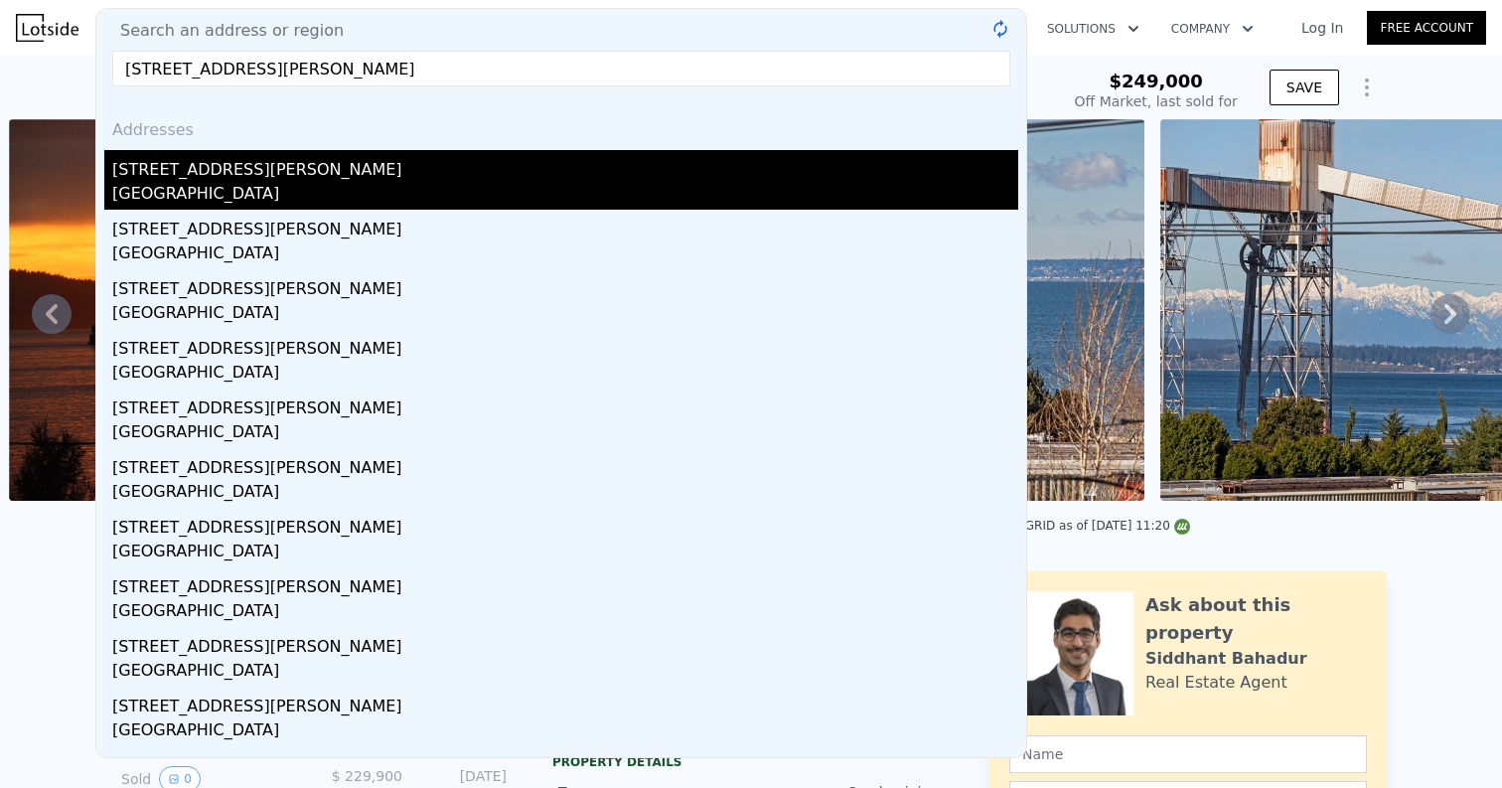
type input "4423 S Kenyon St, Seattle, WA 98118"
click at [301, 174] on div "[STREET_ADDRESS][PERSON_NAME]" at bounding box center [565, 166] width 906 height 32
type input "3"
type input "4"
type input "1.5"
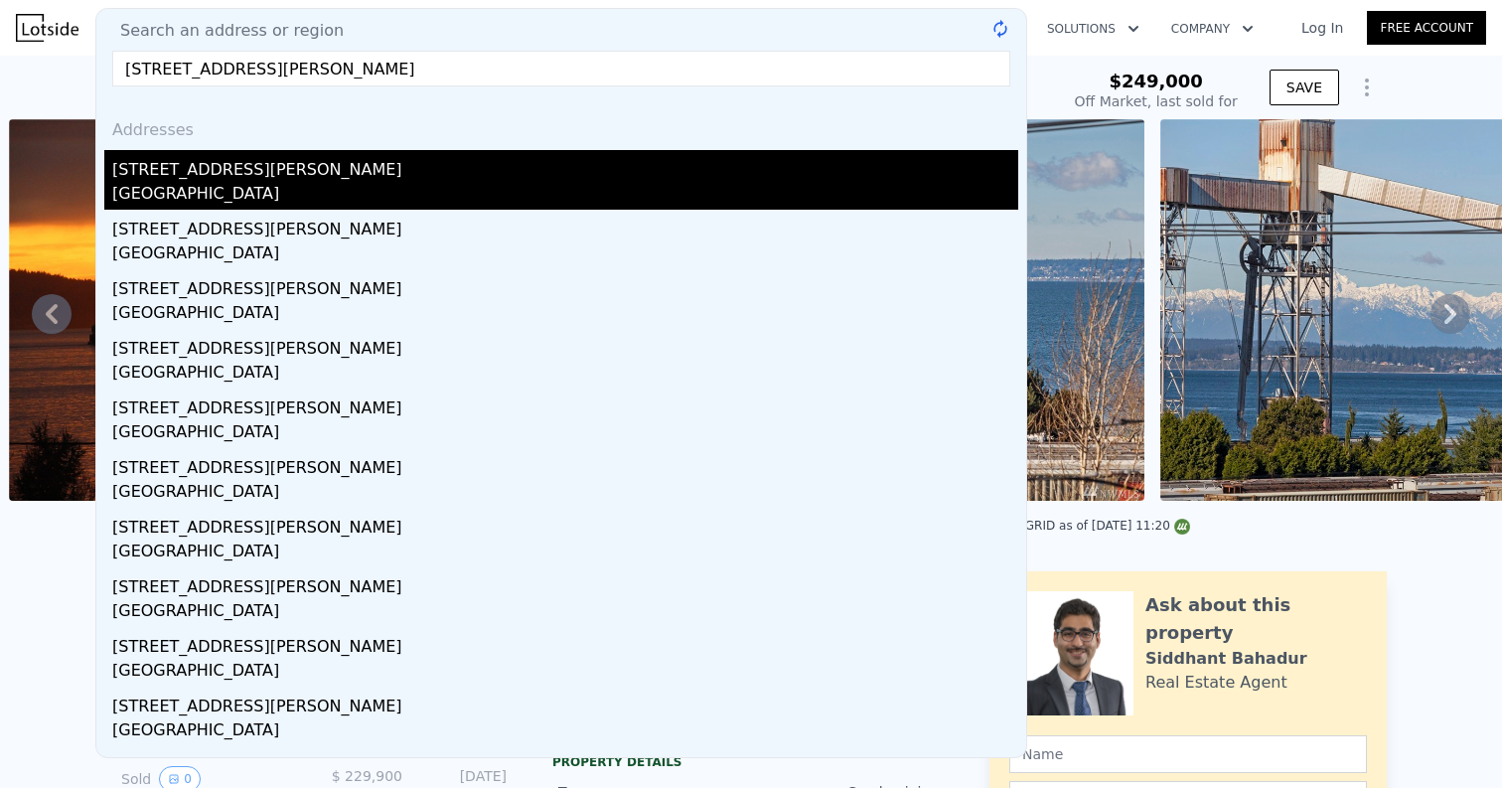
type input "2.25"
type input "1720"
type input "2520"
type input "6710"
type input "12250"
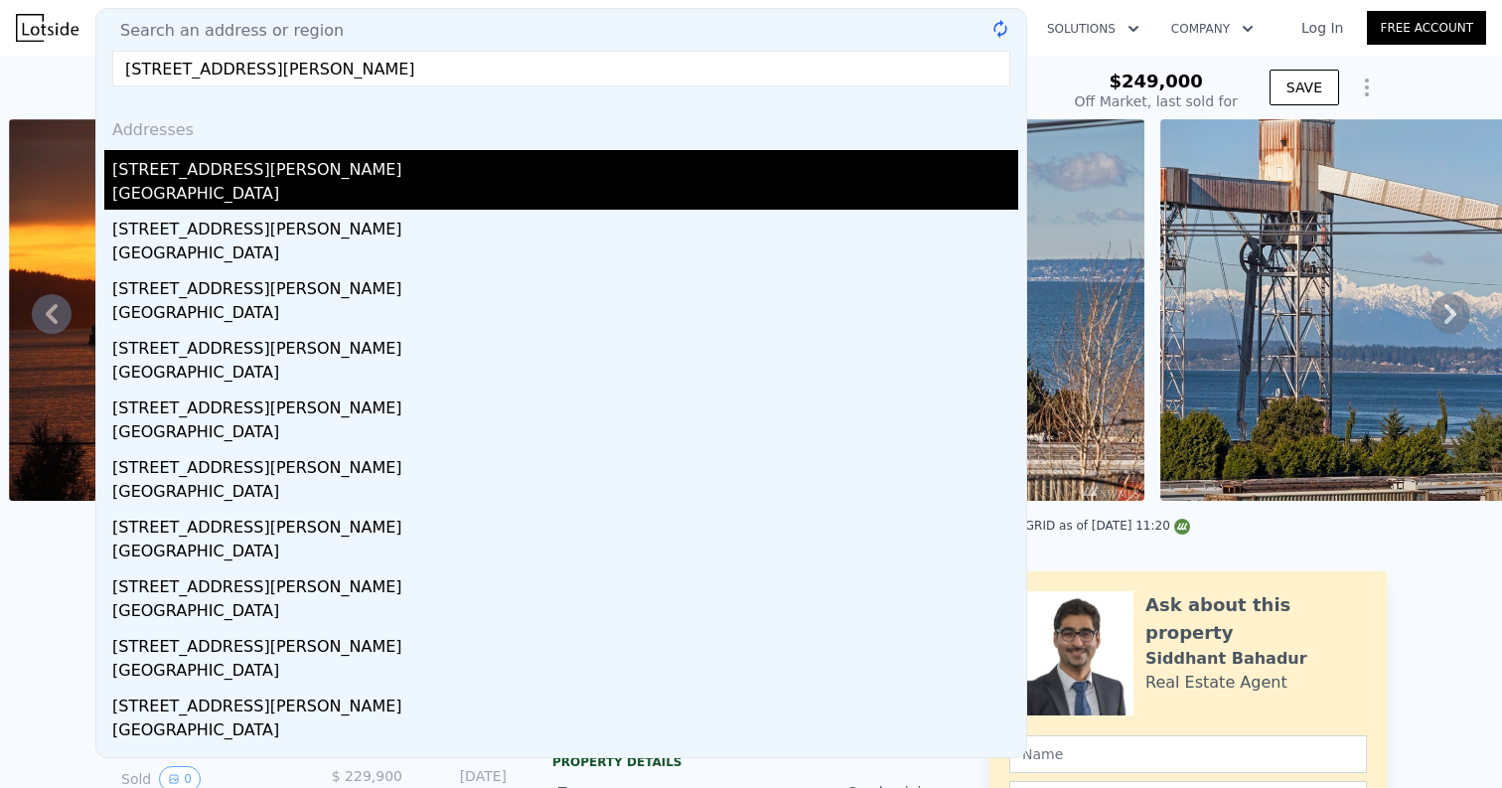
type input "$ 828,000"
type input "7"
type input "$ 30,003"
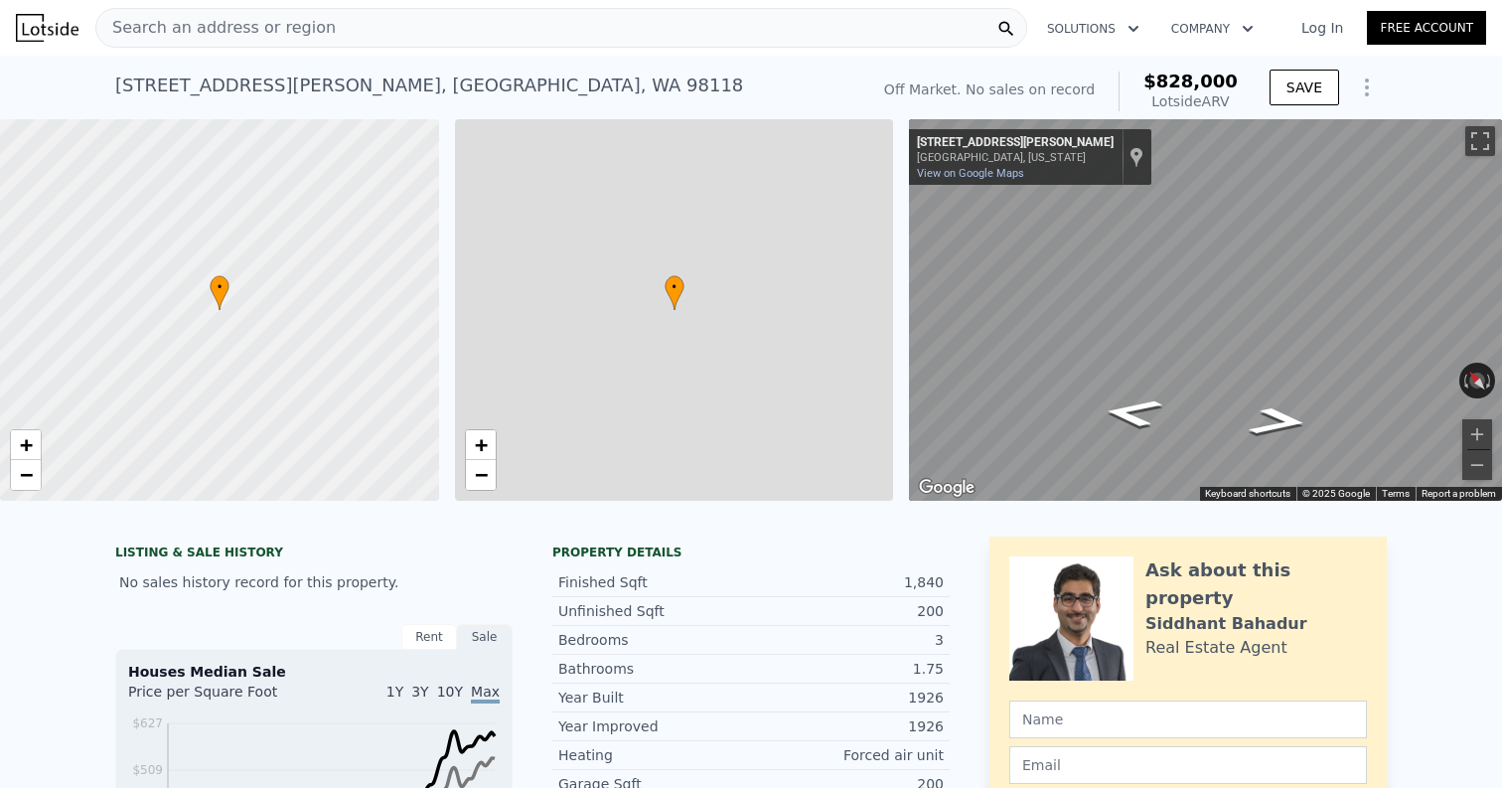
scroll to position [0, 8]
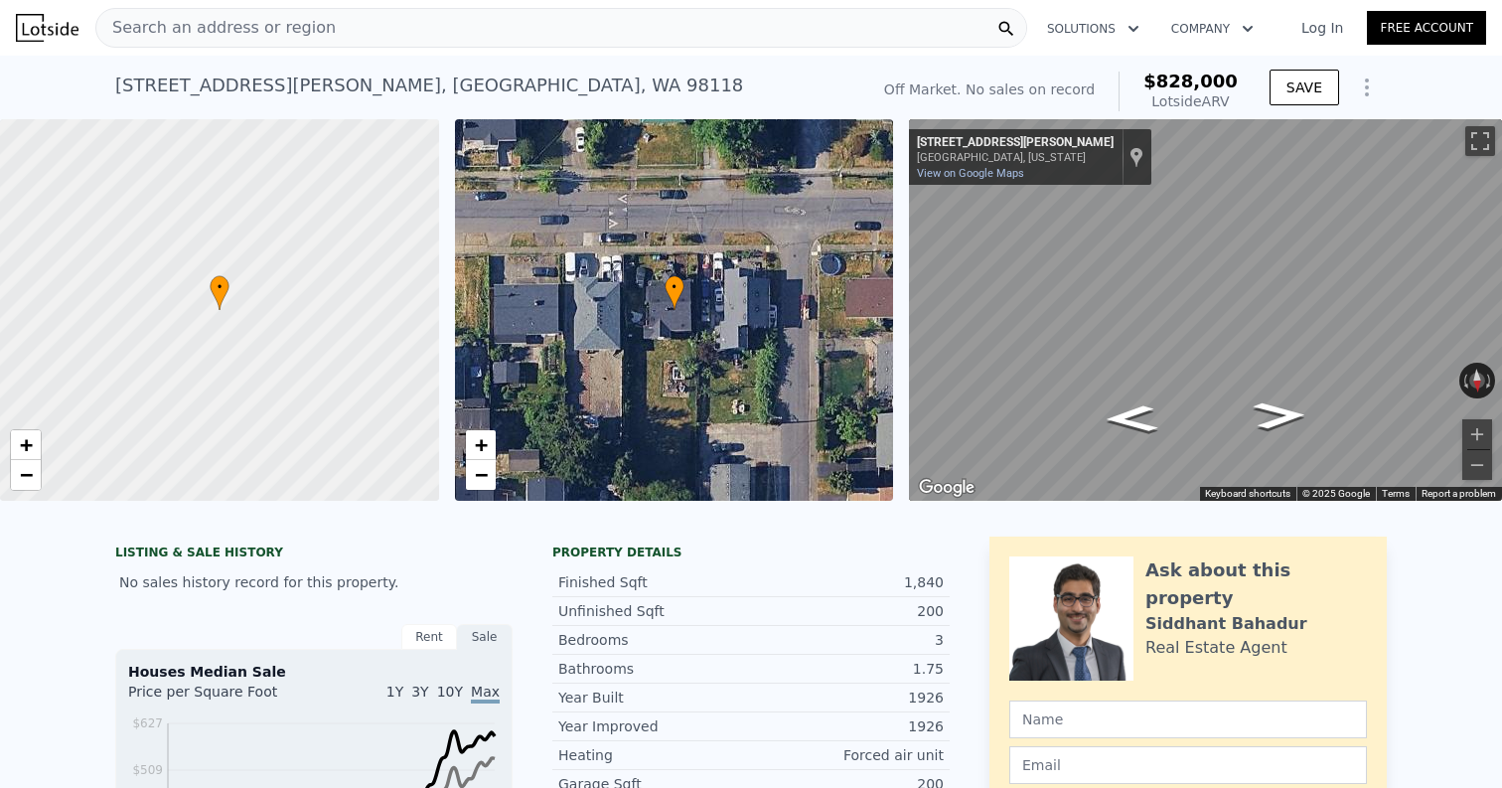
click at [398, 38] on div "Search an address or region" at bounding box center [561, 28] width 932 height 40
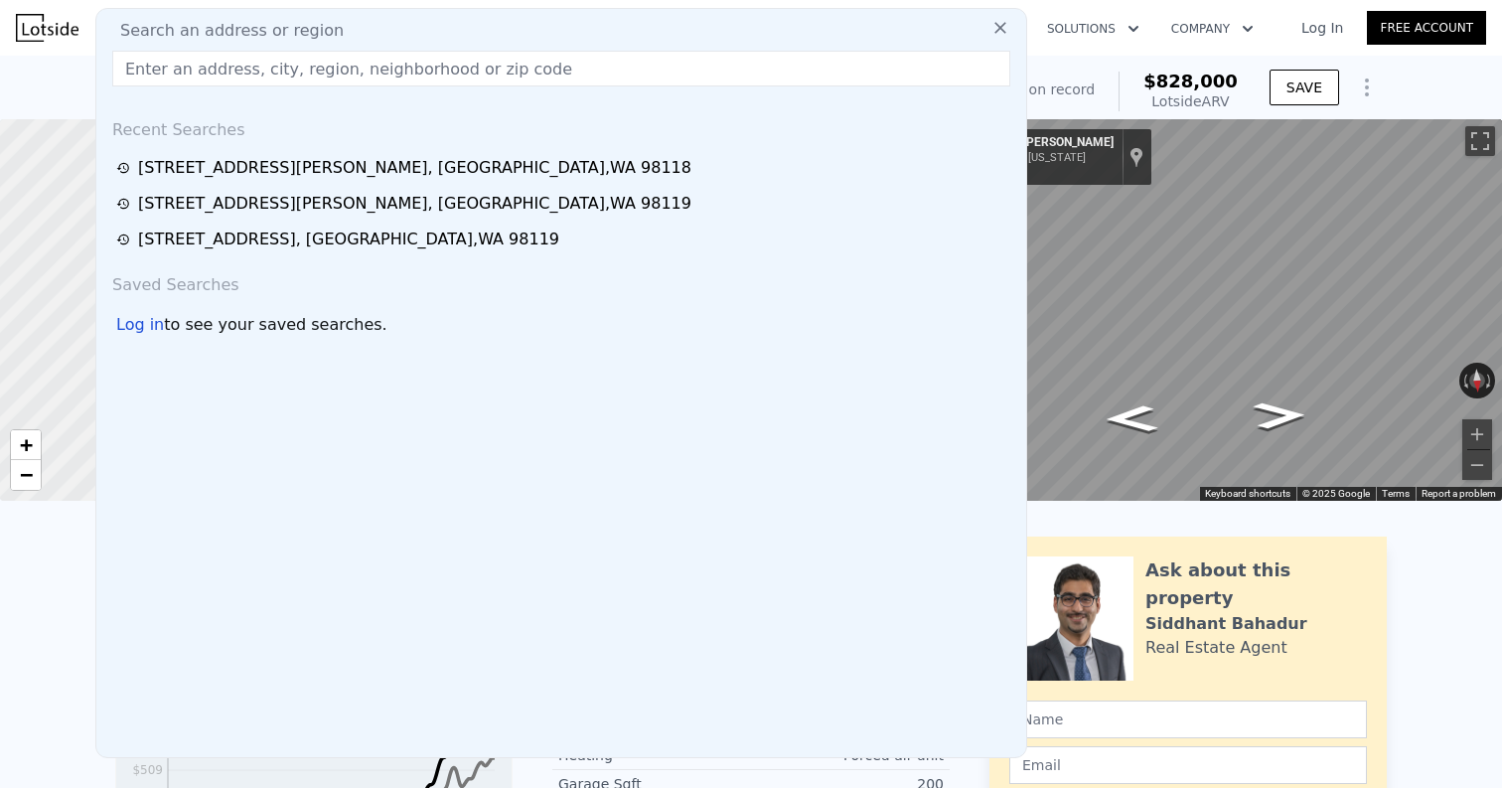
type input "$ 846,000"
checkbox input "true"
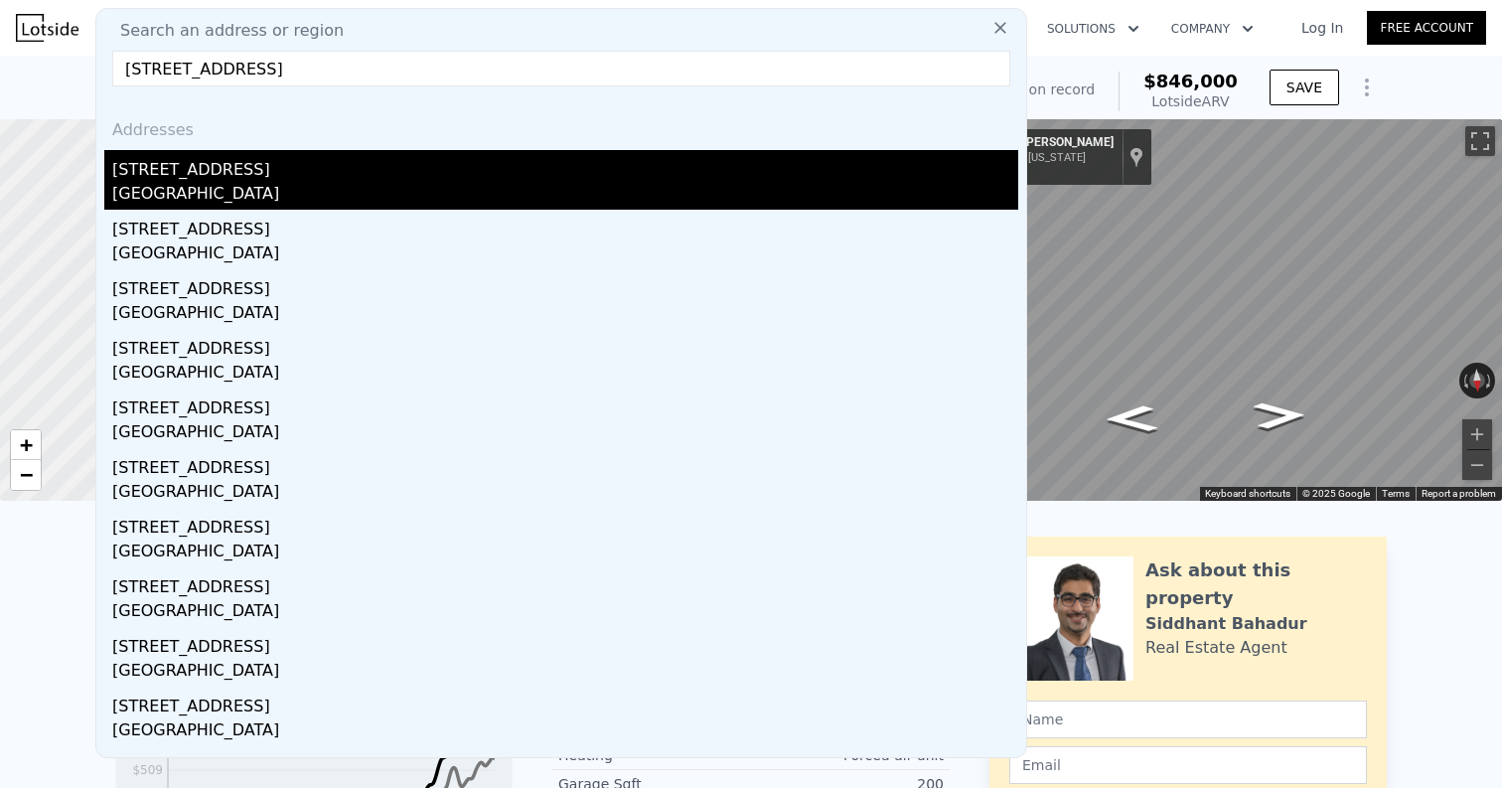
type input "910 NE 114th St, Seattle, WA 98125, USA"
click at [332, 178] on div "[STREET_ADDRESS]" at bounding box center [565, 166] width 906 height 32
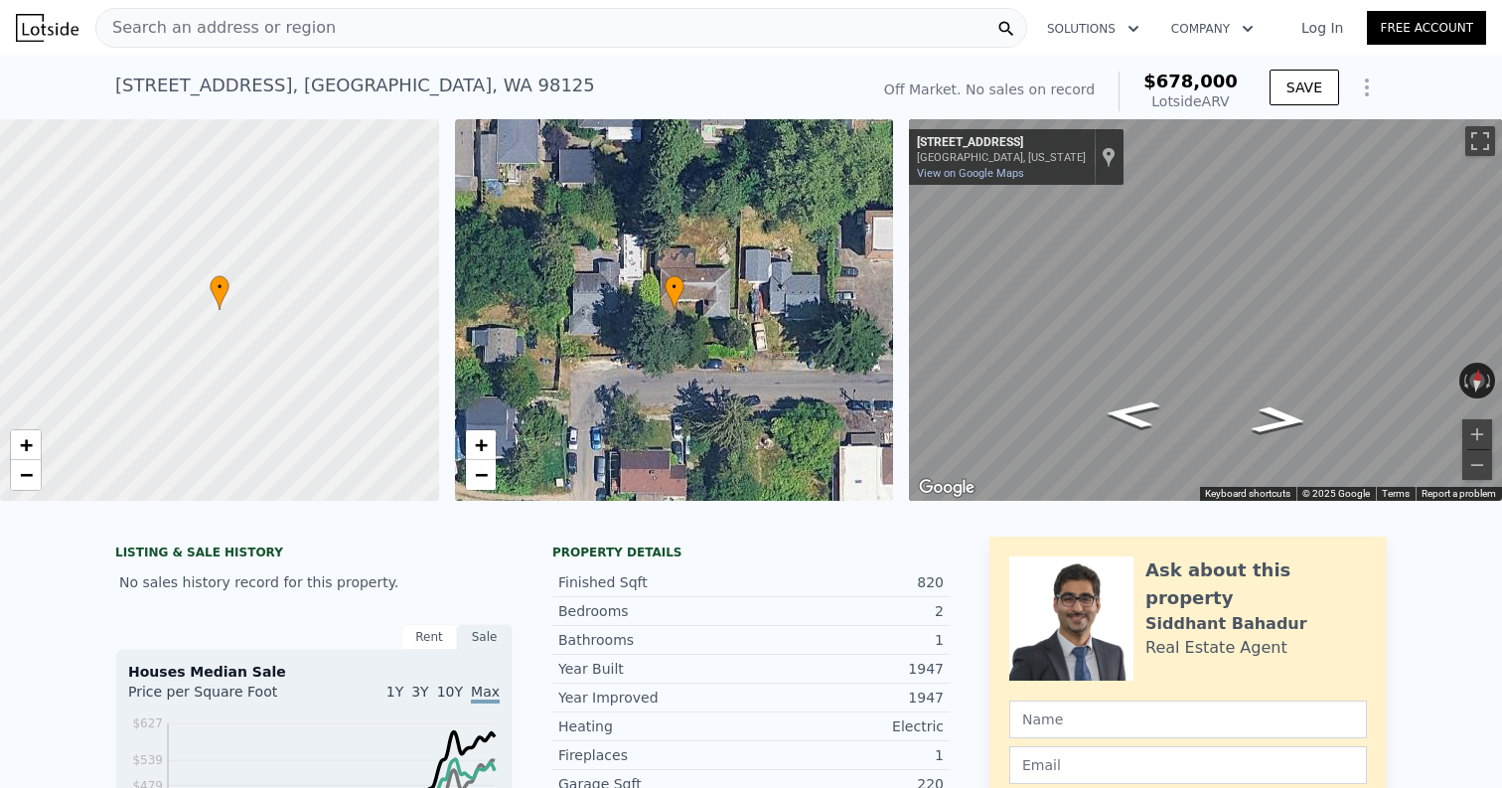
click at [410, 26] on div "Search an address or region" at bounding box center [561, 28] width 932 height 40
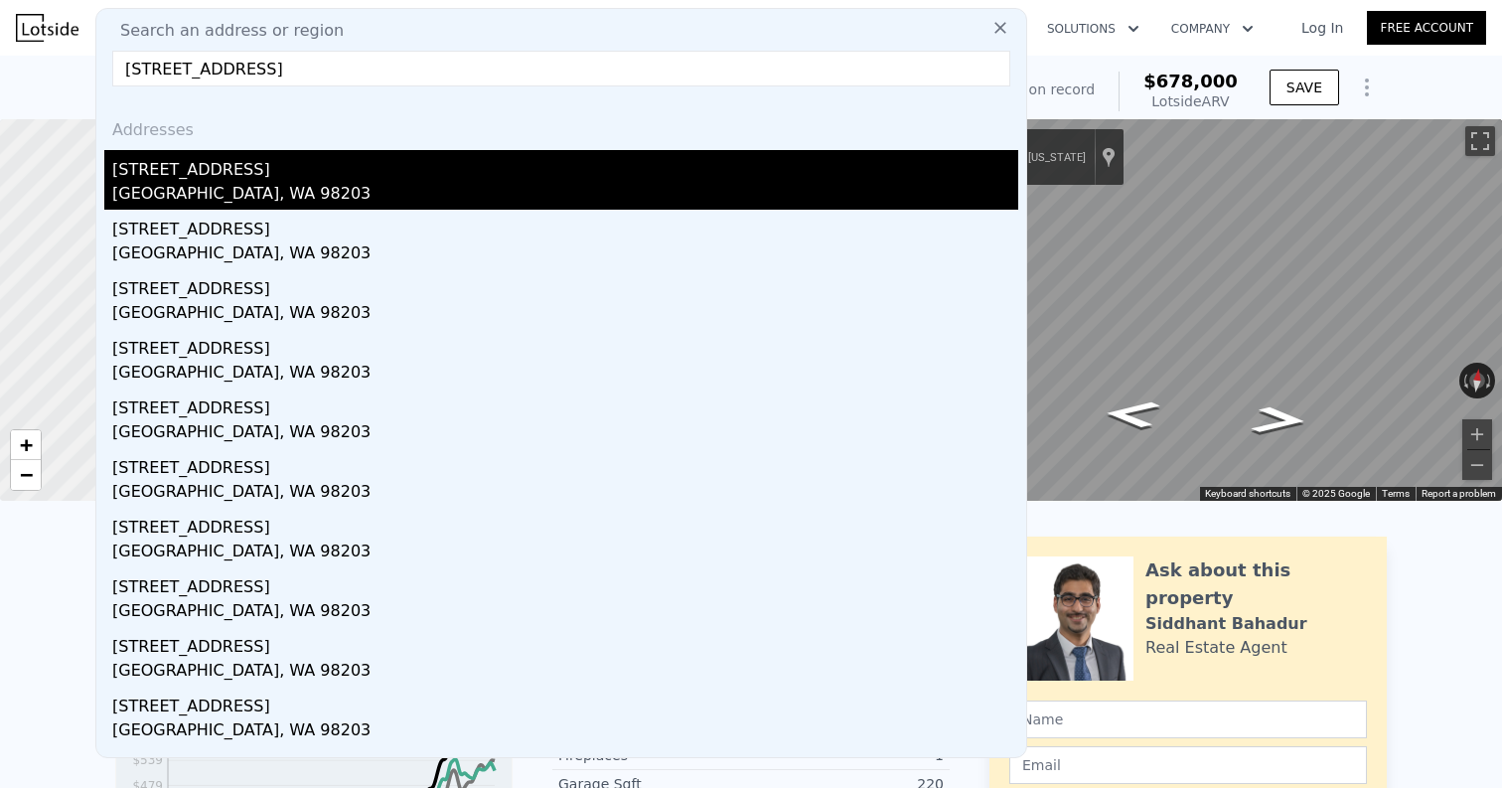
type input "6113 Rockefeller Ave, Everett, WA 98203, USA"
click at [350, 159] on div "[STREET_ADDRESS]" at bounding box center [565, 166] width 906 height 32
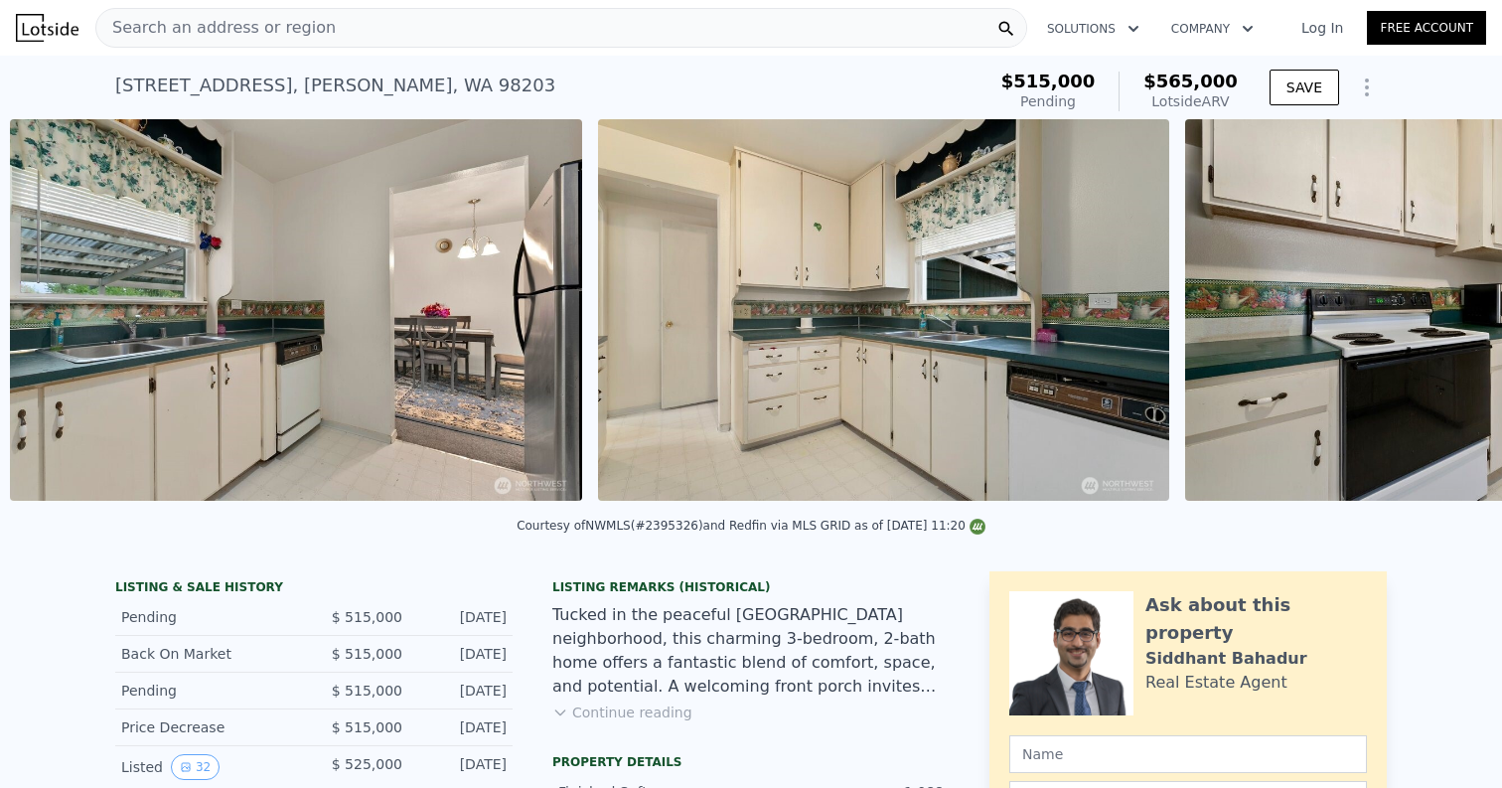
scroll to position [0, 5613]
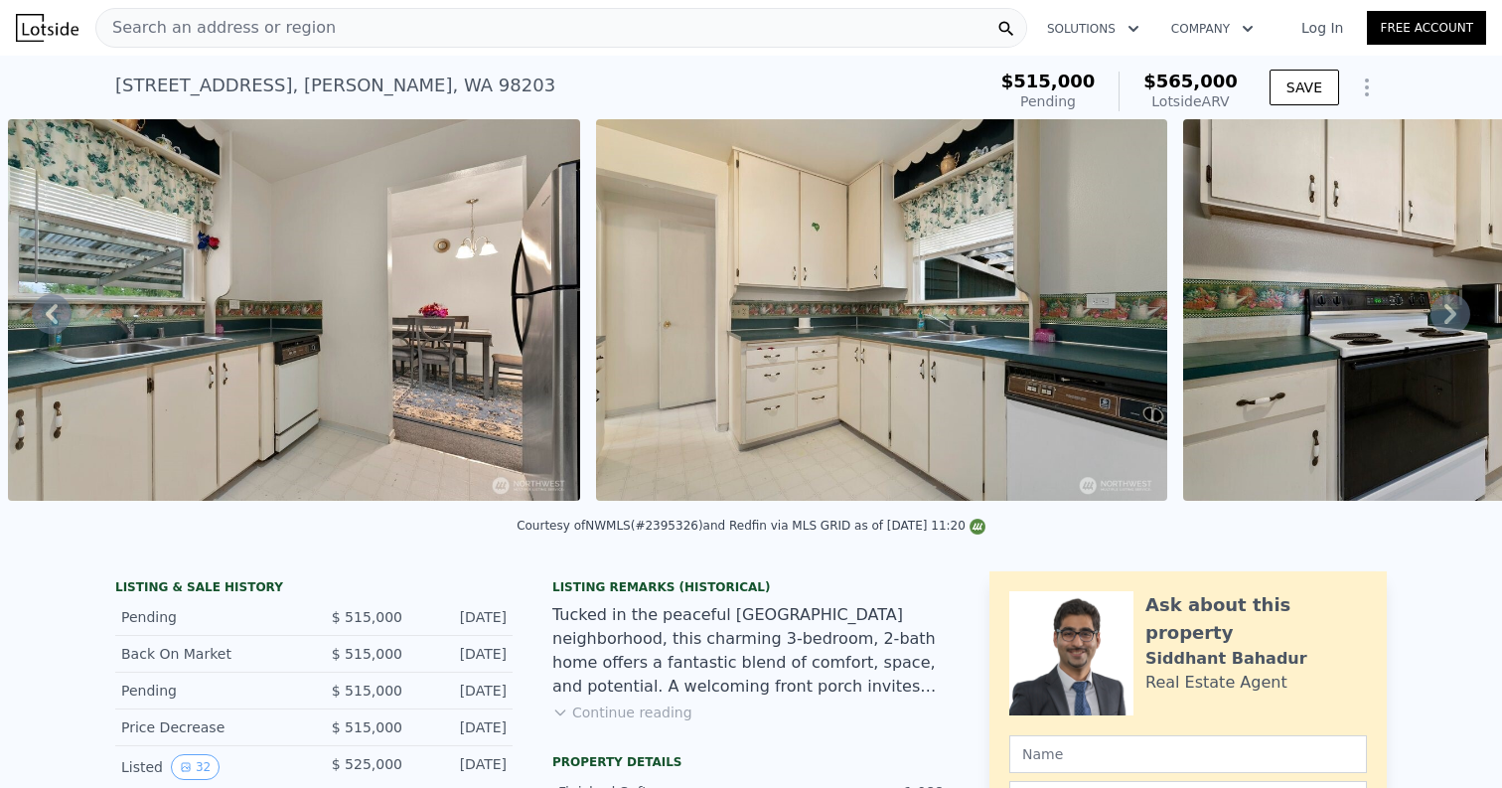
click at [399, 25] on div "Search an address or region" at bounding box center [561, 28] width 932 height 40
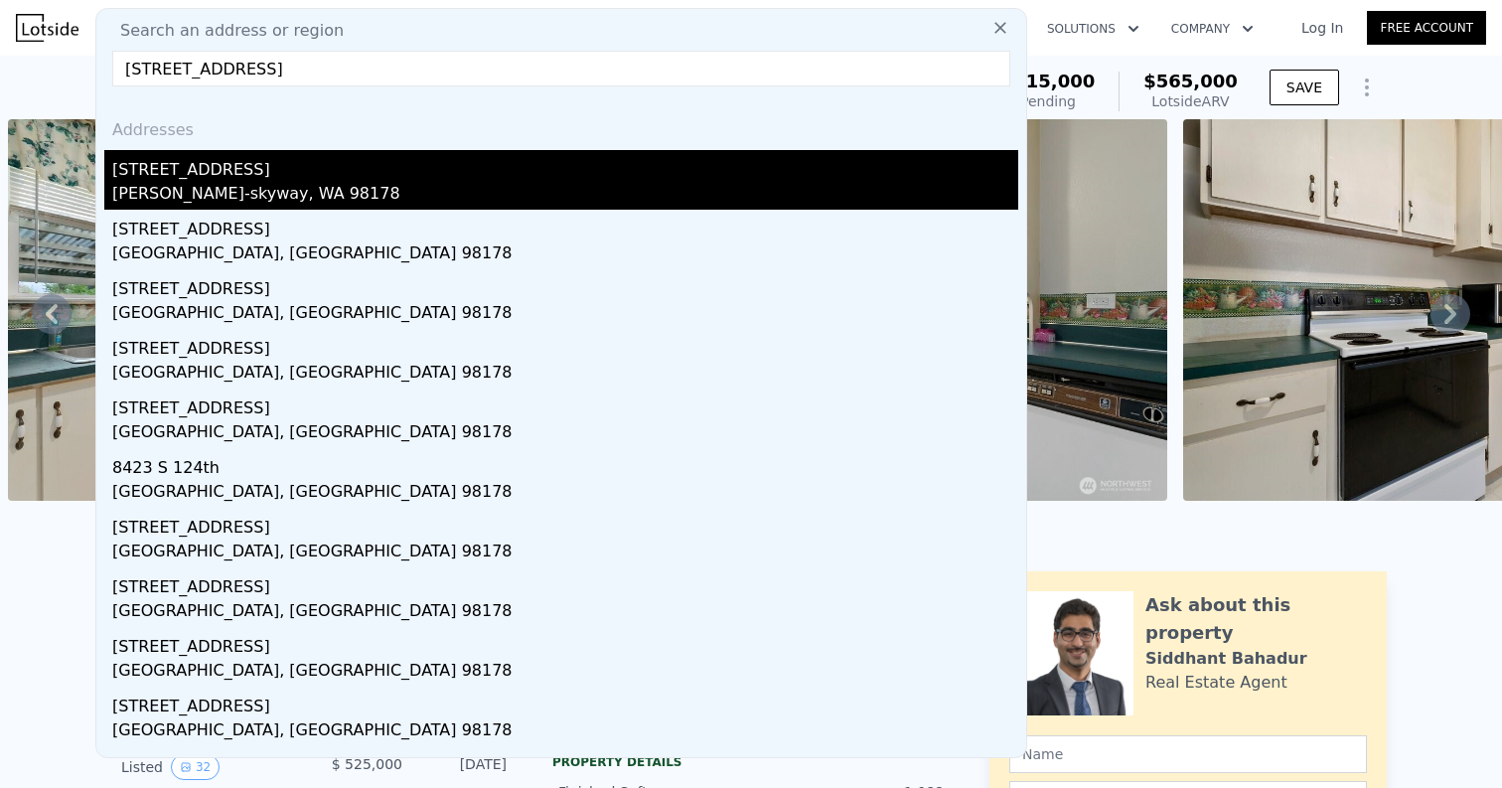
type input "[STREET_ADDRESS]"
click at [333, 164] on div "[STREET_ADDRESS]" at bounding box center [565, 166] width 906 height 32
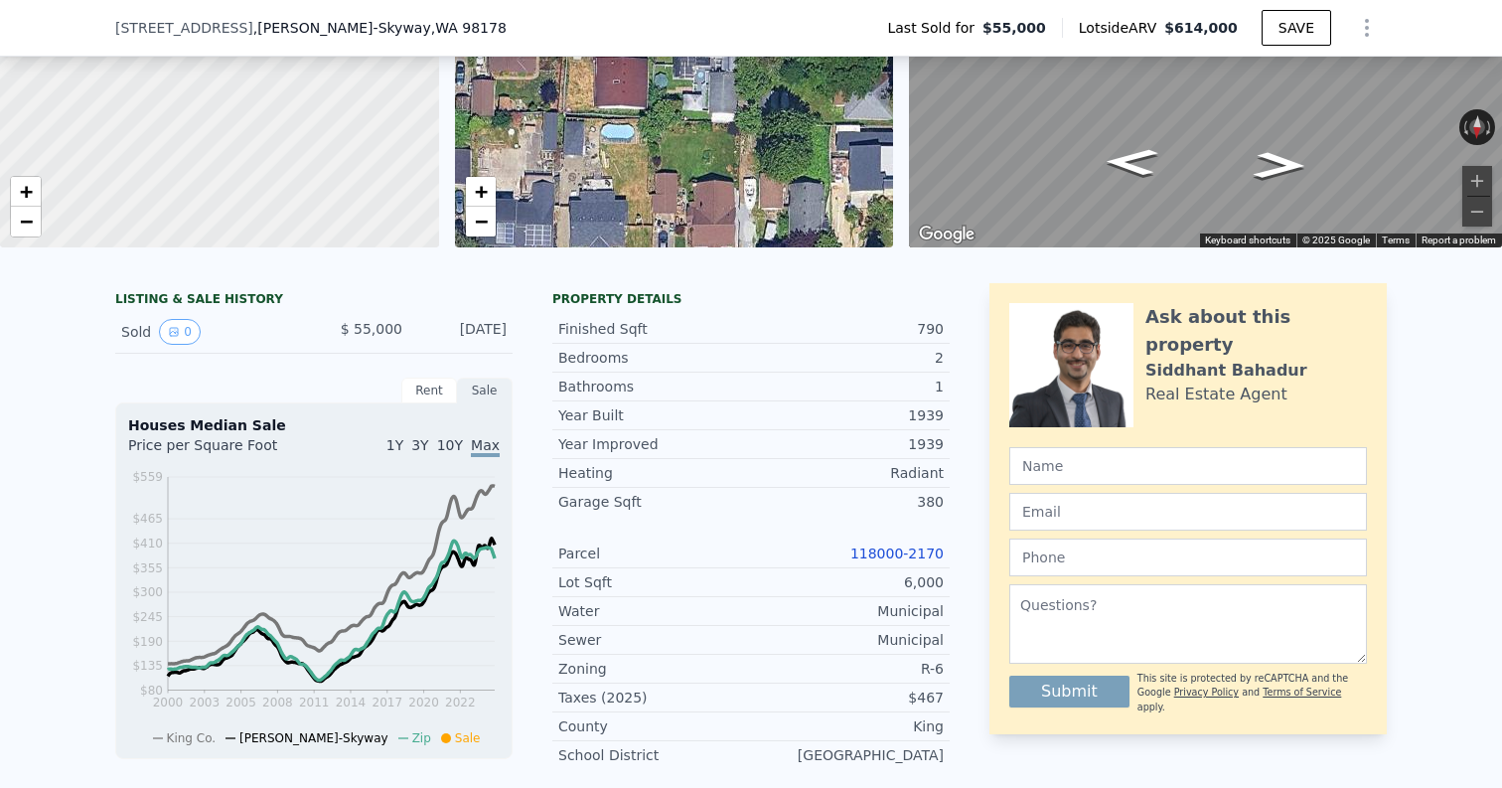
scroll to position [335, 0]
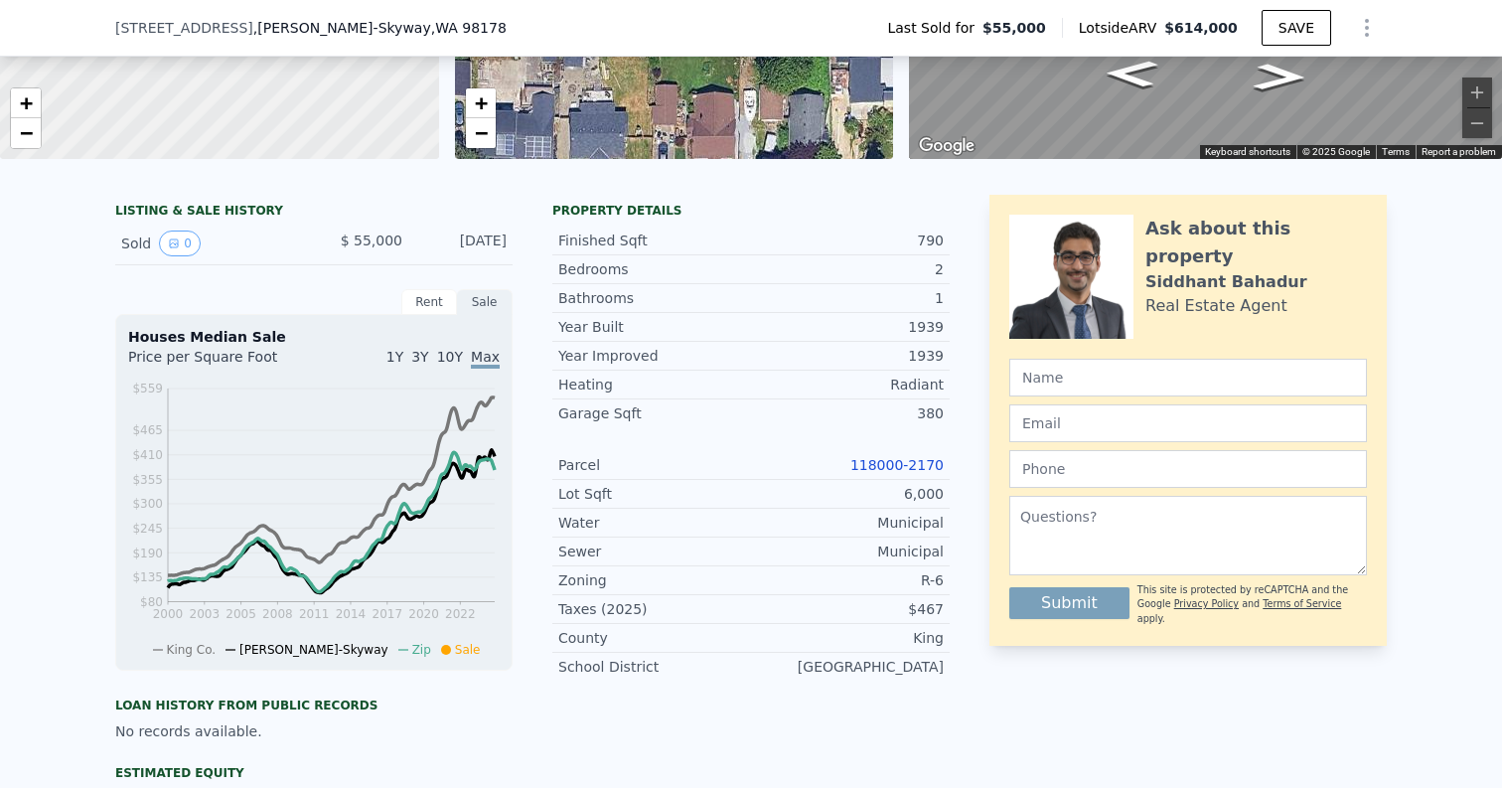
click at [896, 463] on link "118000-2170" at bounding box center [897, 465] width 93 height 16
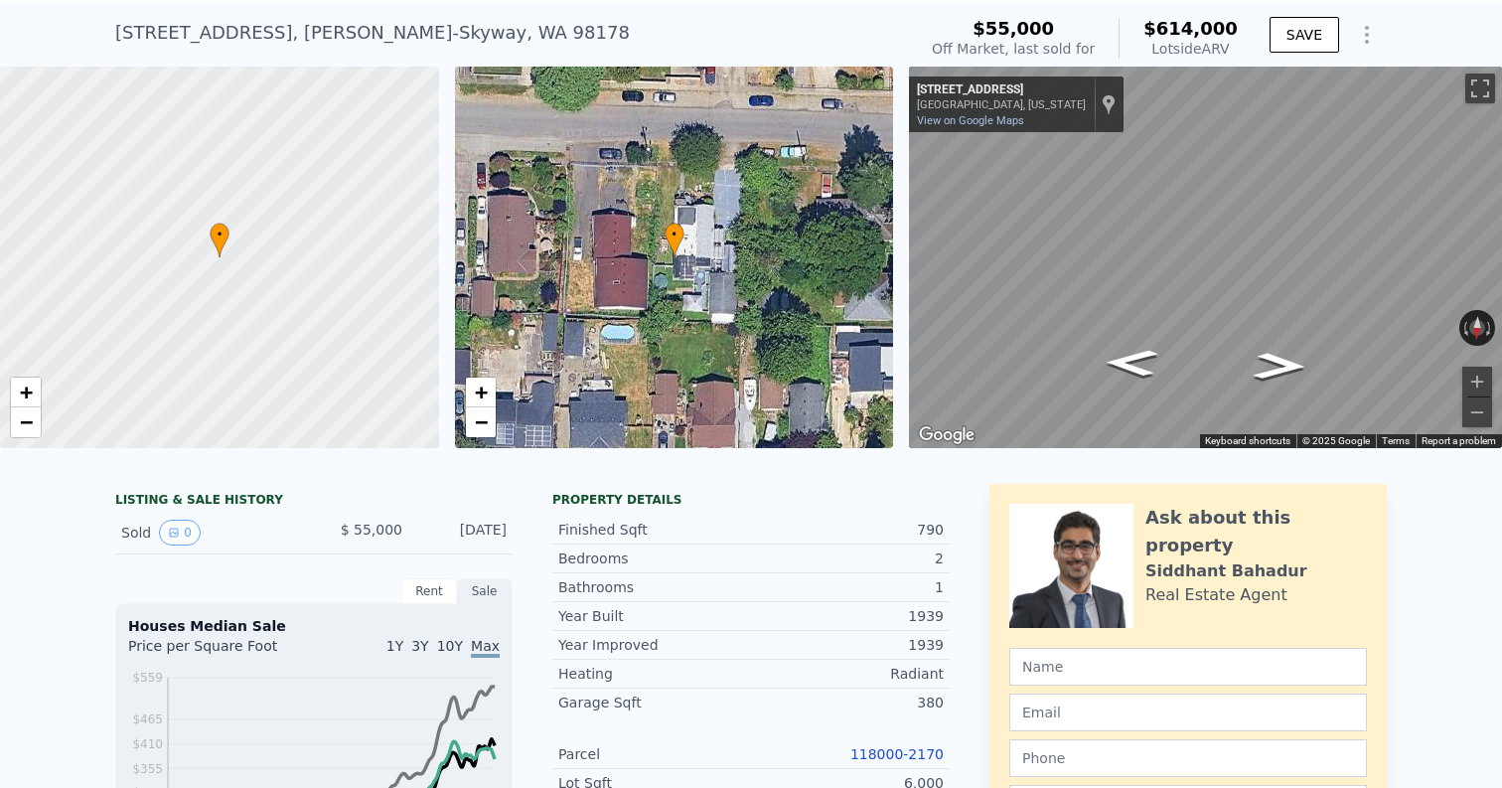
scroll to position [0, 0]
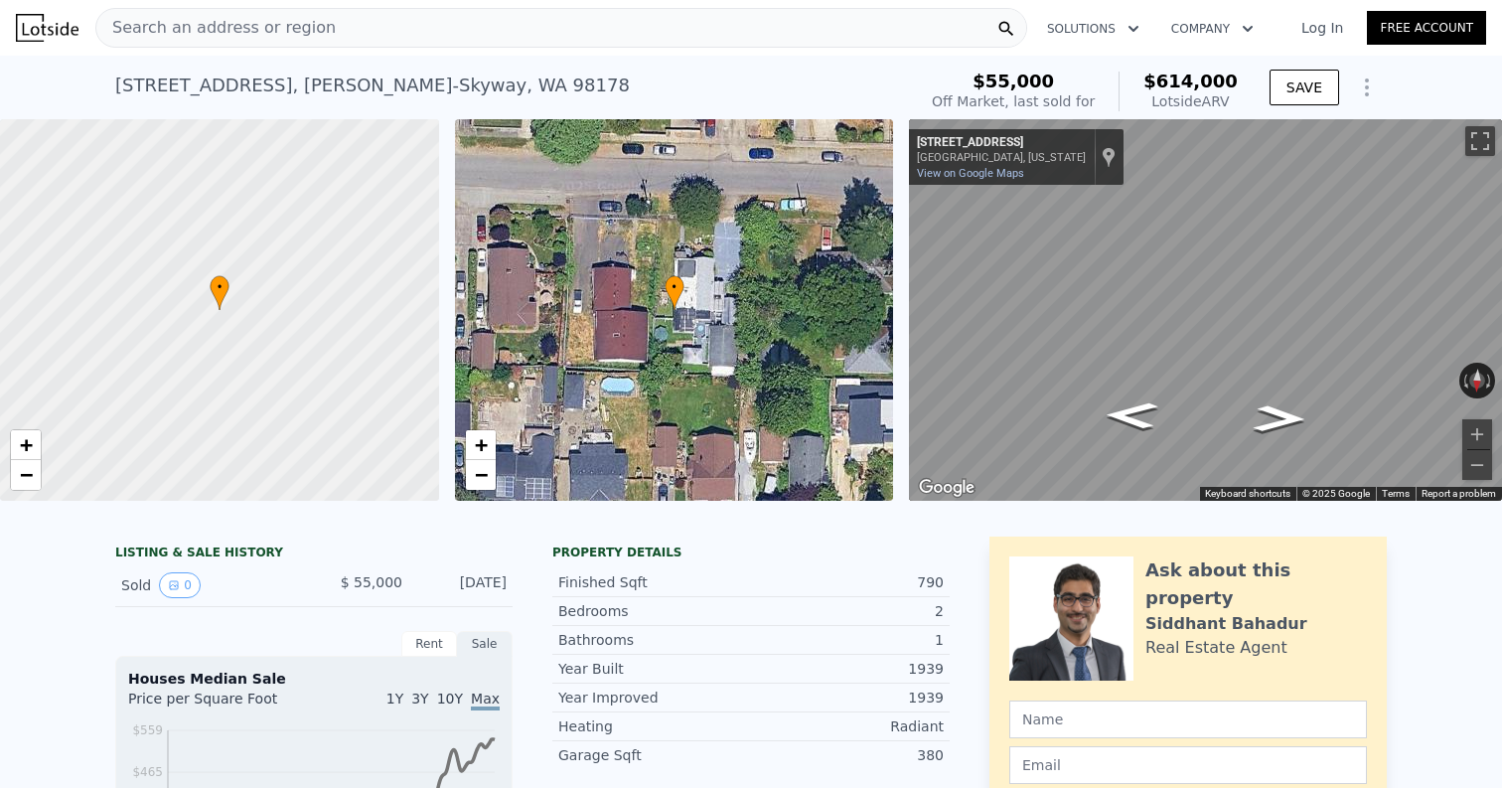
click at [413, 29] on div "Search an address or region" at bounding box center [561, 28] width 932 height 40
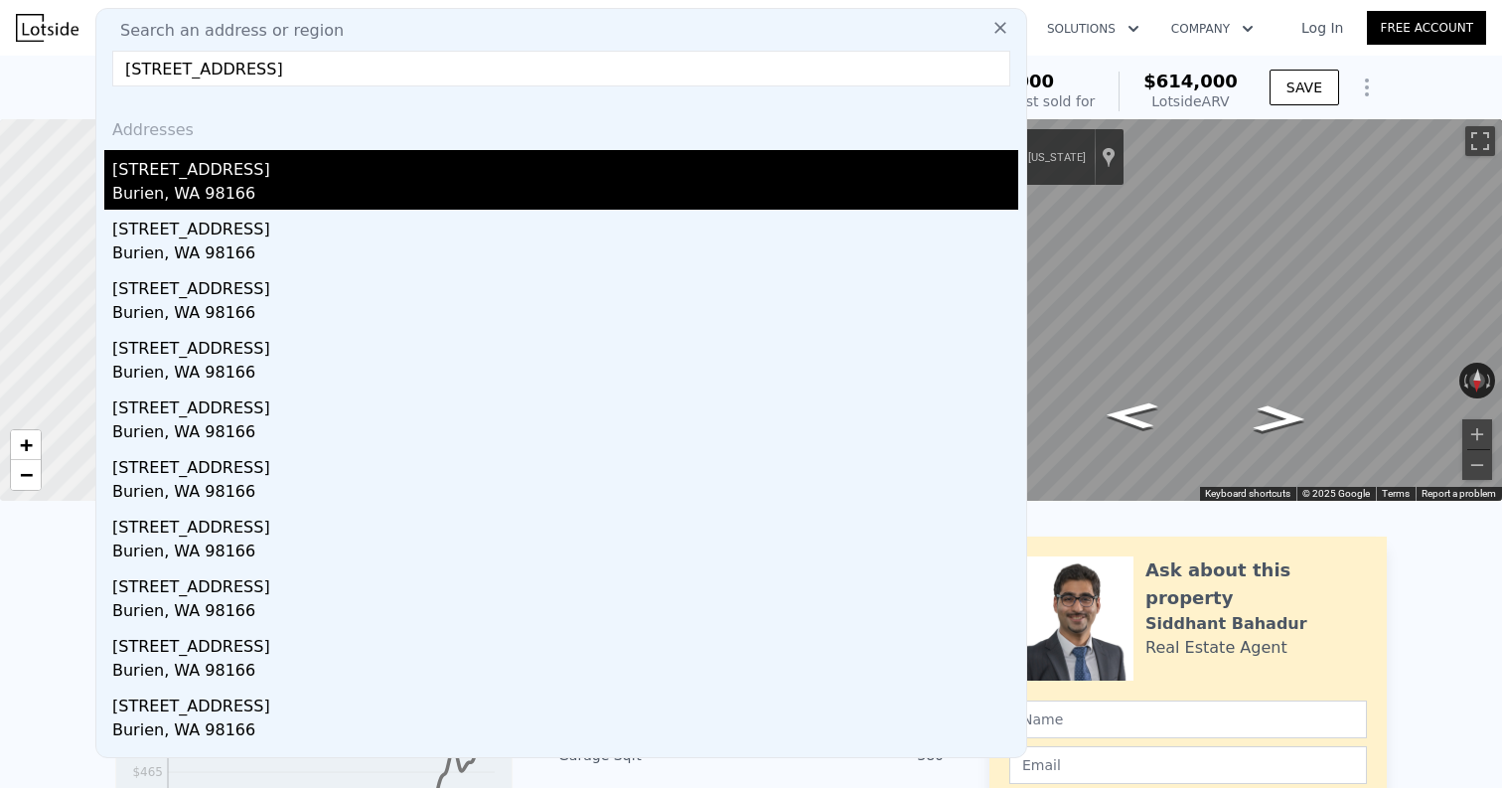
type input "[STREET_ADDRESS]"
click at [356, 159] on div "[STREET_ADDRESS]" at bounding box center [565, 166] width 906 height 32
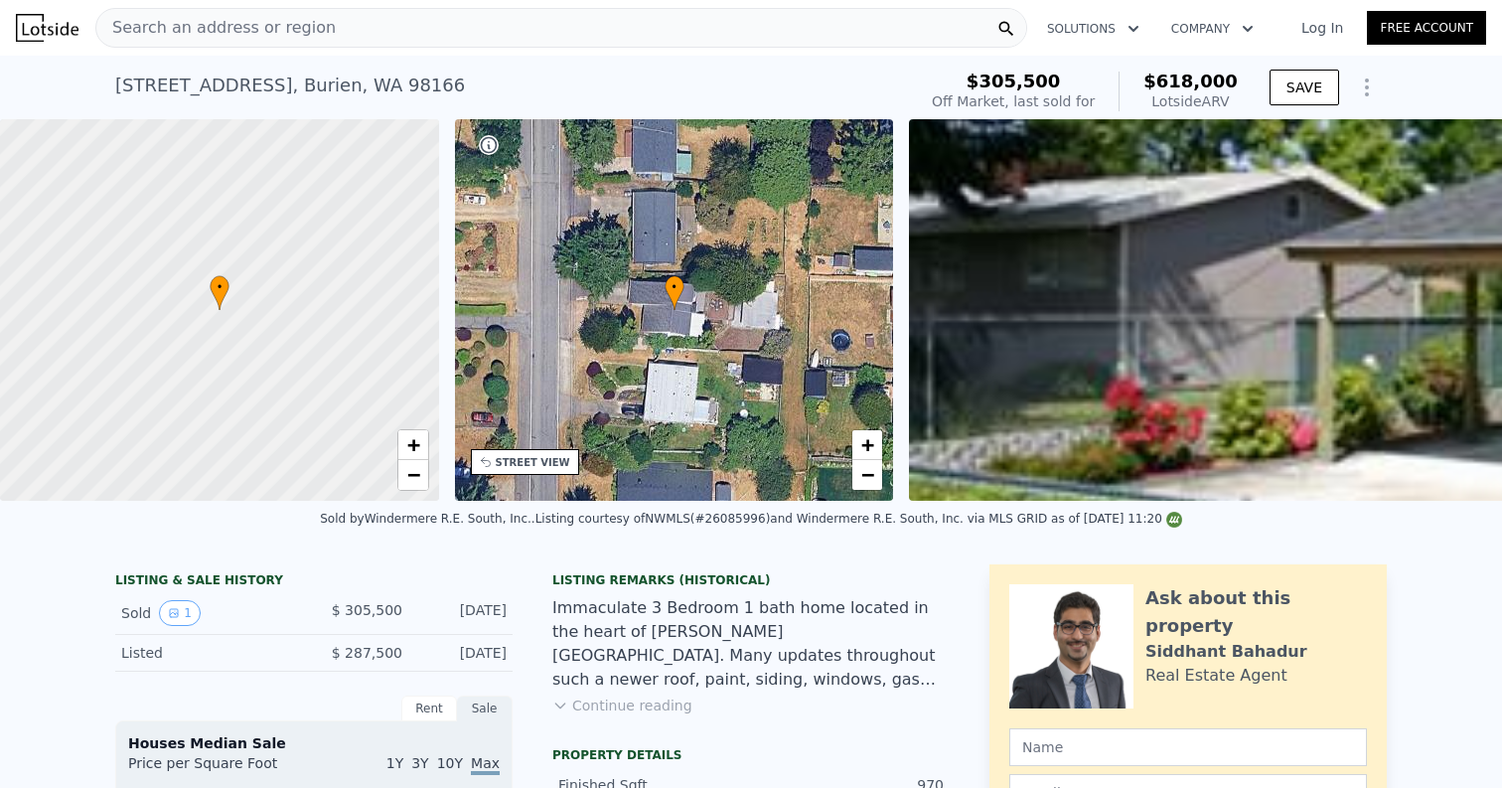
click at [356, 27] on div "Search an address or region" at bounding box center [561, 28] width 932 height 40
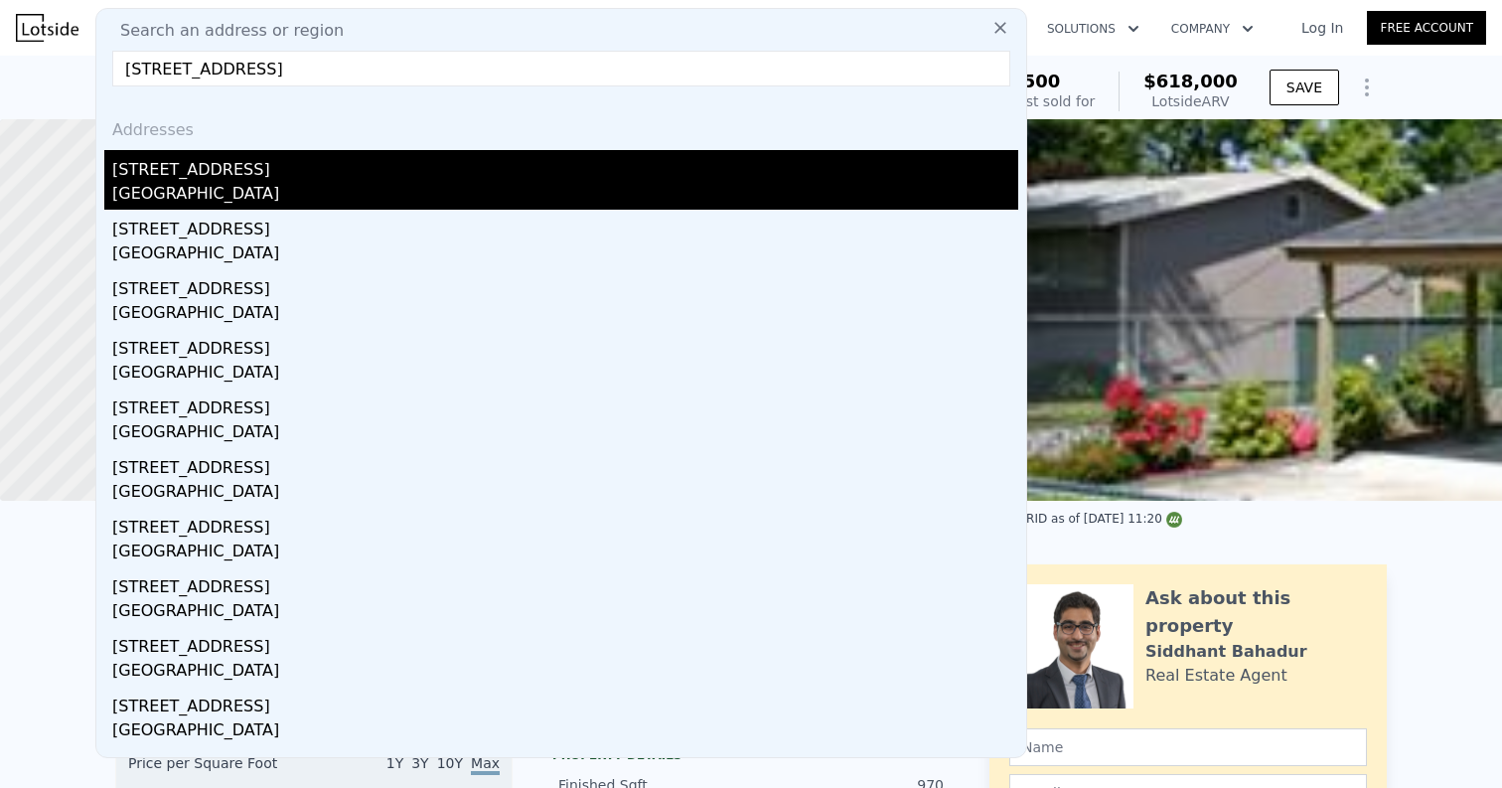
type input "[STREET_ADDRESS]"
click at [287, 175] on div "[STREET_ADDRESS]" at bounding box center [565, 166] width 906 height 32
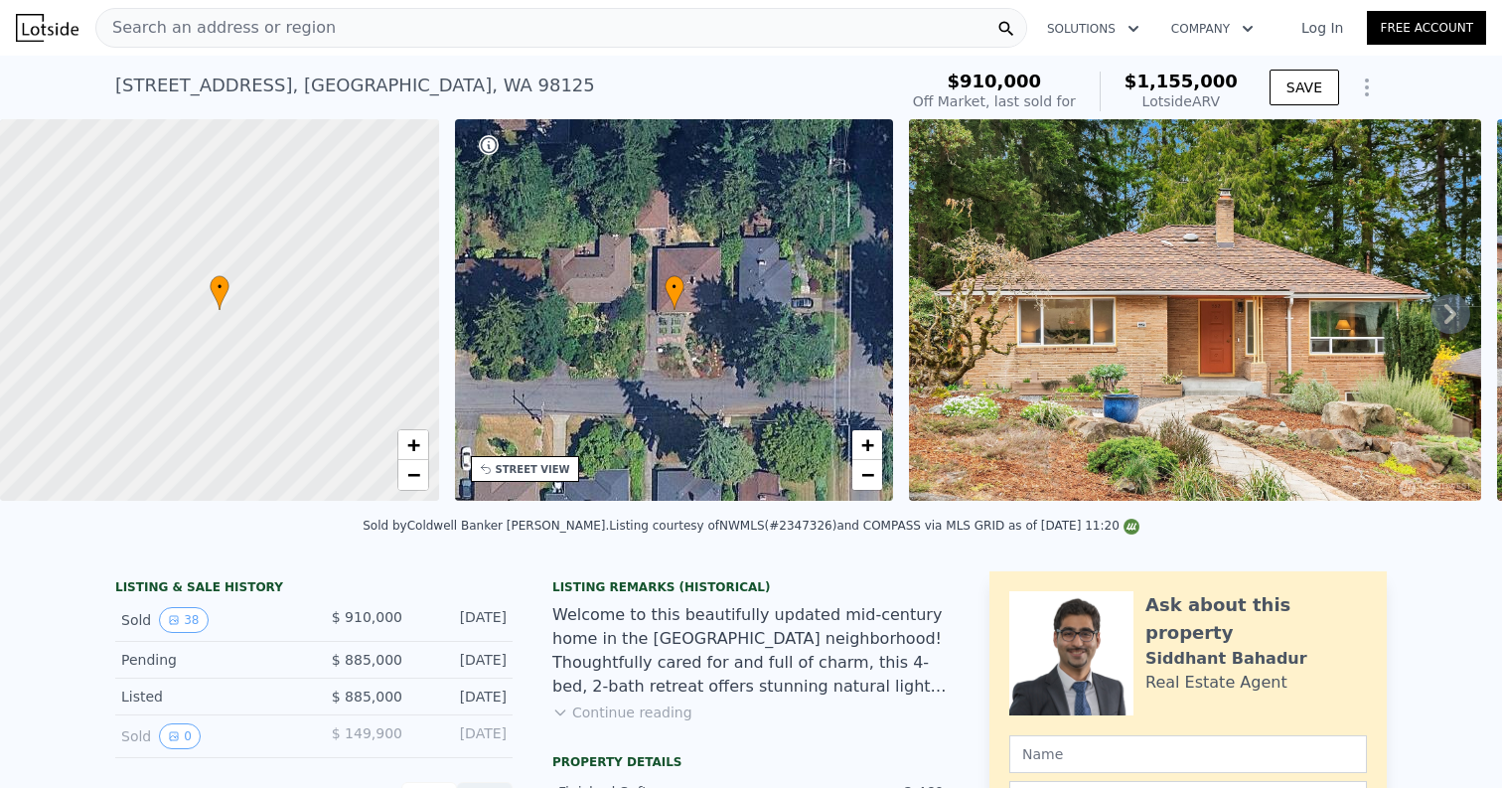
click at [359, 24] on div "Search an address or region" at bounding box center [561, 28] width 932 height 40
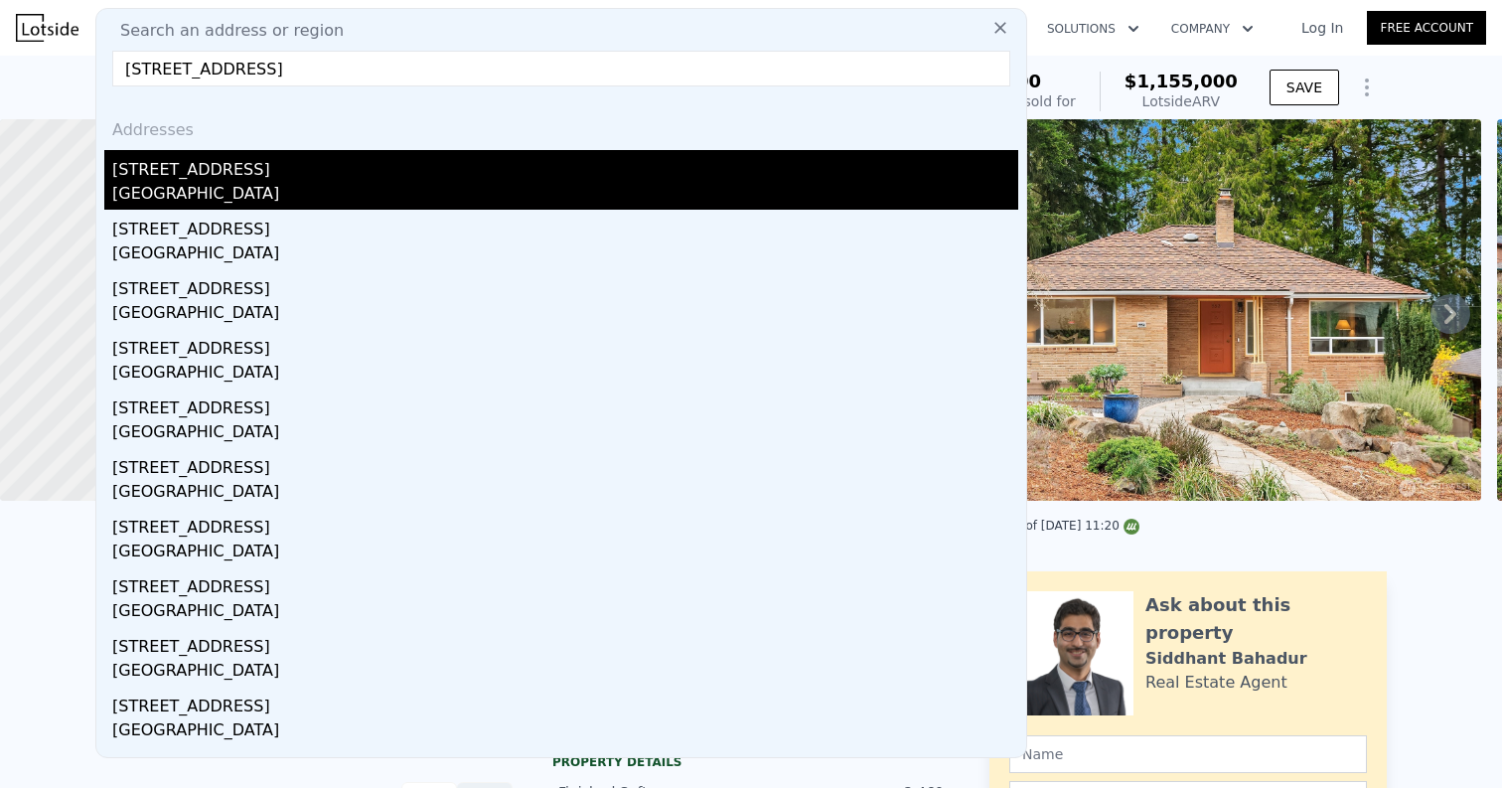
type input "[STREET_ADDRESS]"
click at [303, 178] on div "[STREET_ADDRESS]" at bounding box center [565, 166] width 906 height 32
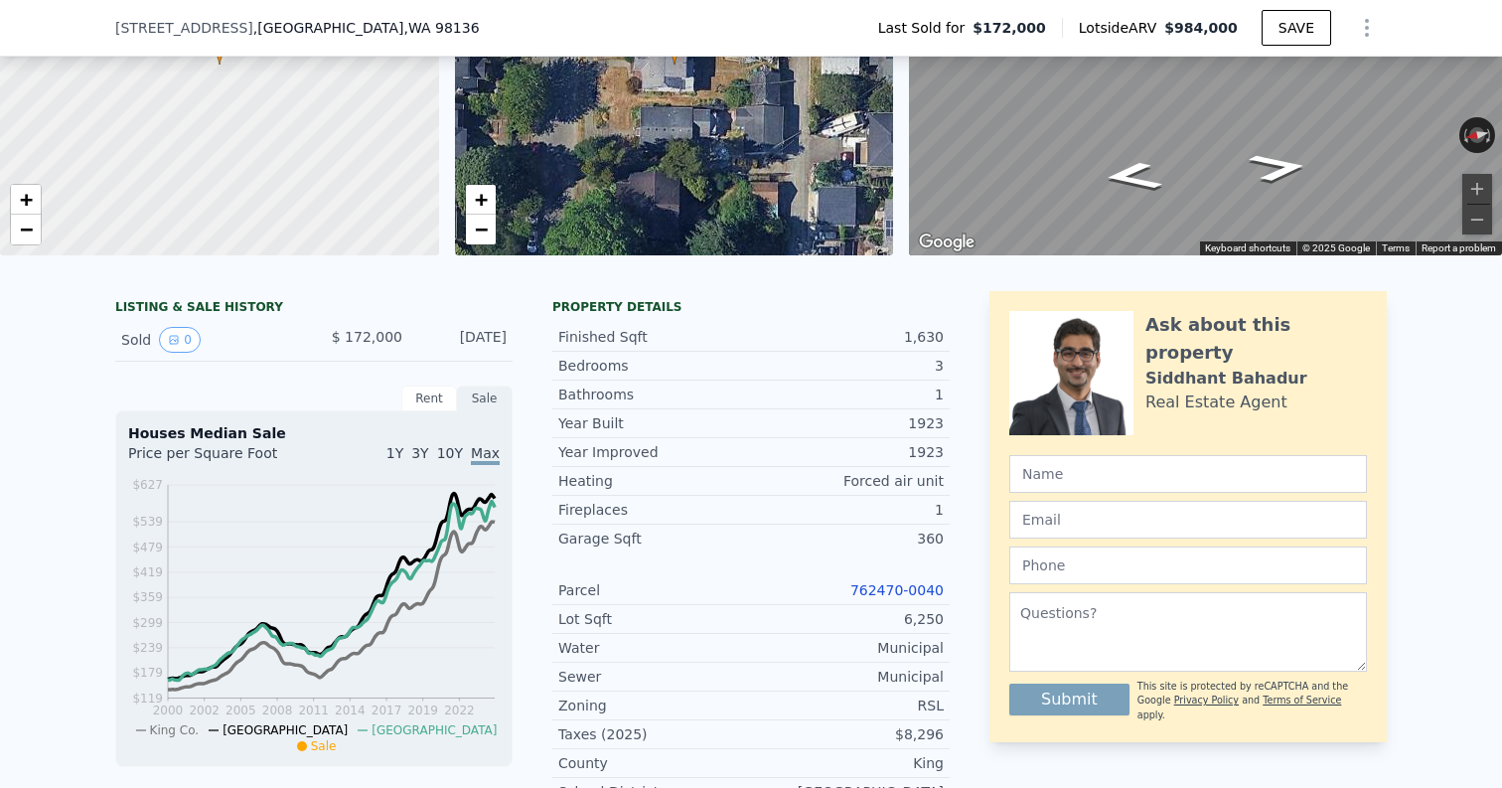
scroll to position [252, 0]
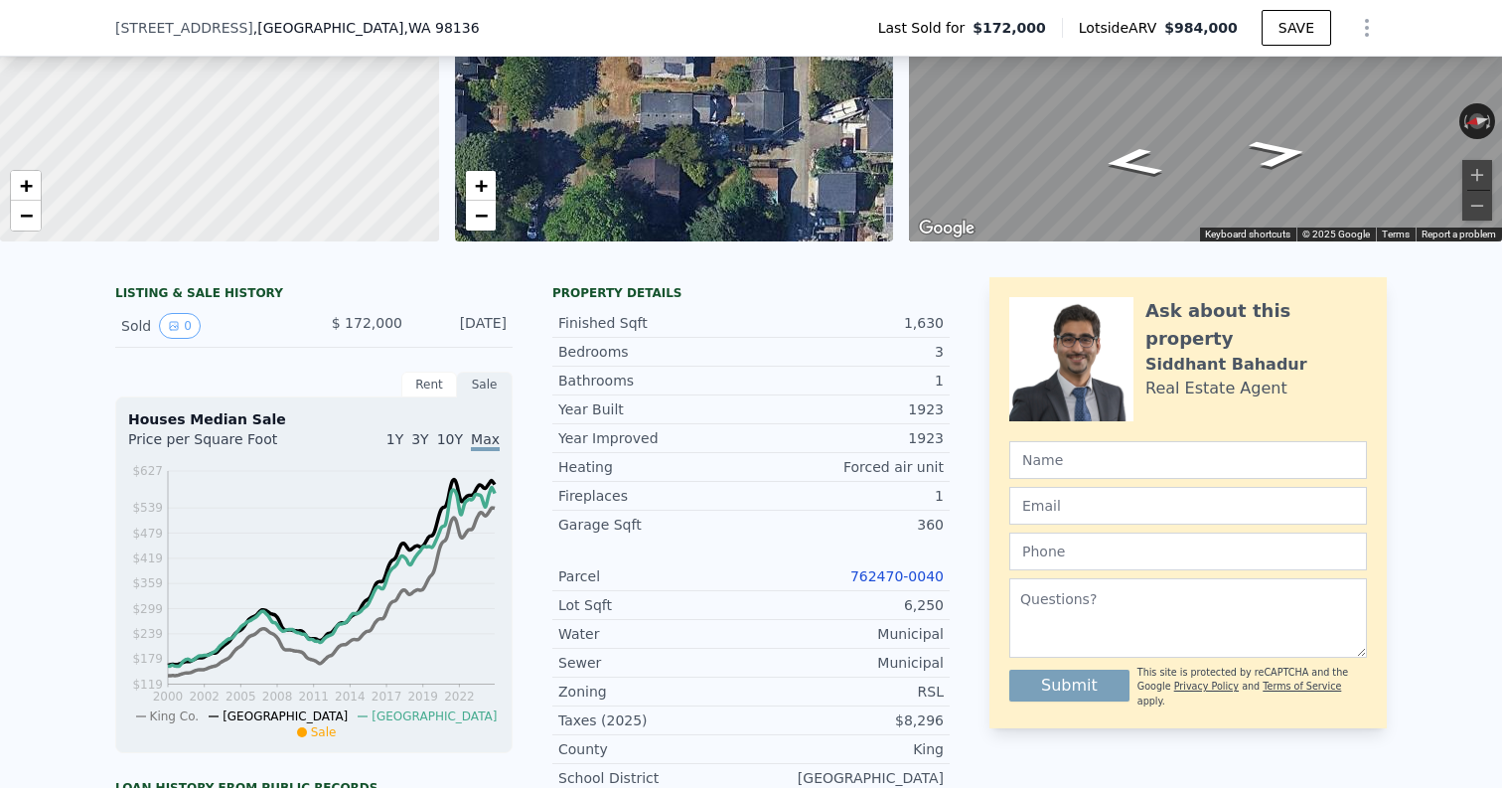
click at [896, 576] on link "762470-0040" at bounding box center [897, 576] width 93 height 16
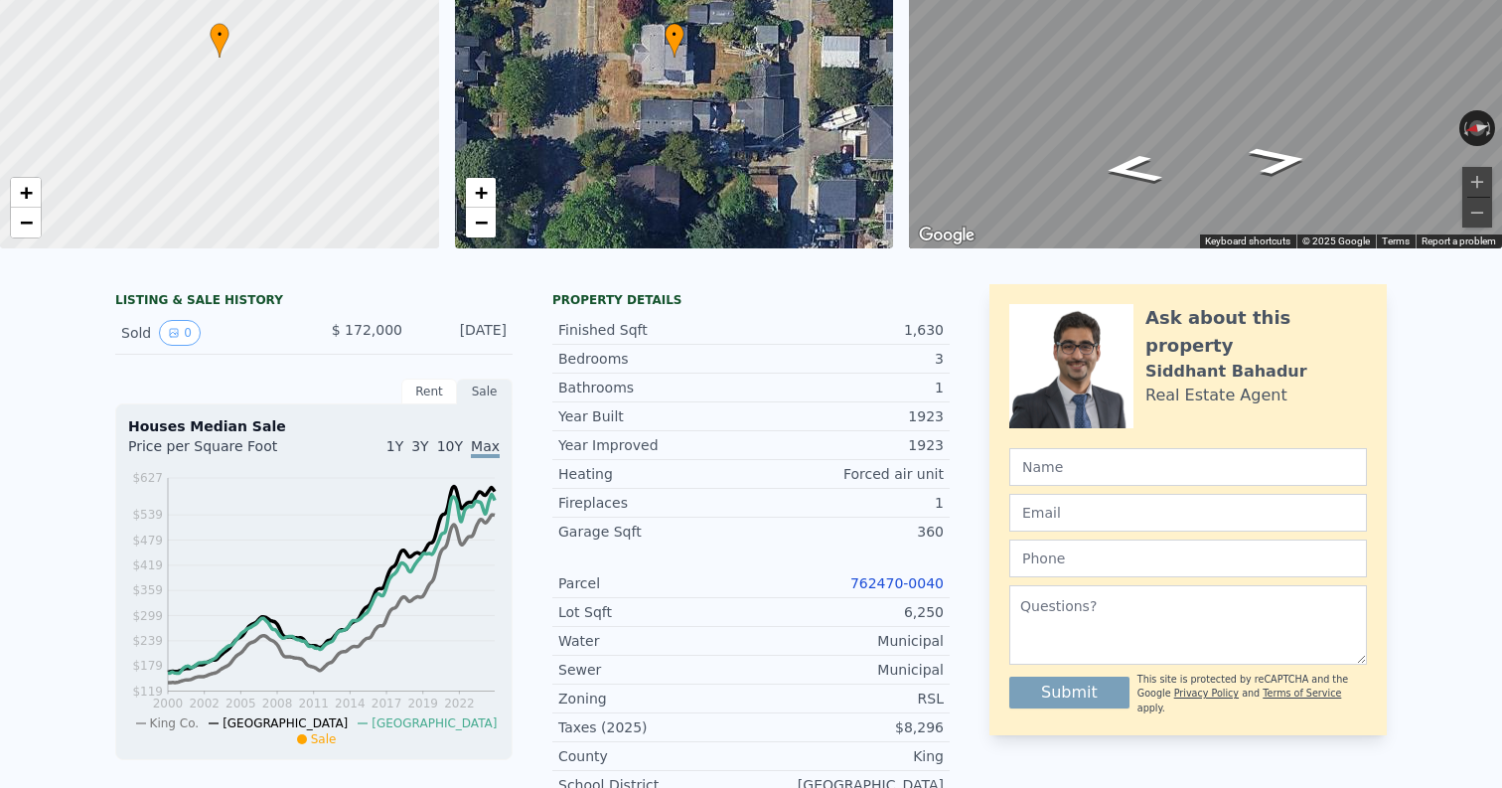
scroll to position [0, 0]
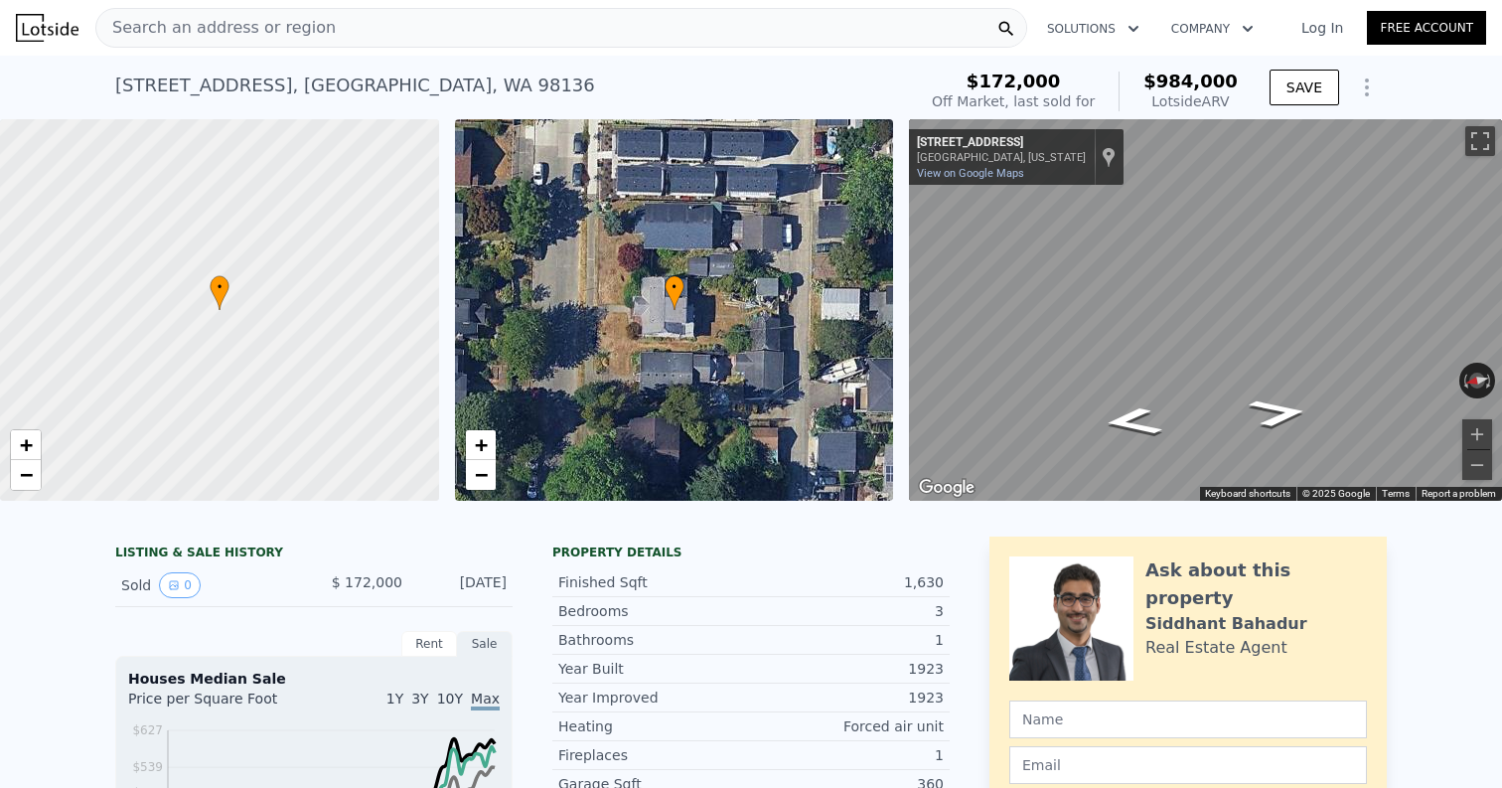
click at [286, 19] on span "Search an address or region" at bounding box center [215, 28] width 239 height 24
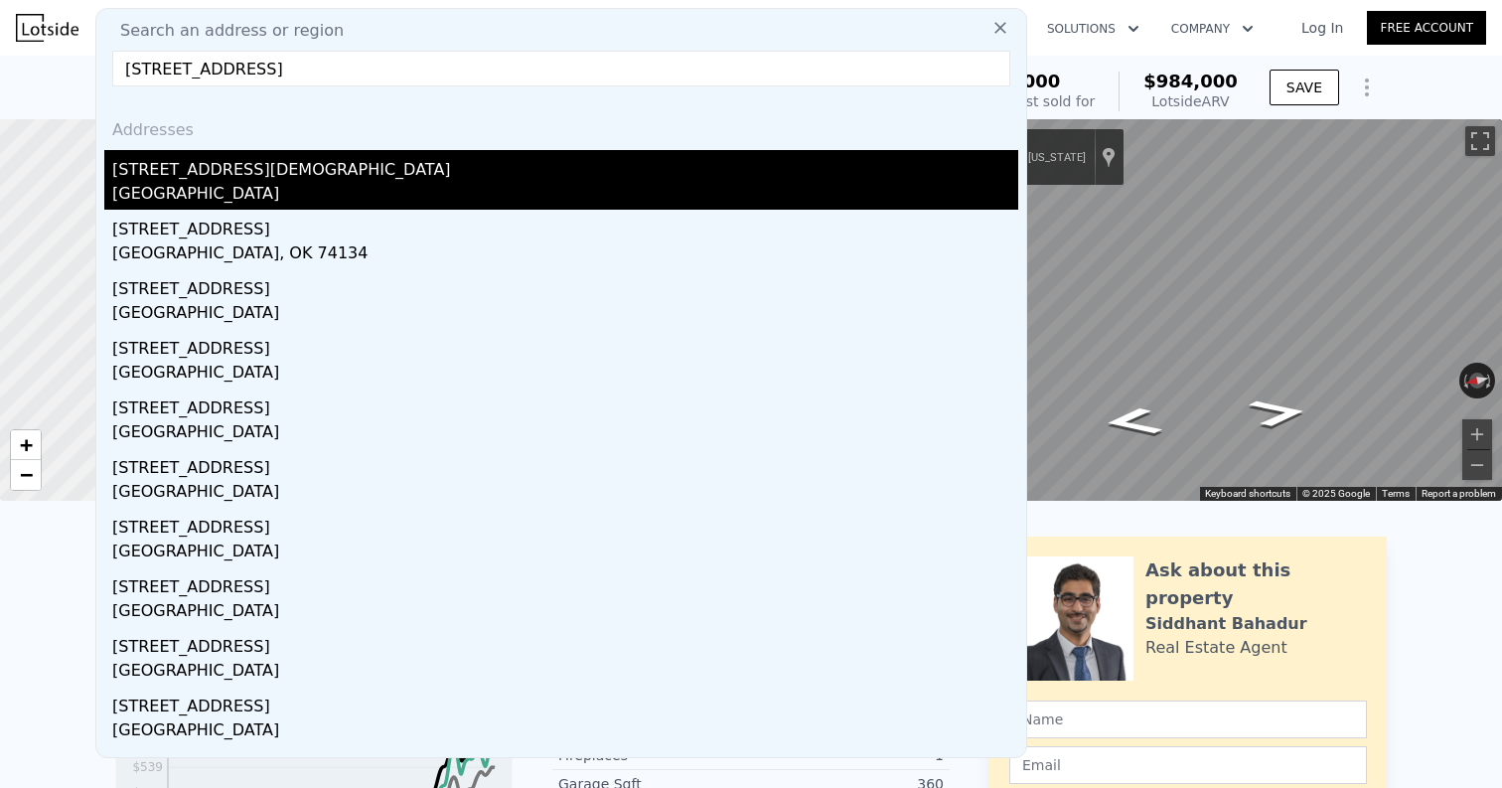
type input "[STREET_ADDRESS]"
click at [197, 180] on div "[STREET_ADDRESS][DEMOGRAPHIC_DATA]" at bounding box center [565, 166] width 906 height 32
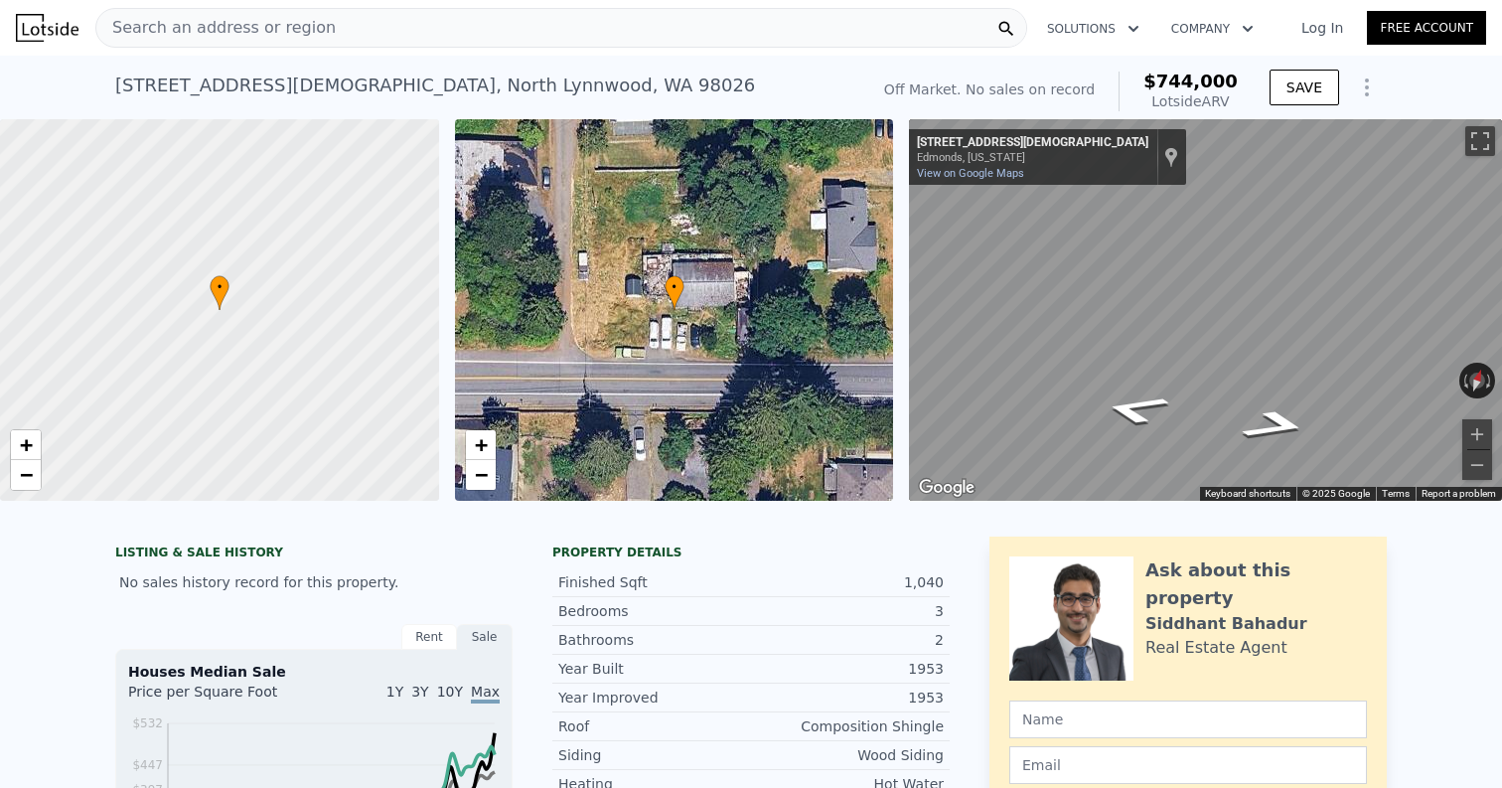
click at [240, 79] on div "[STREET_ADDRESS]" at bounding box center [435, 86] width 640 height 28
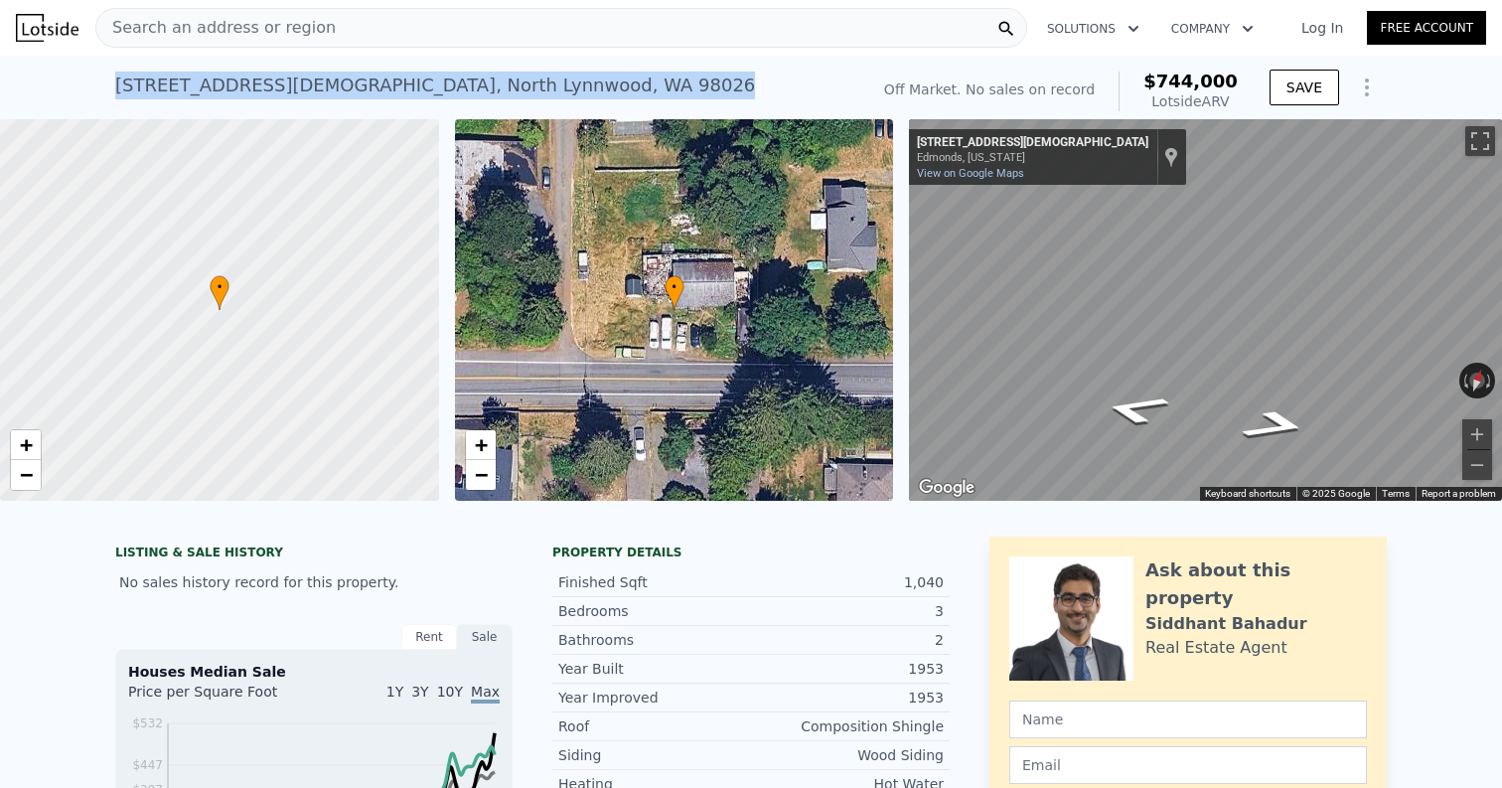
click at [240, 79] on div "[STREET_ADDRESS]" at bounding box center [435, 86] width 640 height 28
copy div "[STREET_ADDRESS] No sales on record (~ARV $744k )"
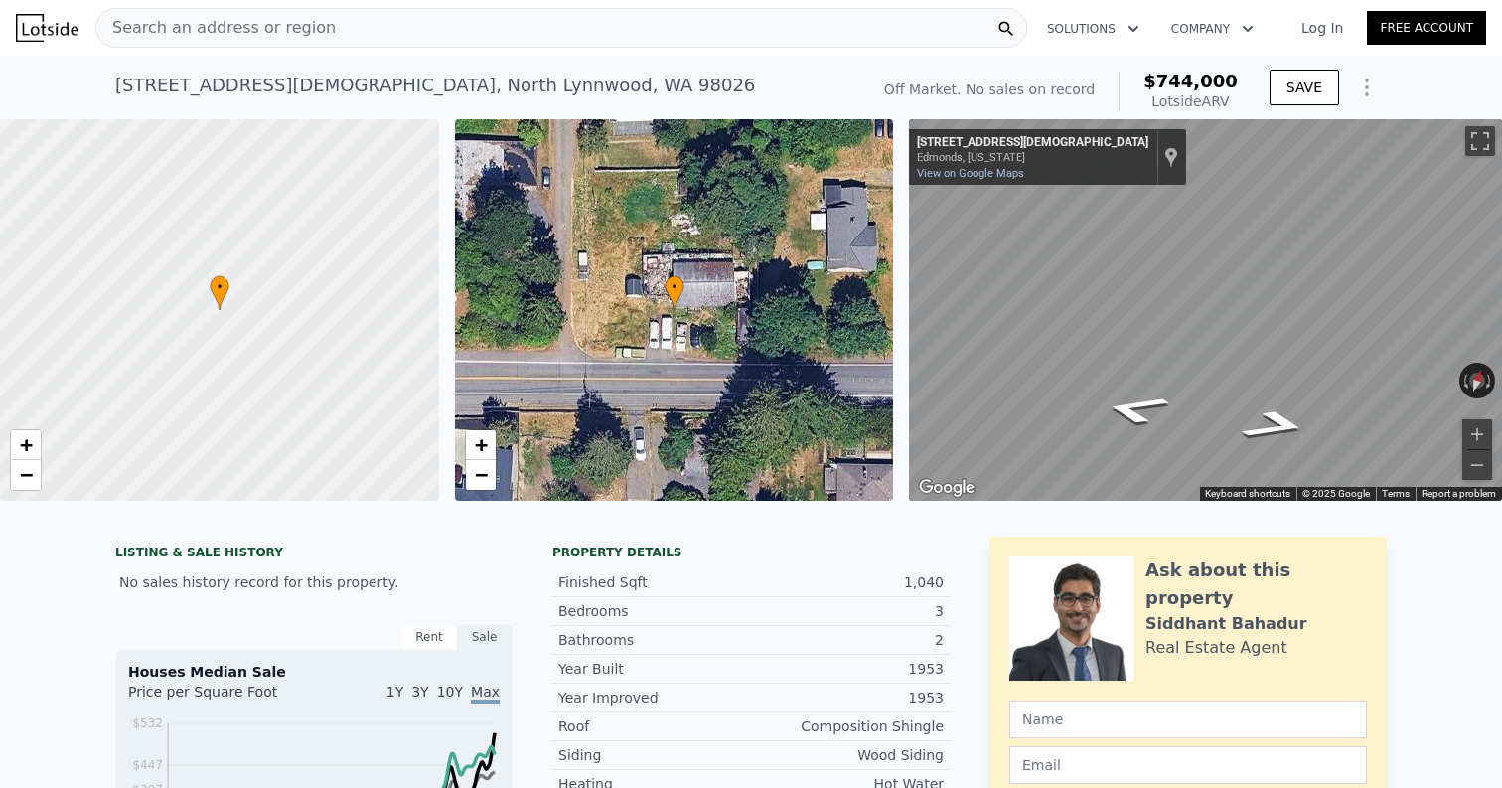
click at [548, 88] on div "[STREET_ADDRESS] No sales on record (~ARV $744k )" at bounding box center [487, 92] width 745 height 56
